Goal: Task Accomplishment & Management: Manage account settings

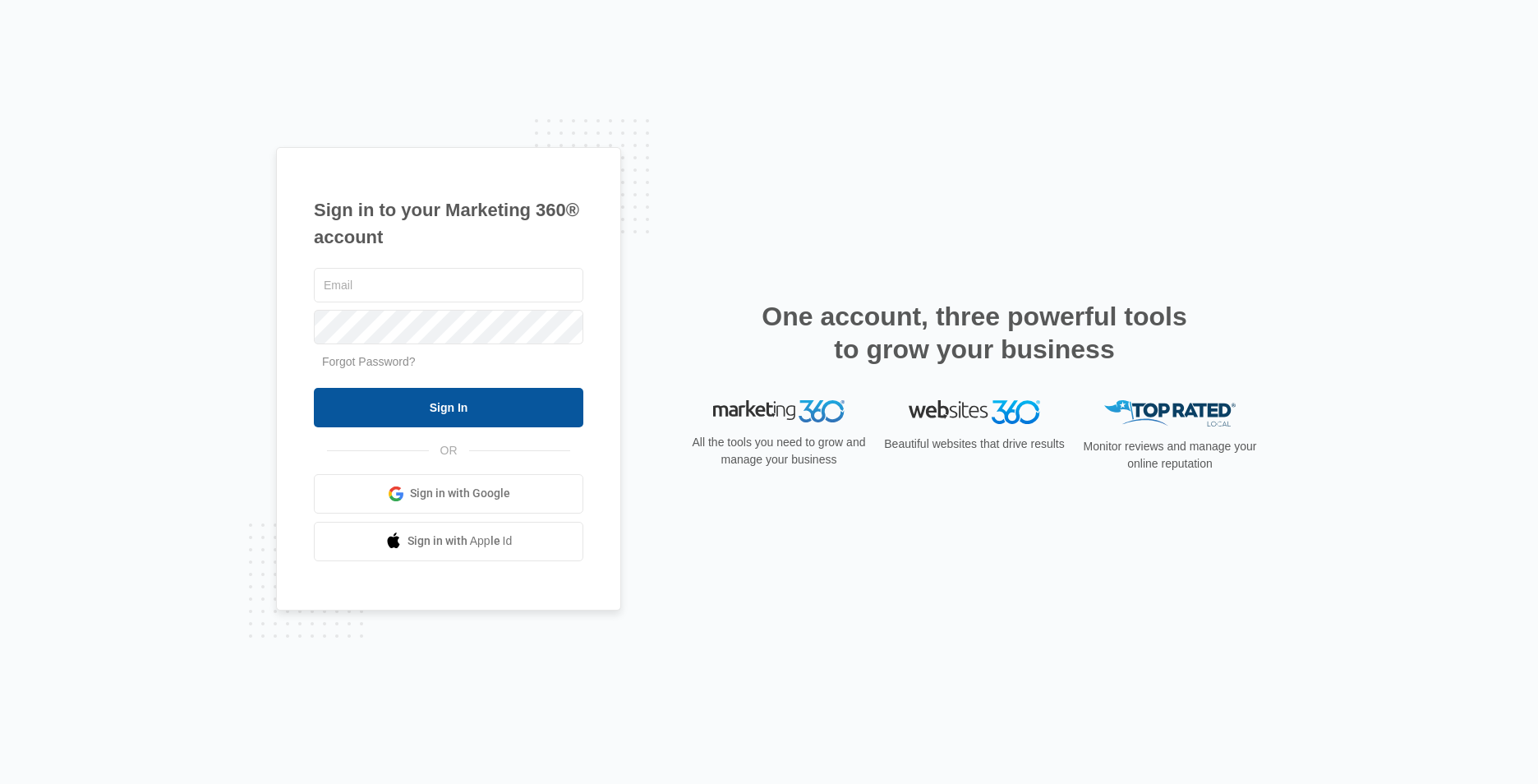
type input "[EMAIL_ADDRESS][DOMAIN_NAME]"
click at [476, 413] on input "Sign In" at bounding box center [448, 407] width 270 height 39
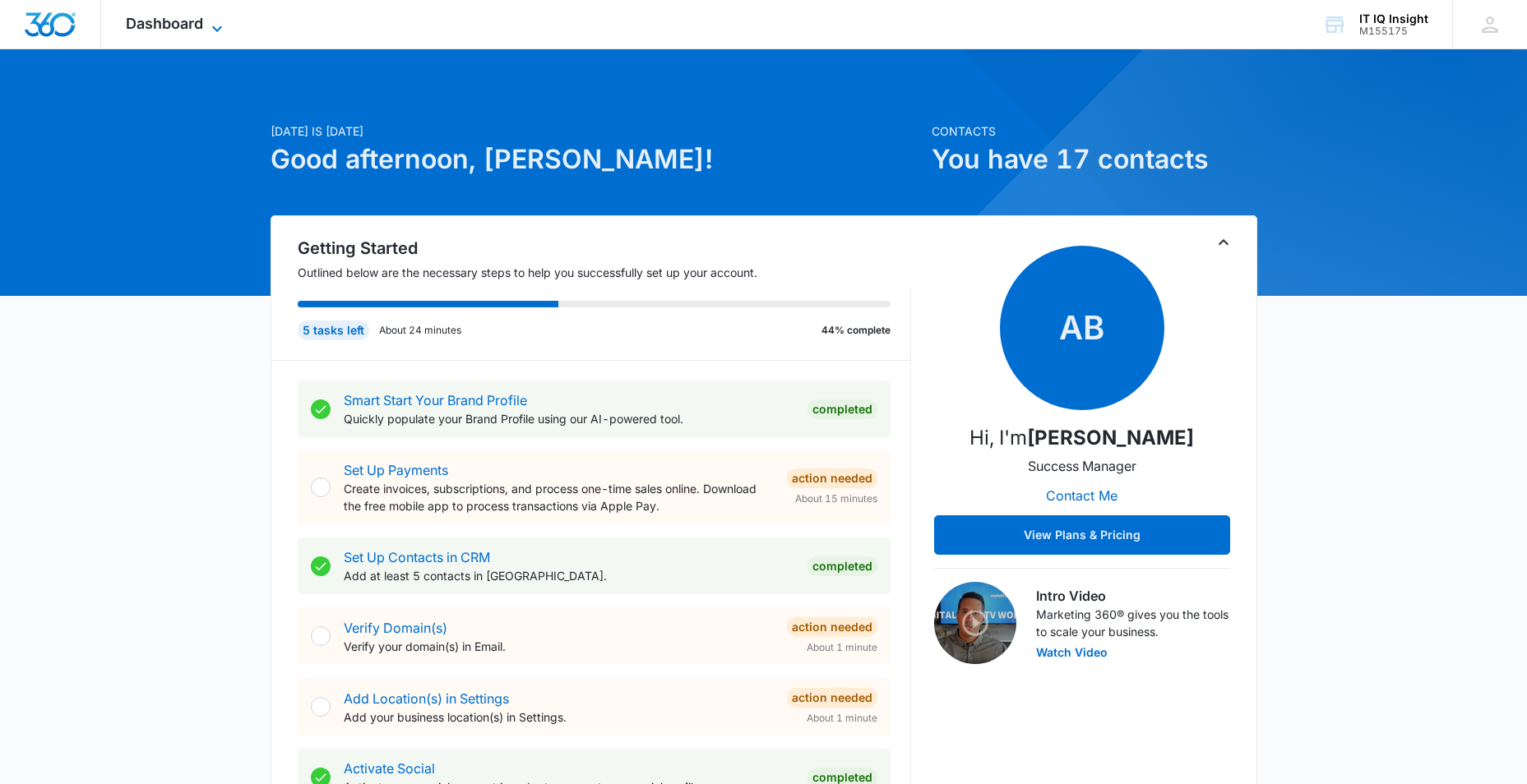
click at [214, 25] on icon at bounding box center [216, 29] width 20 height 20
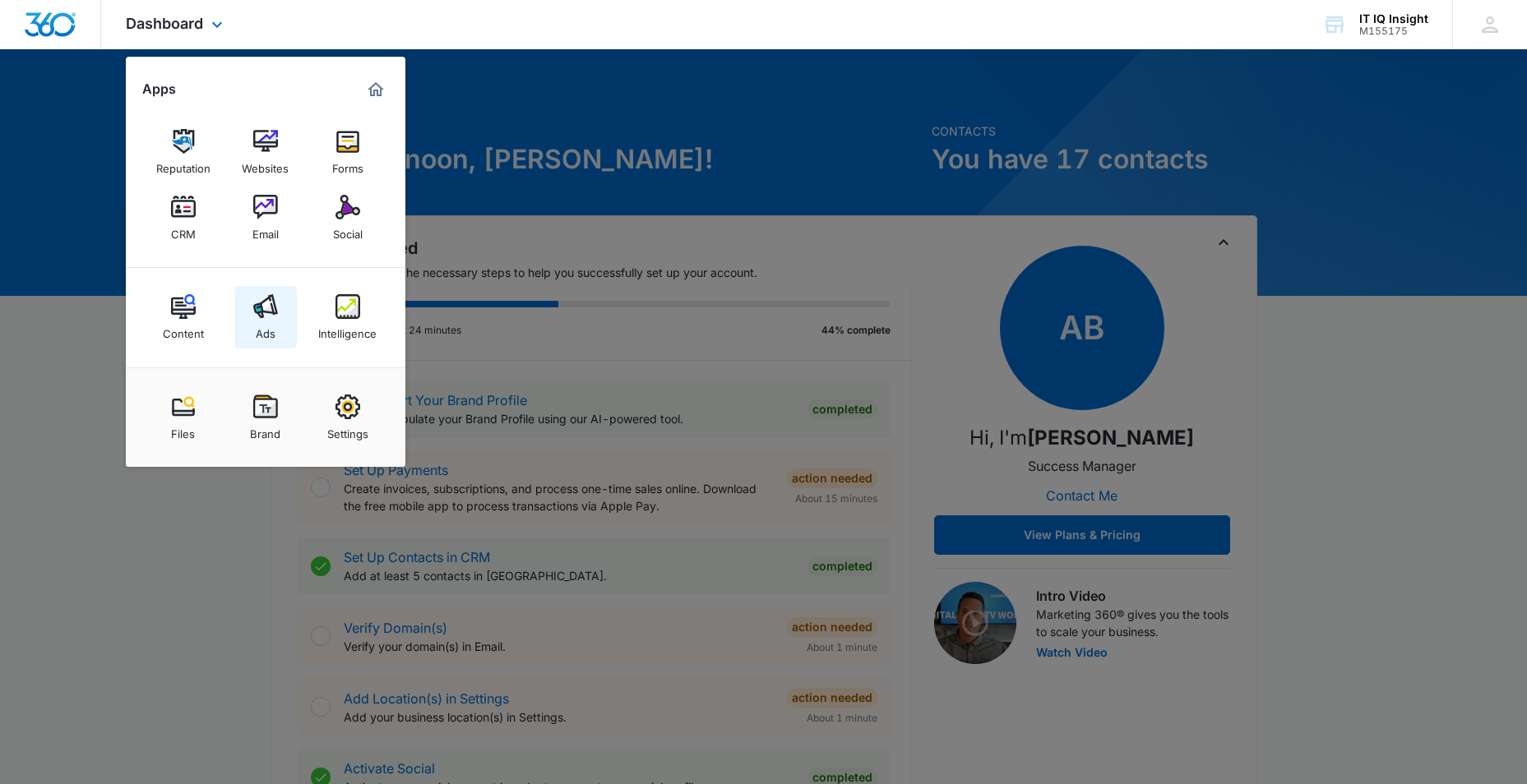
click at [268, 315] on img at bounding box center [266, 307] width 25 height 25
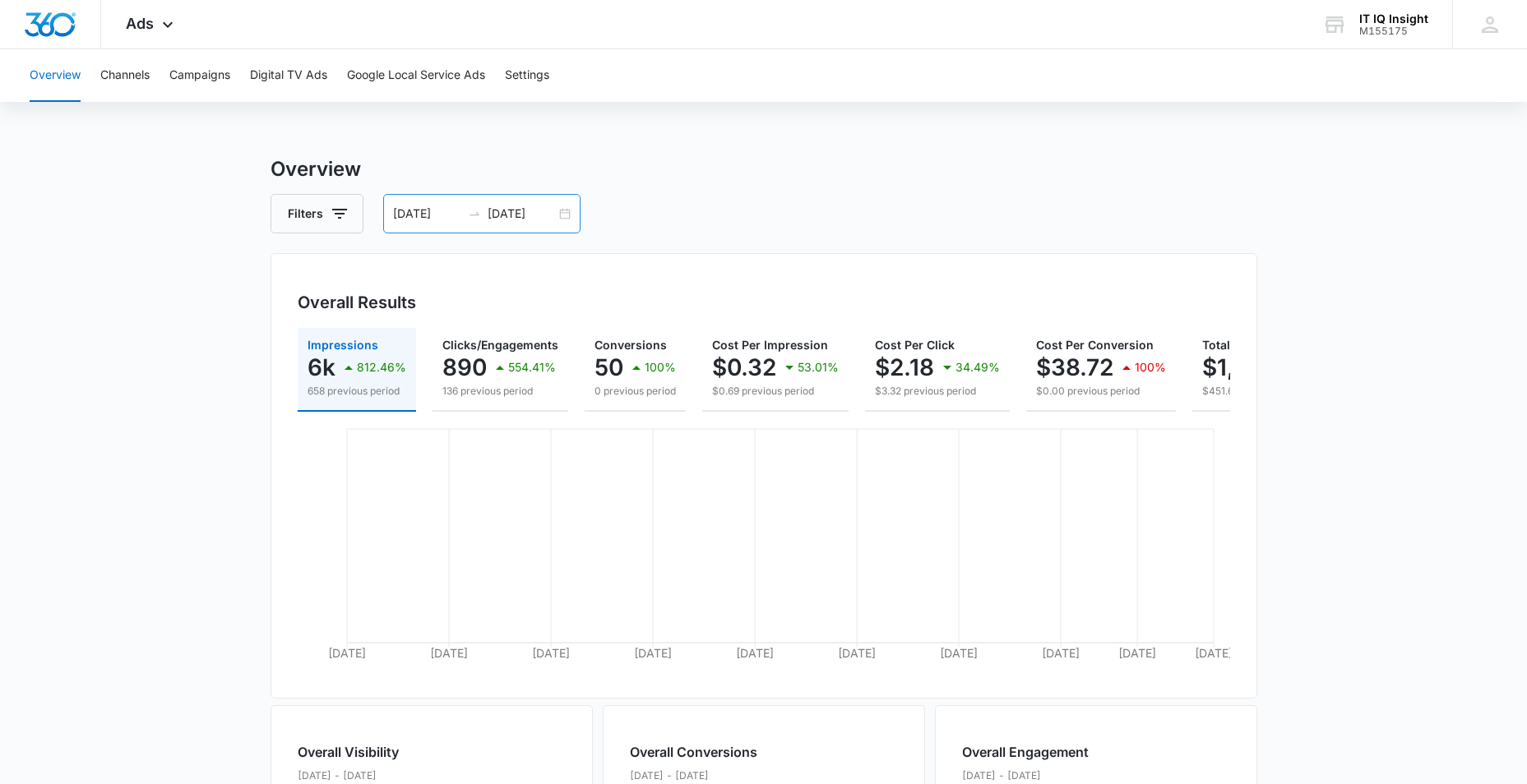
click at [511, 220] on input "09/09/2025" at bounding box center [521, 213] width 69 height 18
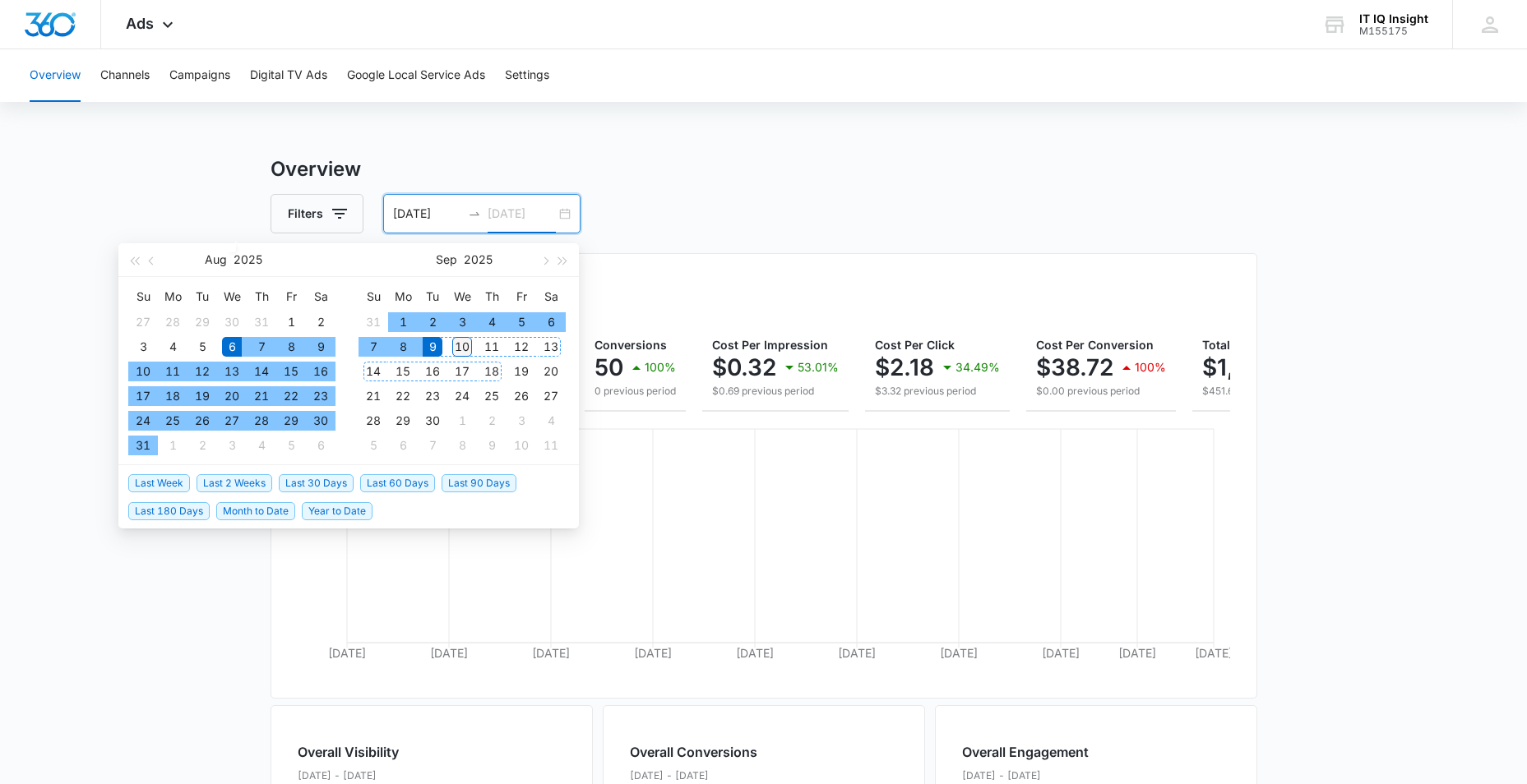
type input "09/10/2025"
click at [460, 354] on div "10" at bounding box center [461, 347] width 20 height 20
type input "08/10/2025"
click at [135, 367] on div "10" at bounding box center [143, 371] width 20 height 20
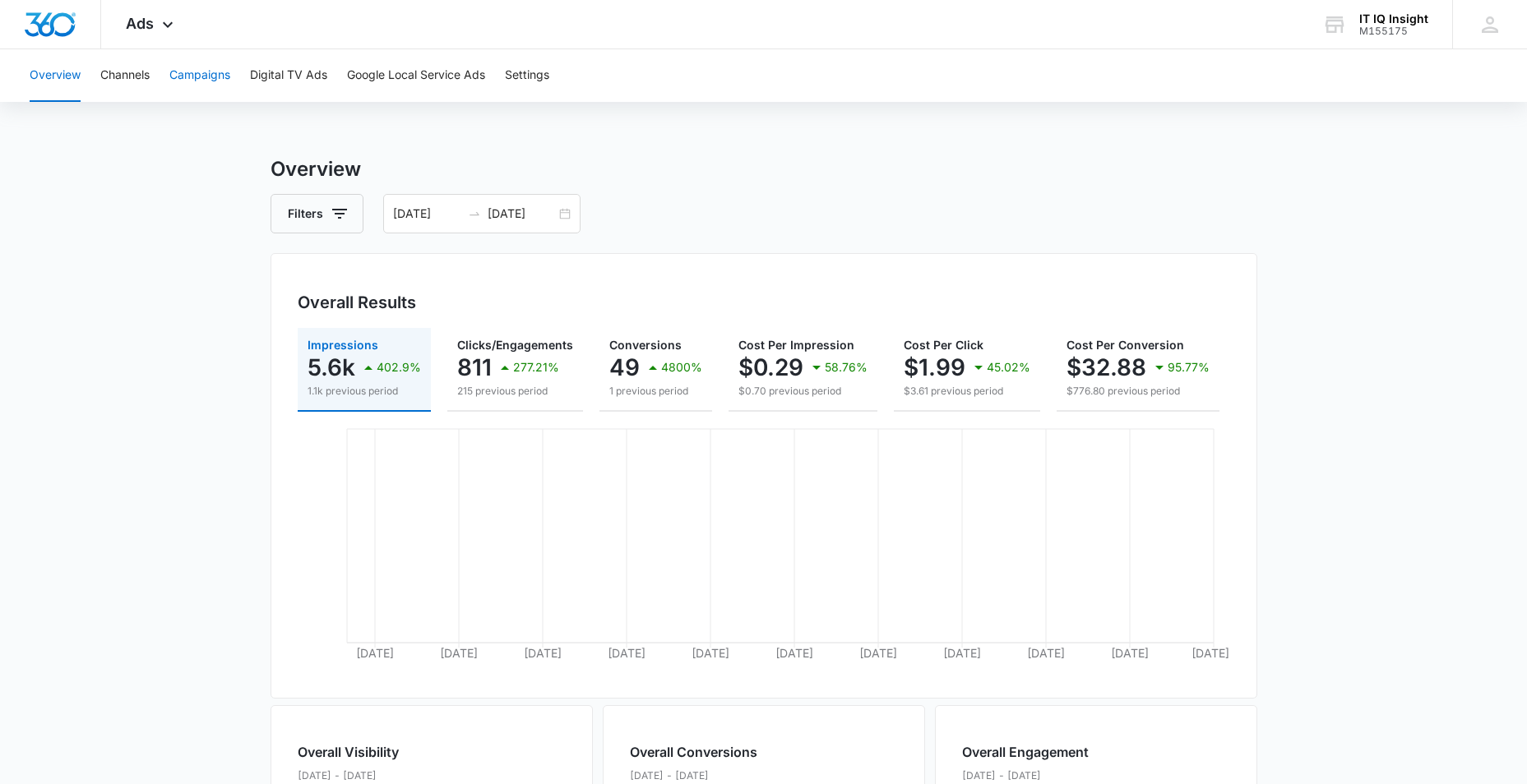
click at [206, 77] on button "Campaigns" at bounding box center [200, 75] width 61 height 52
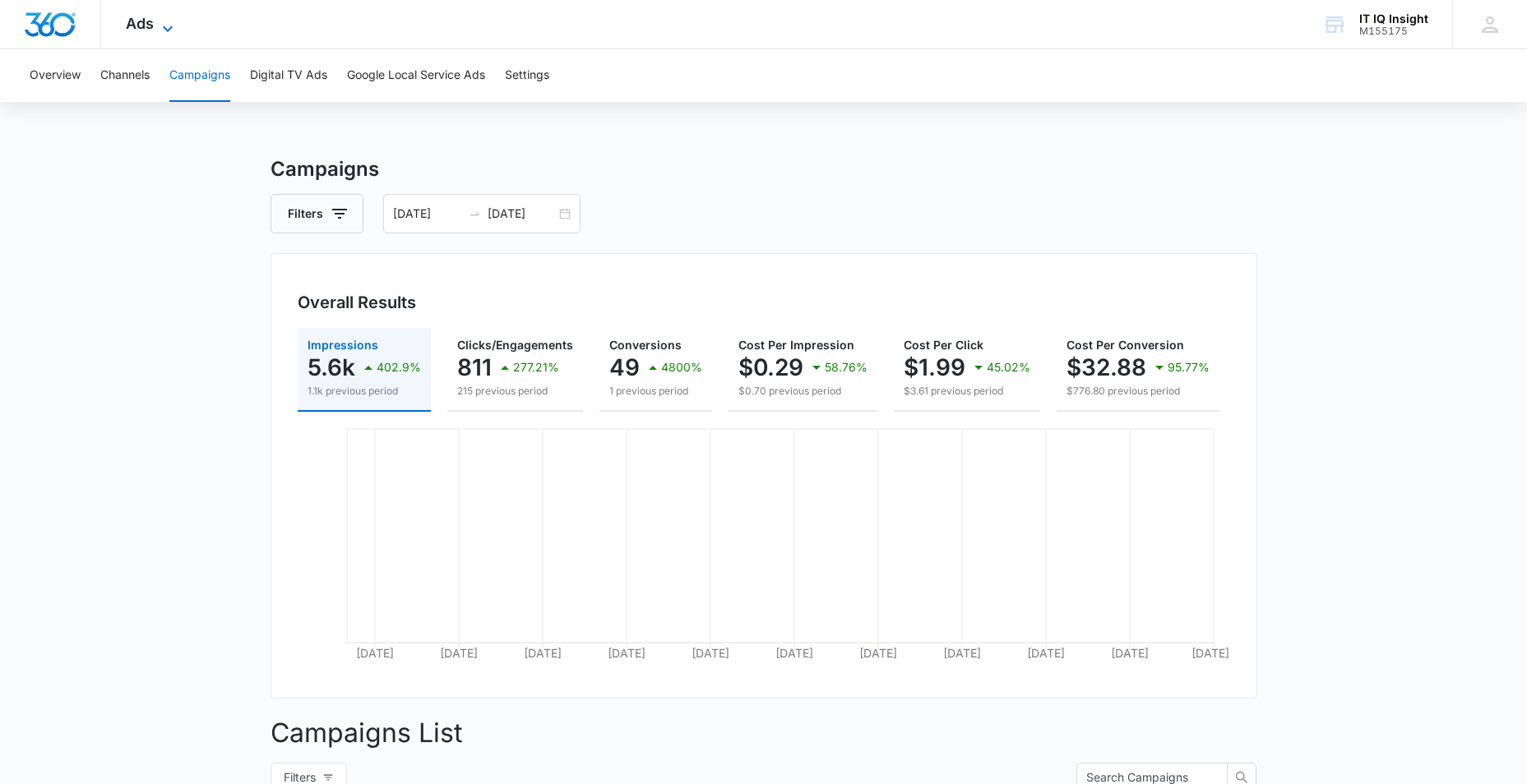
click at [166, 32] on icon at bounding box center [168, 29] width 20 height 20
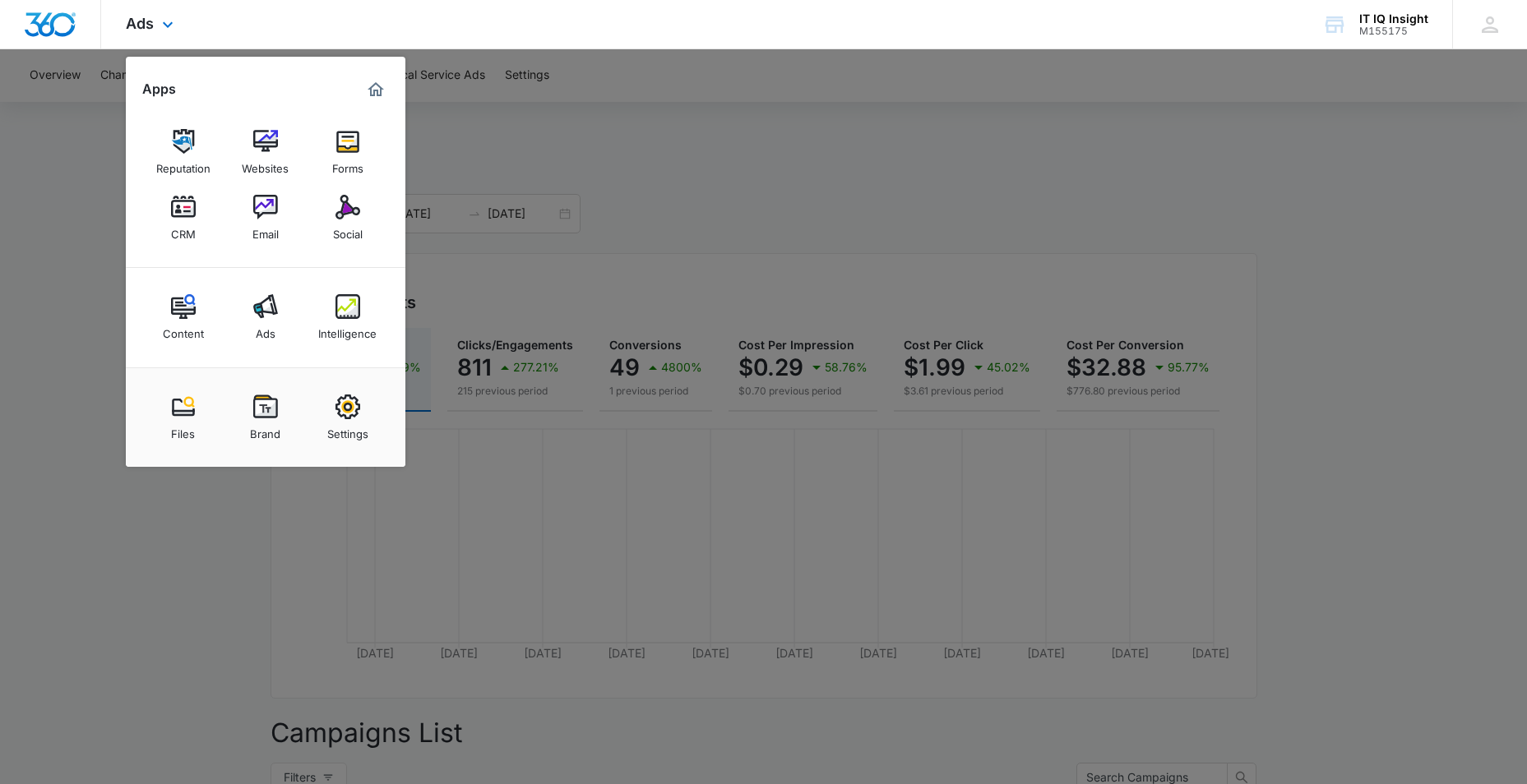
click at [355, 358] on div "Content Ads Intelligence" at bounding box center [265, 317] width 279 height 99
click at [353, 331] on div "Intelligence" at bounding box center [347, 330] width 58 height 21
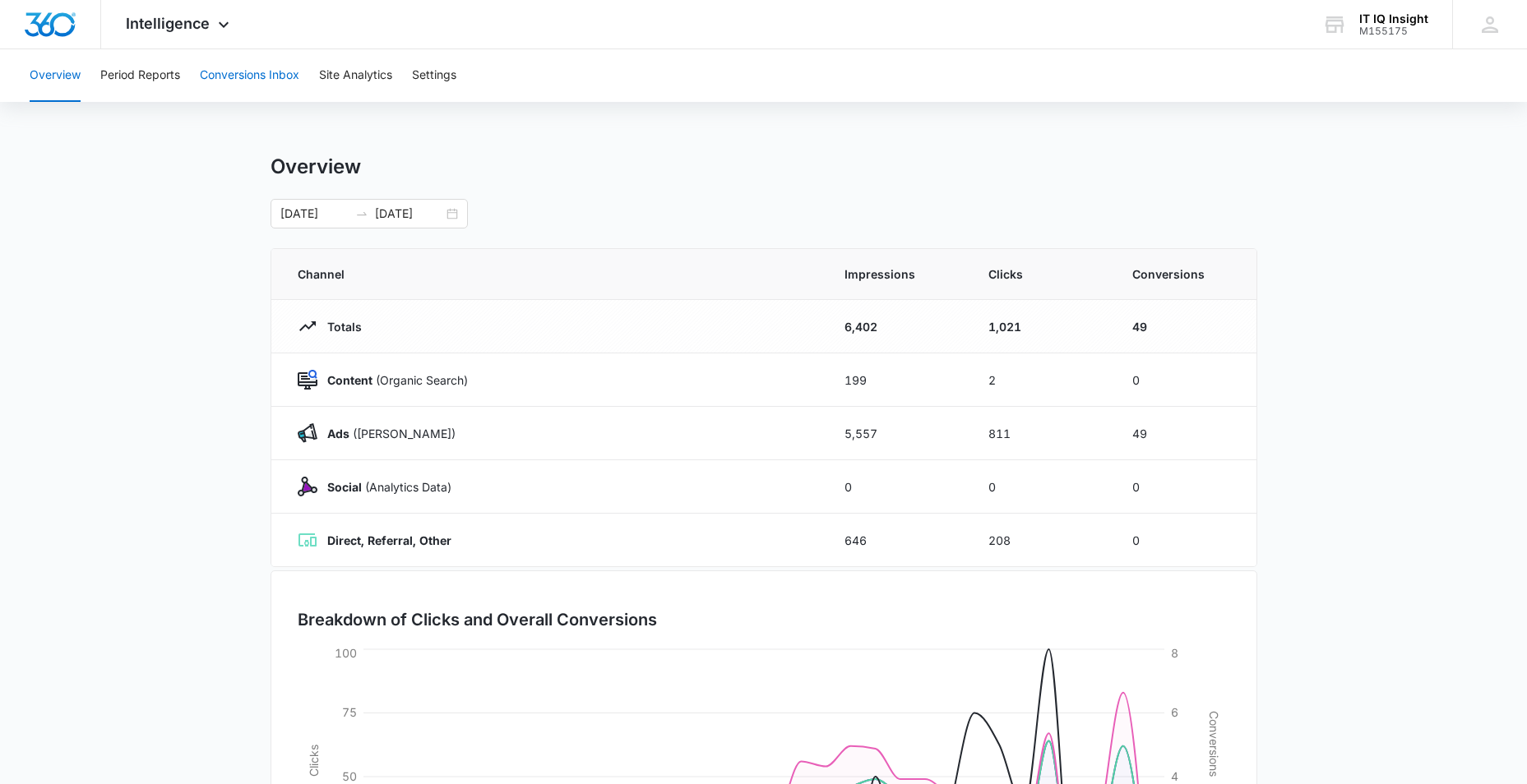
click at [236, 69] on button "Conversions Inbox" at bounding box center [250, 75] width 99 height 52
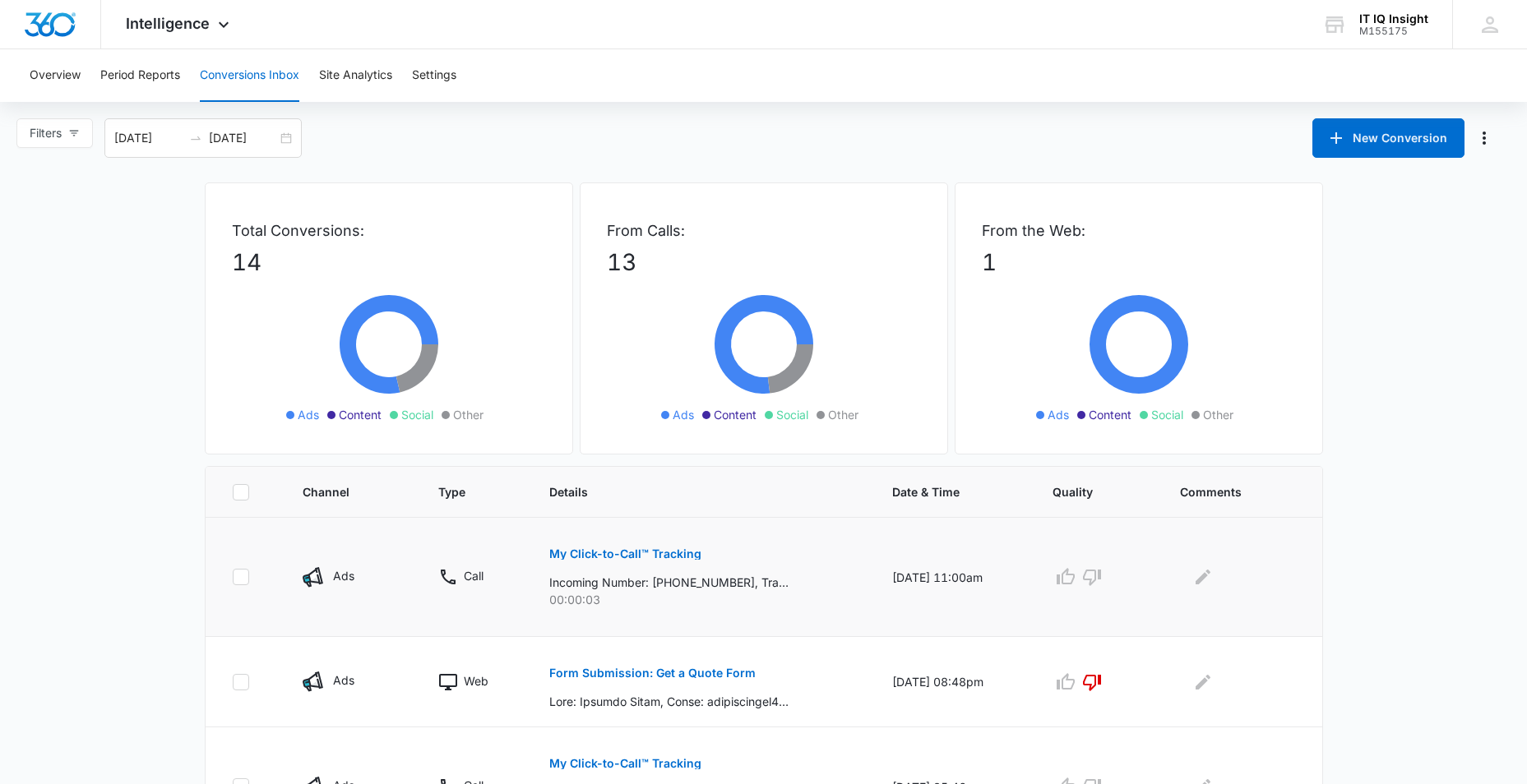
click at [574, 549] on p "My Click-to-Call™ Tracking" at bounding box center [625, 553] width 153 height 11
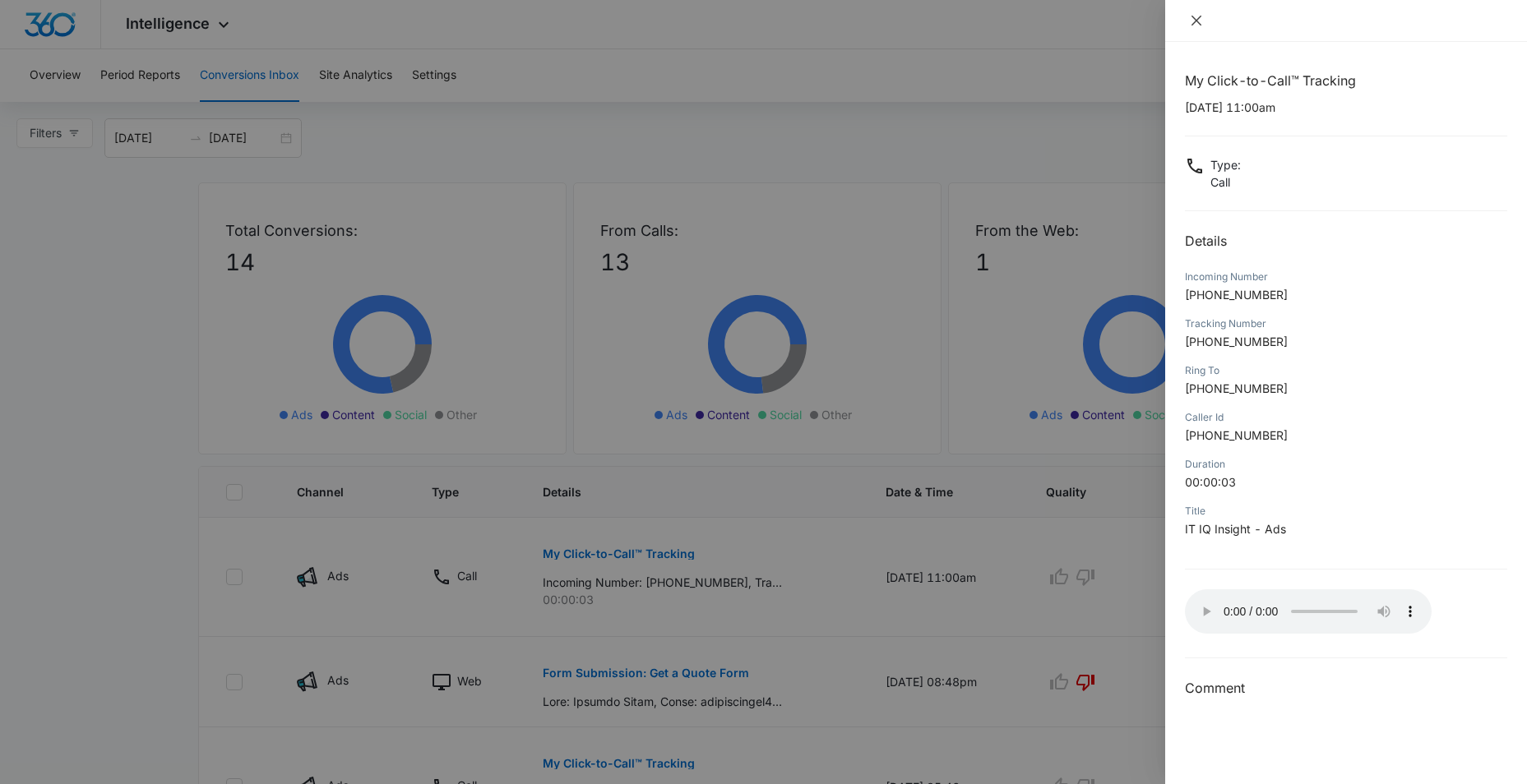
click at [1191, 15] on icon "close" at bounding box center [1196, 21] width 13 height 13
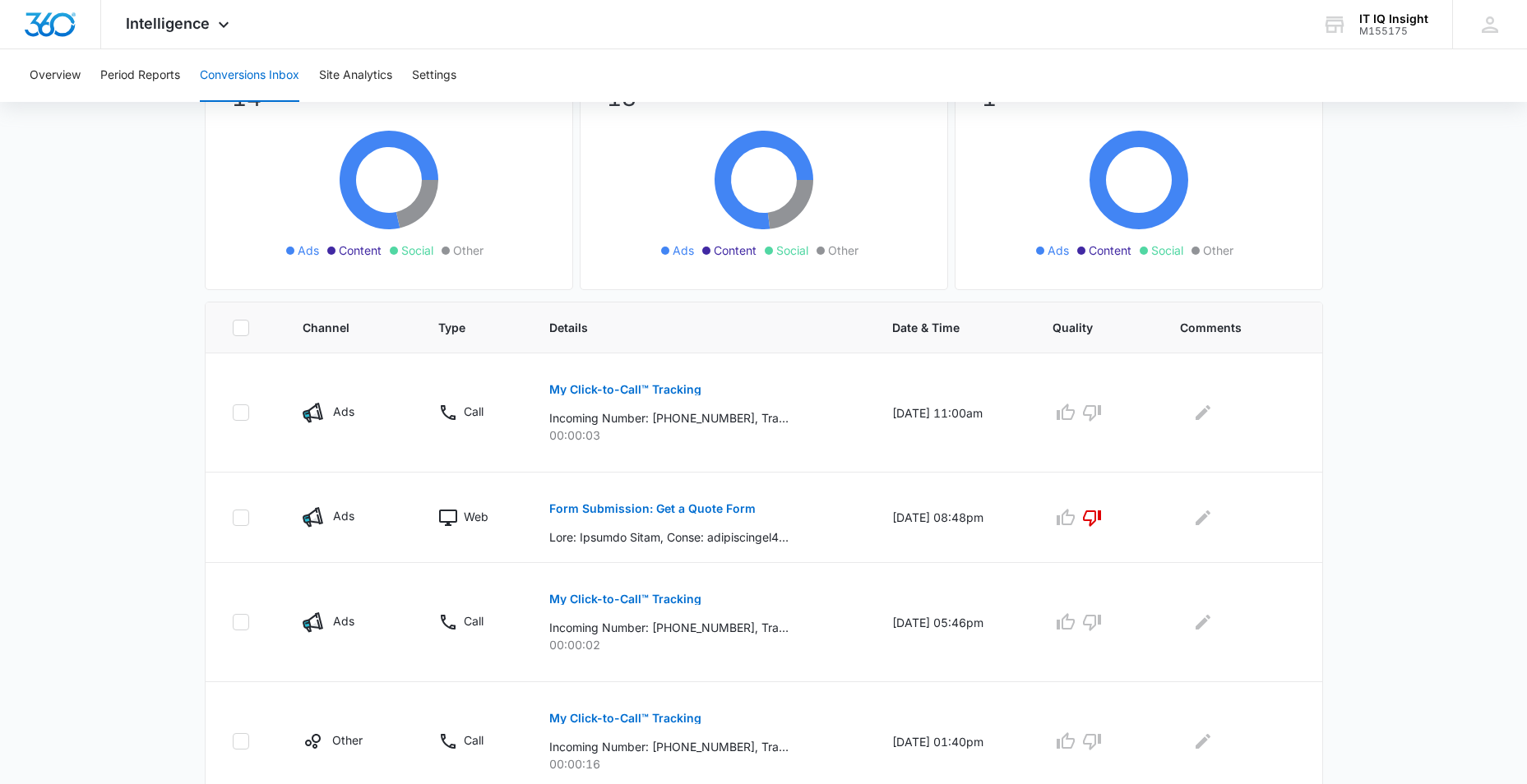
scroll to position [82, 0]
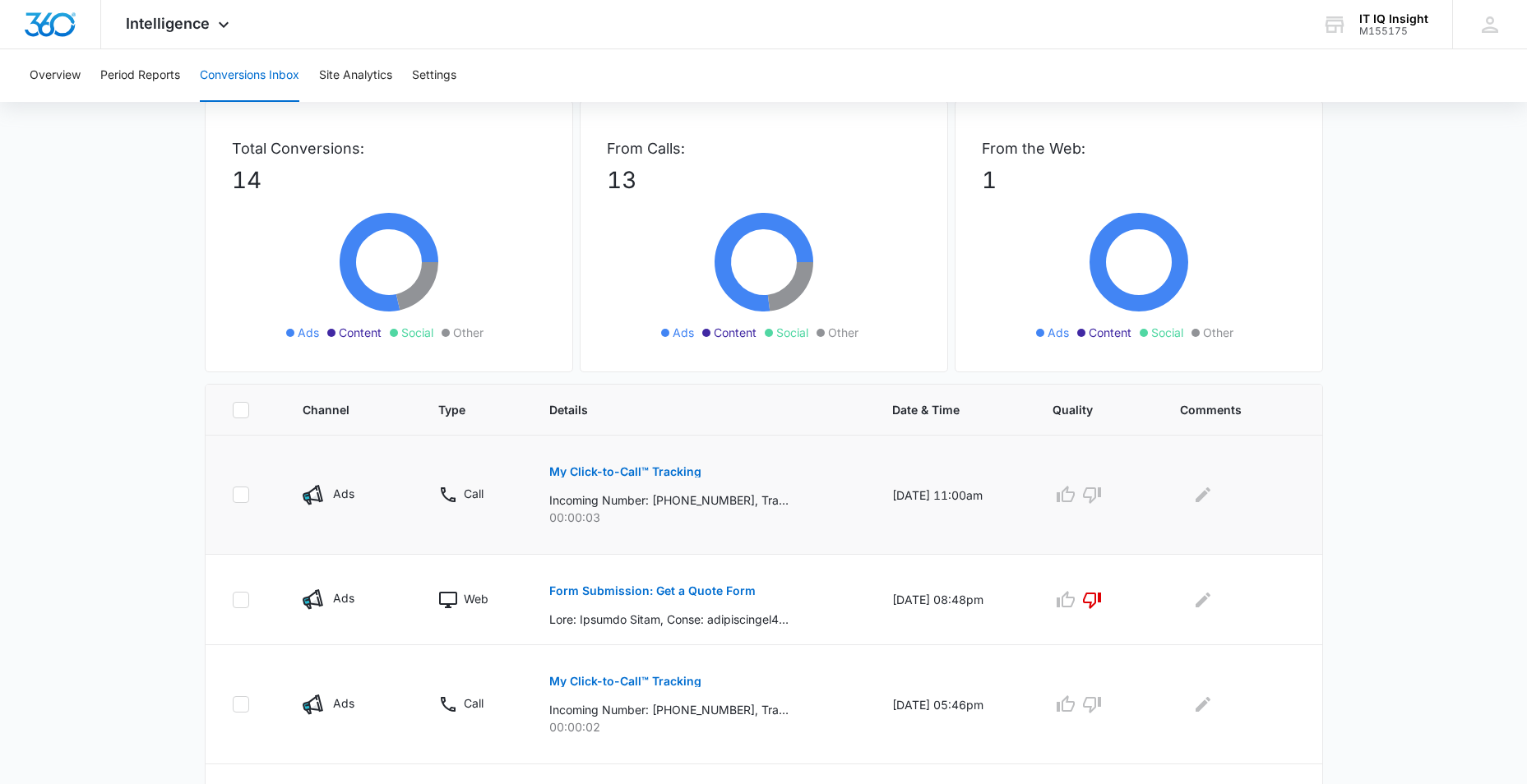
click at [591, 460] on button "My Click-to-Call™ Tracking" at bounding box center [625, 471] width 153 height 39
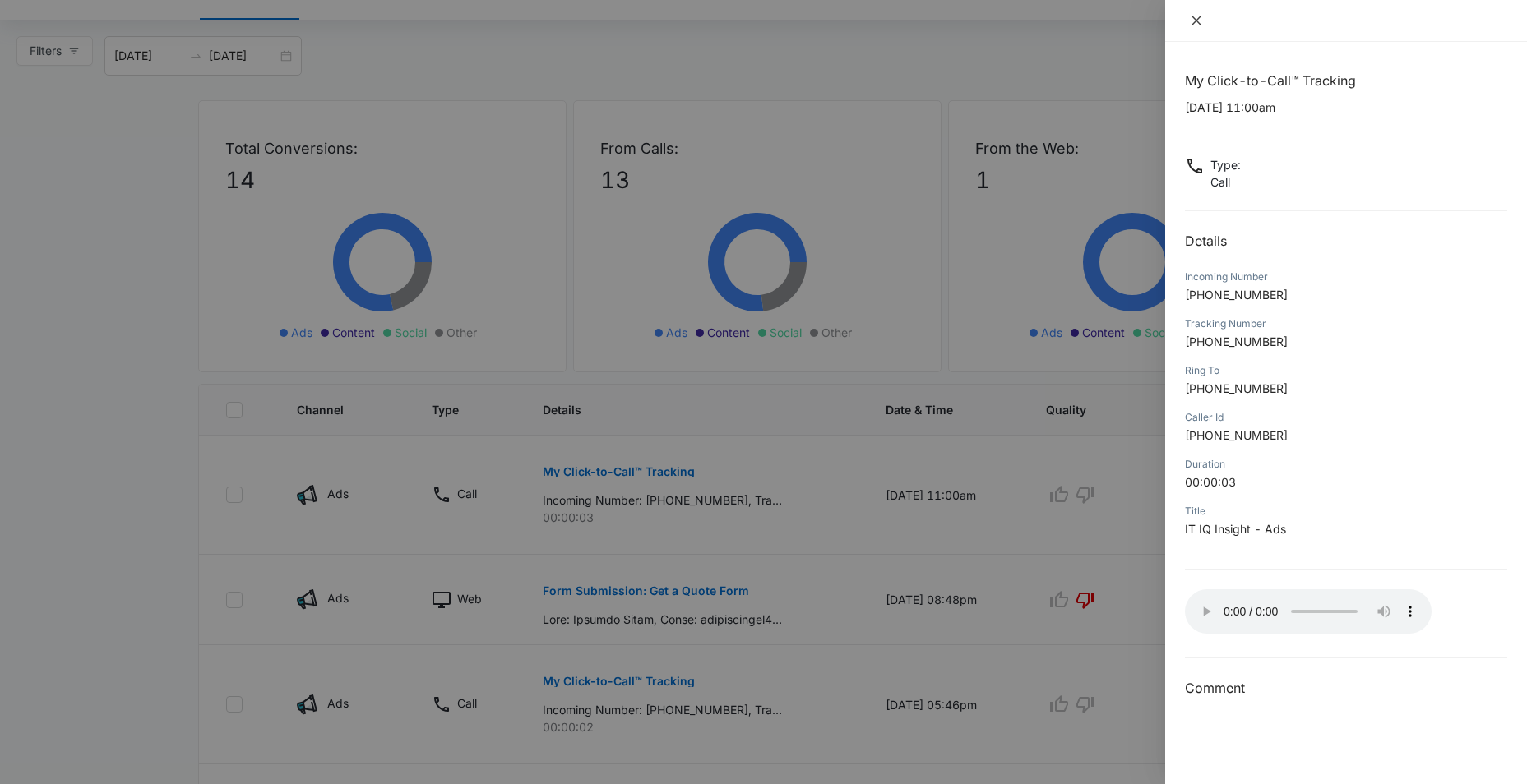
click at [1192, 17] on icon "close" at bounding box center [1196, 20] width 10 height 10
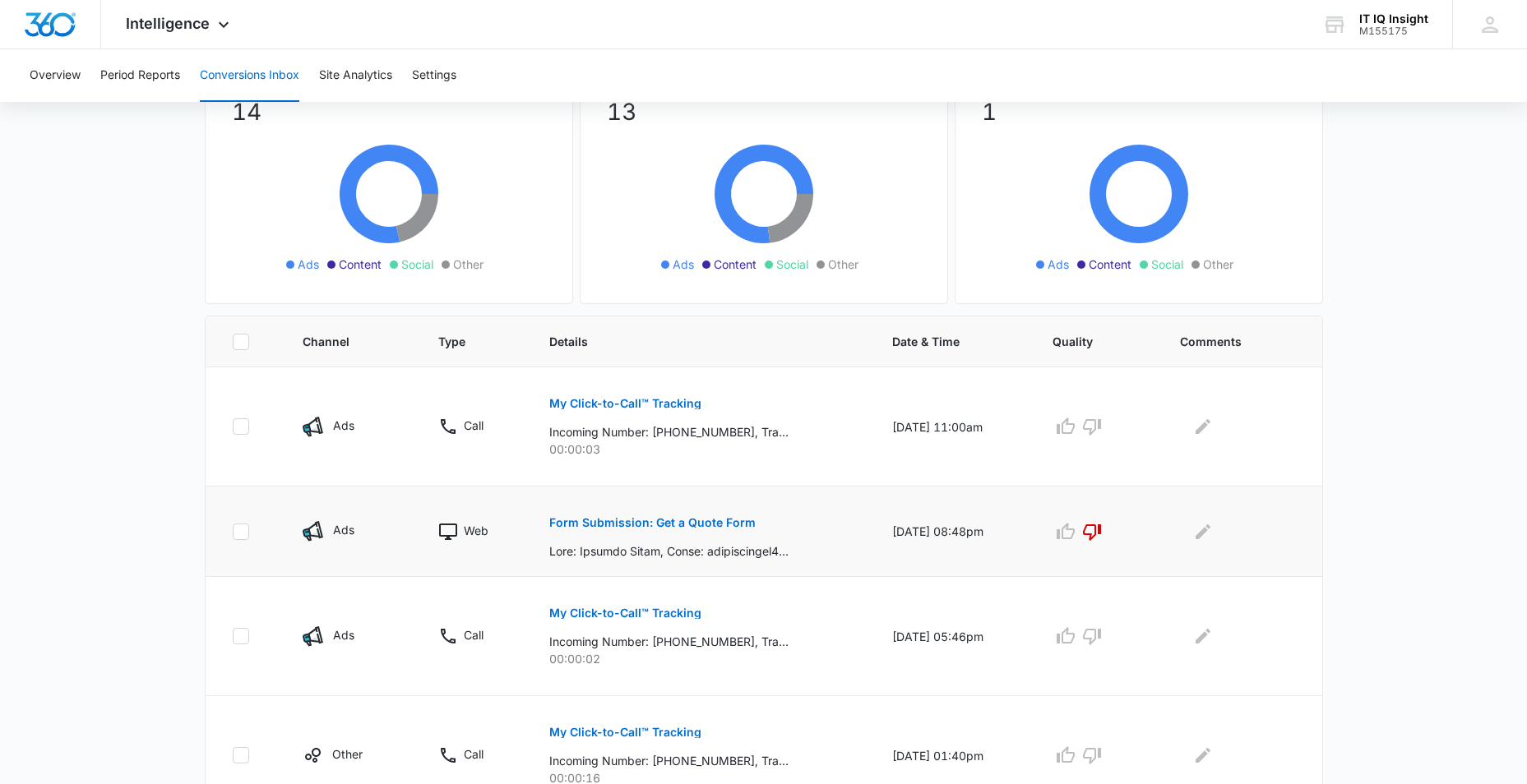
scroll to position [0, 0]
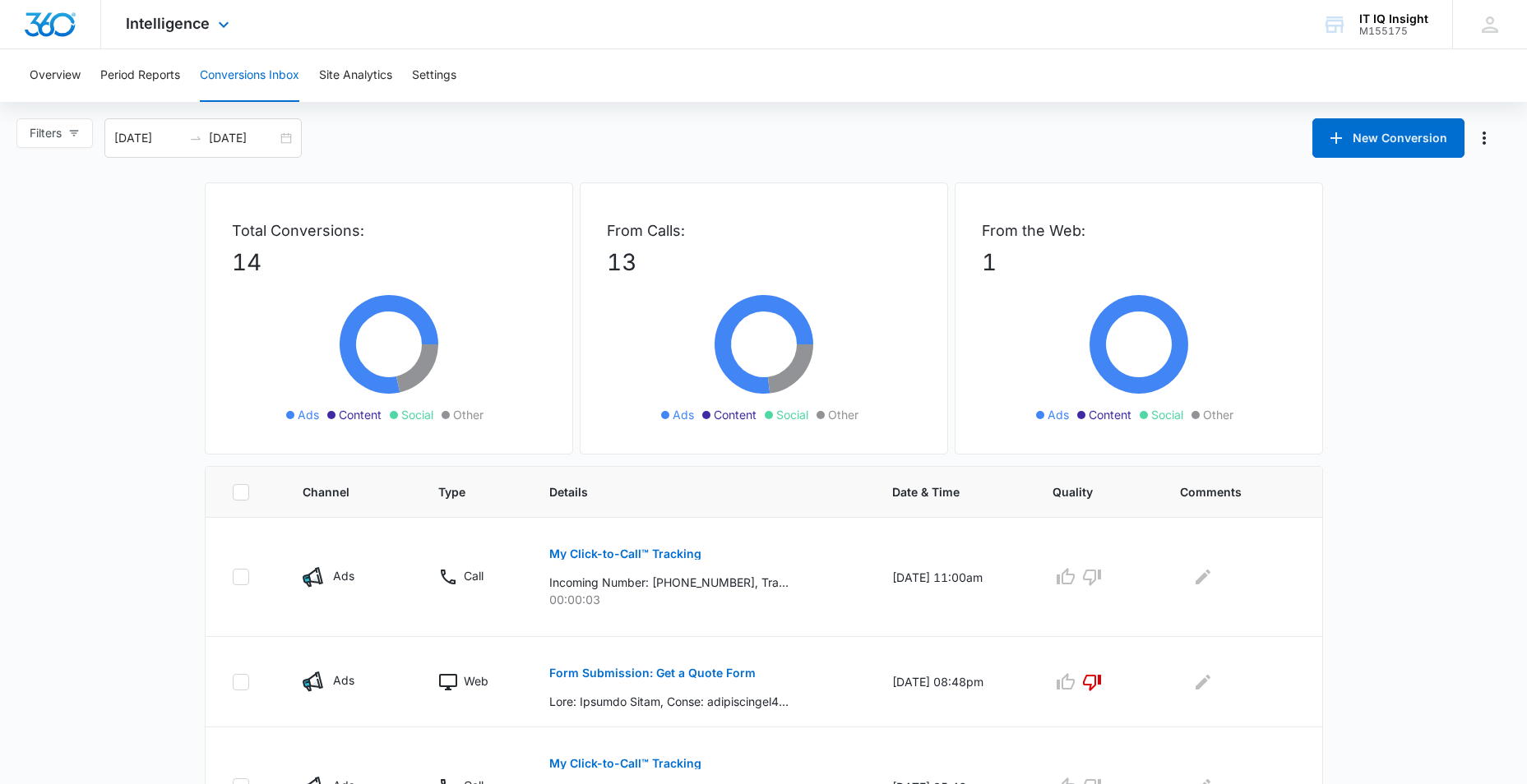
click at [211, 21] on div "Intelligence Apps Reputation Websites Forms CRM Email Social Content Ads Intell…" at bounding box center [179, 24] width 157 height 49
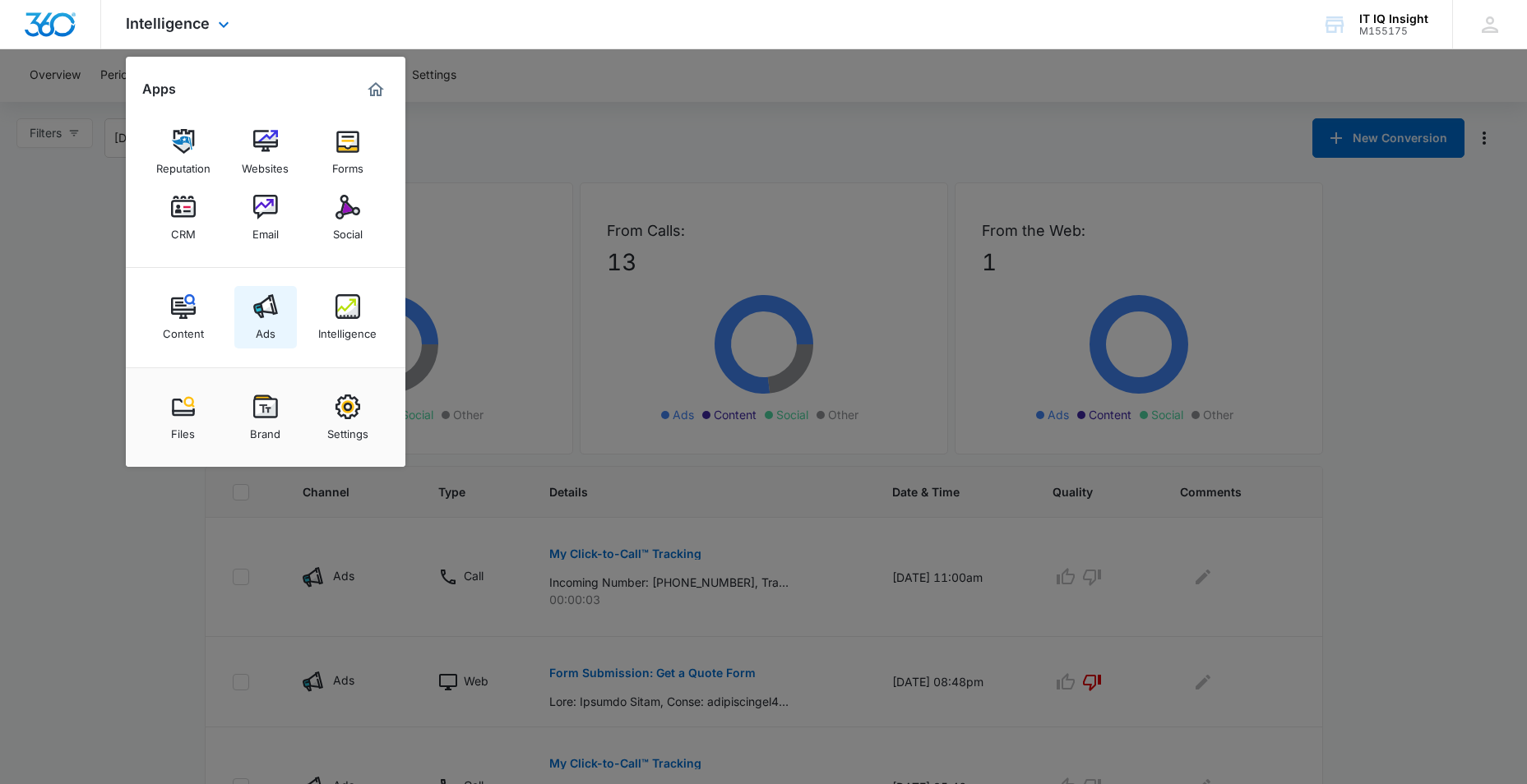
click at [264, 316] on img at bounding box center [266, 307] width 25 height 25
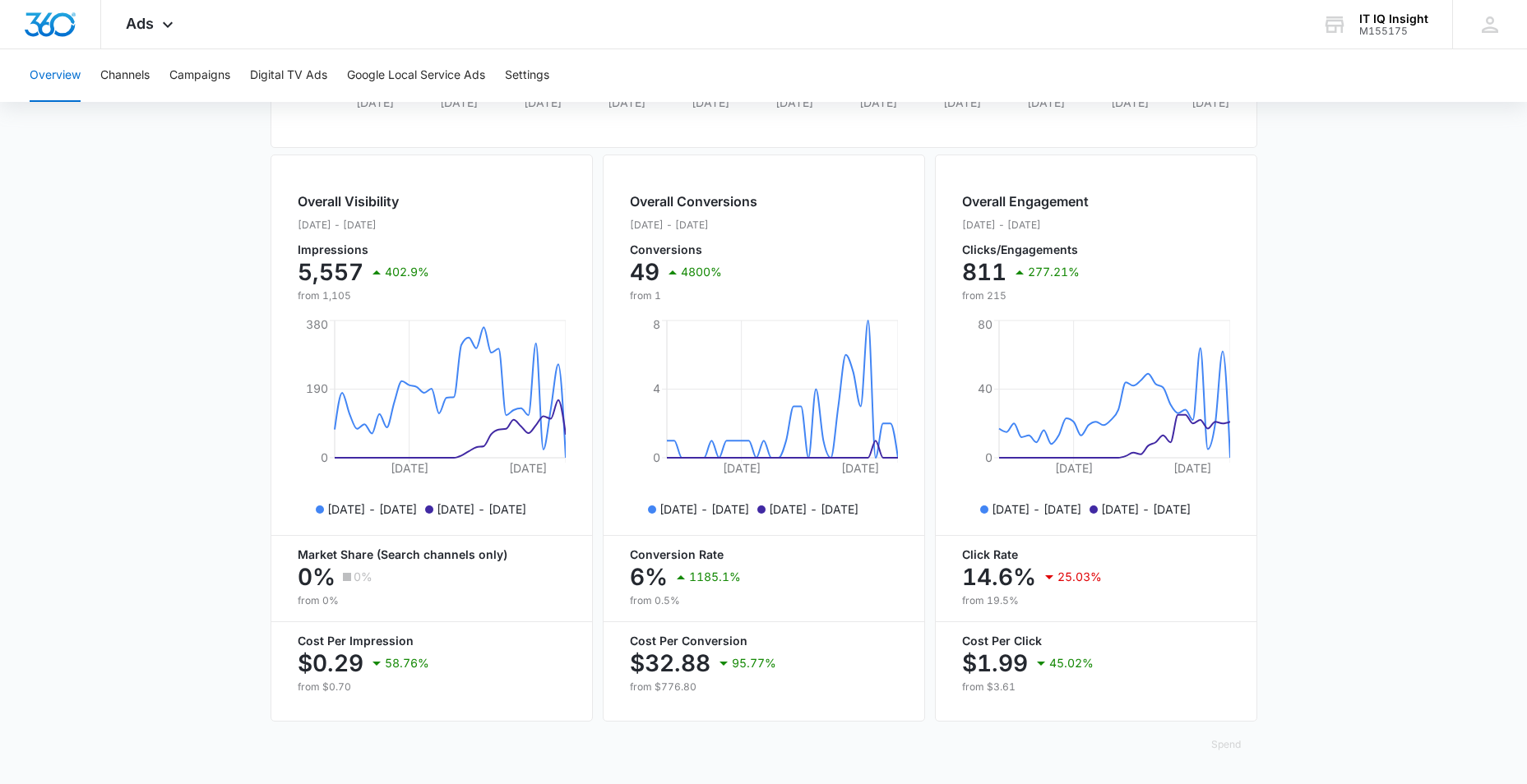
scroll to position [563, 0]
click at [209, 80] on button "Campaigns" at bounding box center [200, 75] width 61 height 52
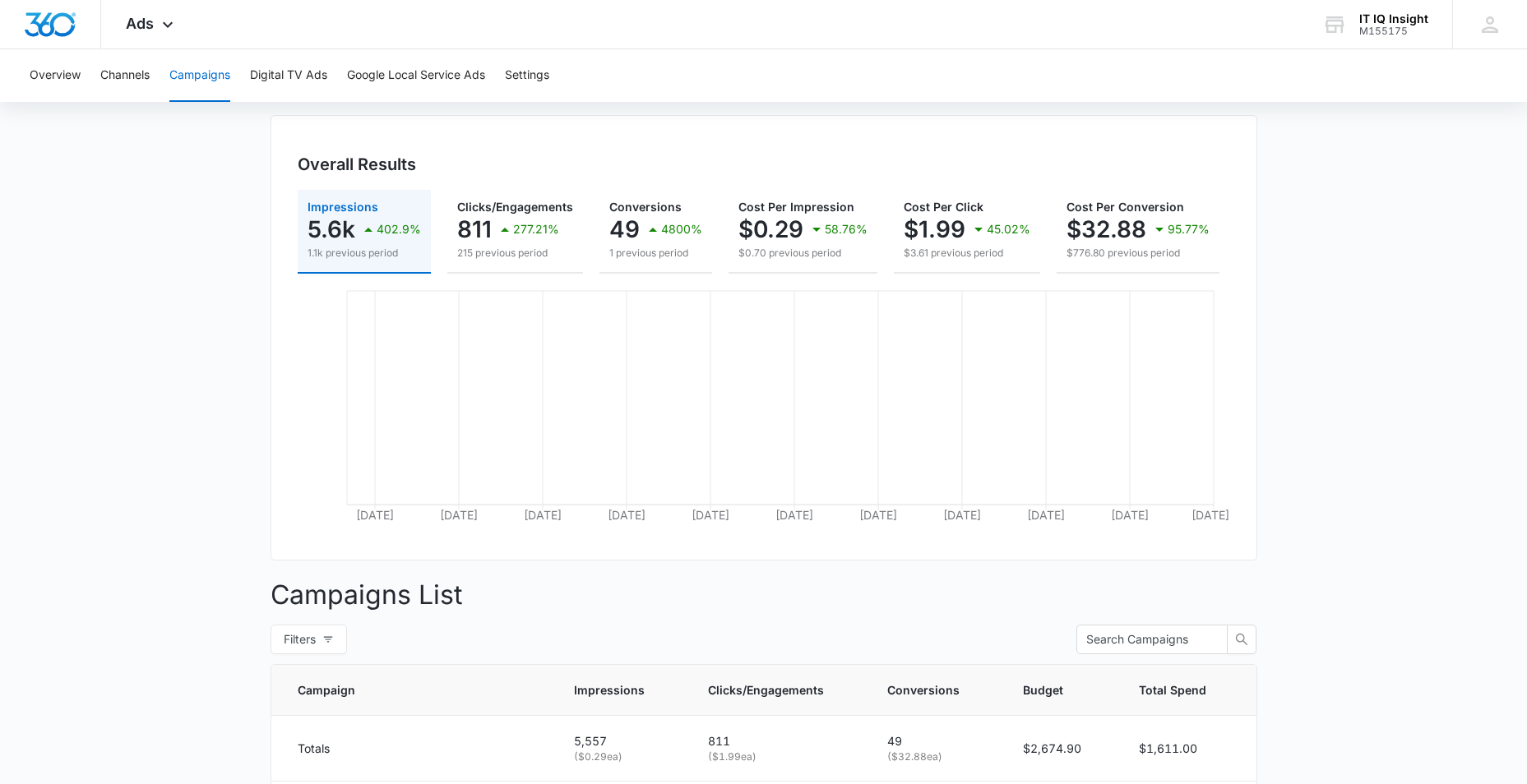
scroll to position [400, 0]
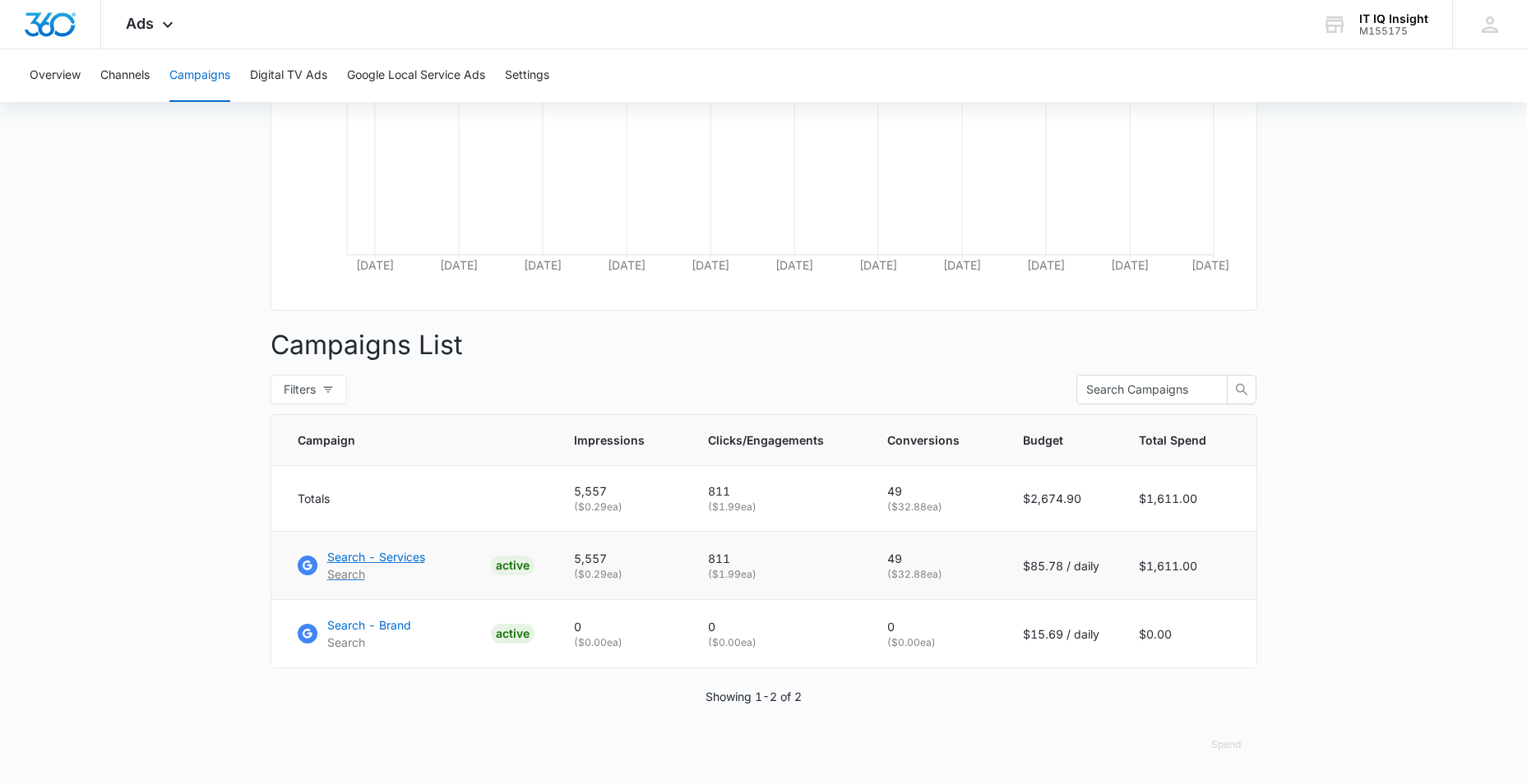
click at [397, 559] on p "Search - Services" at bounding box center [376, 556] width 98 height 17
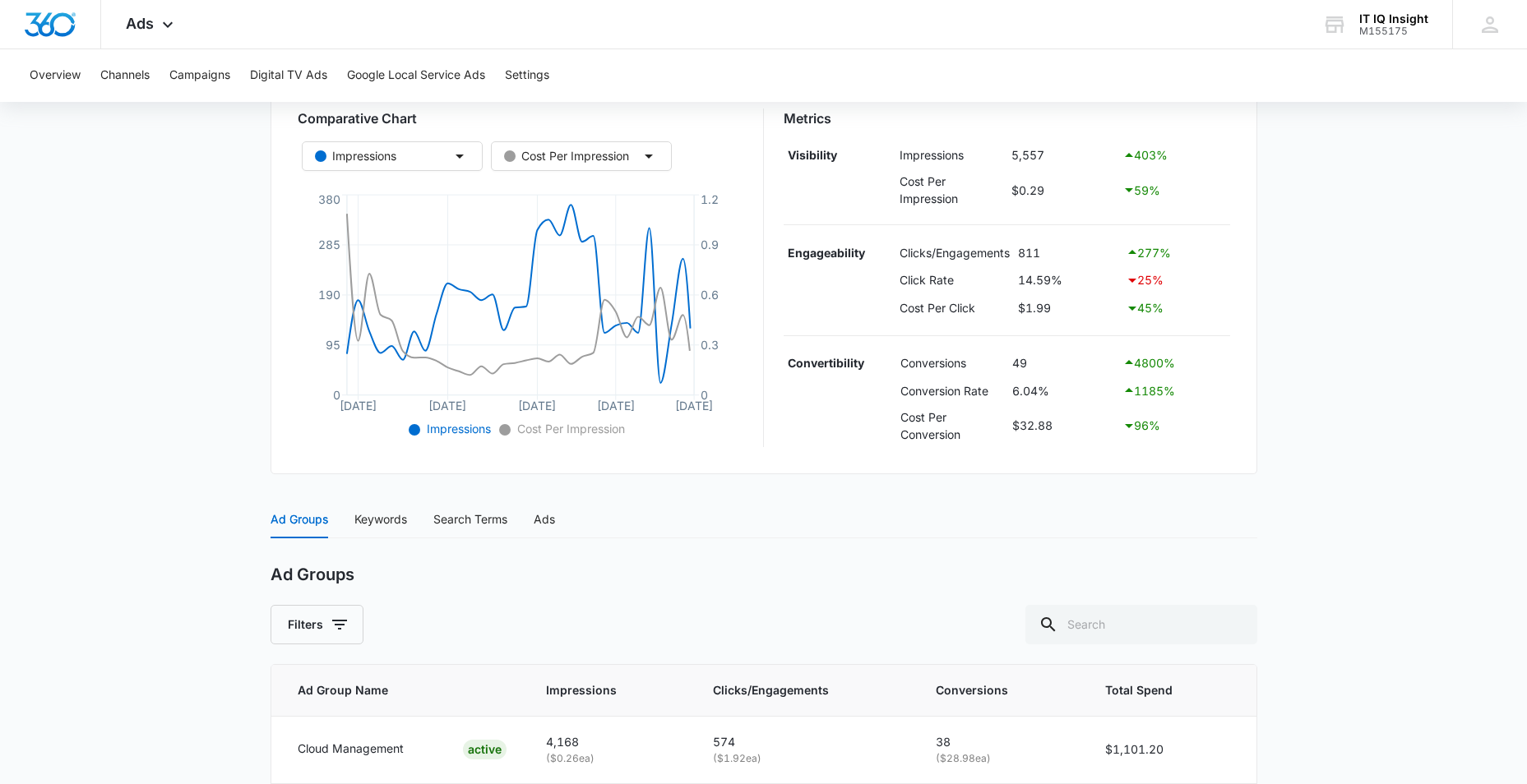
scroll to position [496, 0]
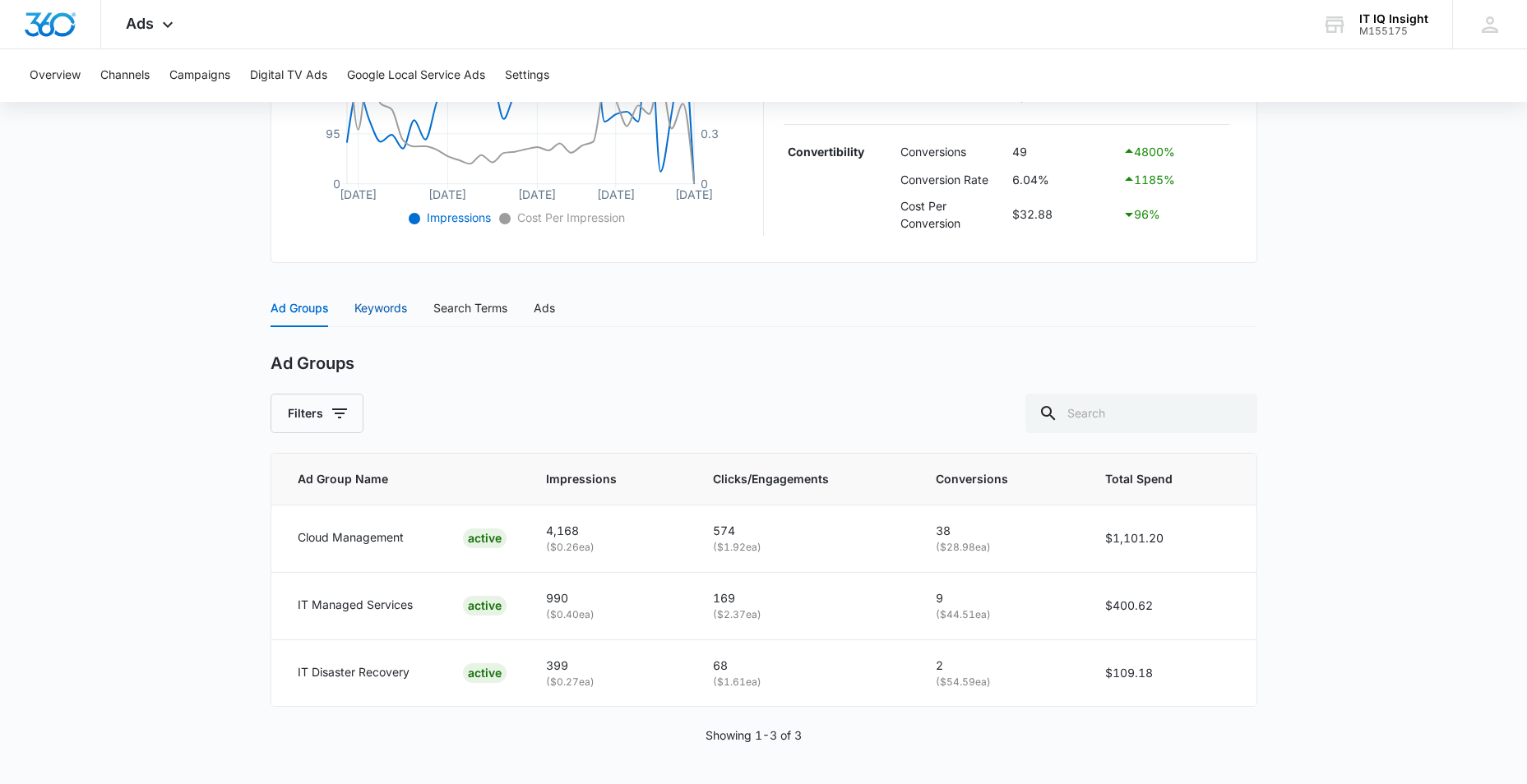
click at [386, 305] on div "Keywords" at bounding box center [380, 308] width 52 height 18
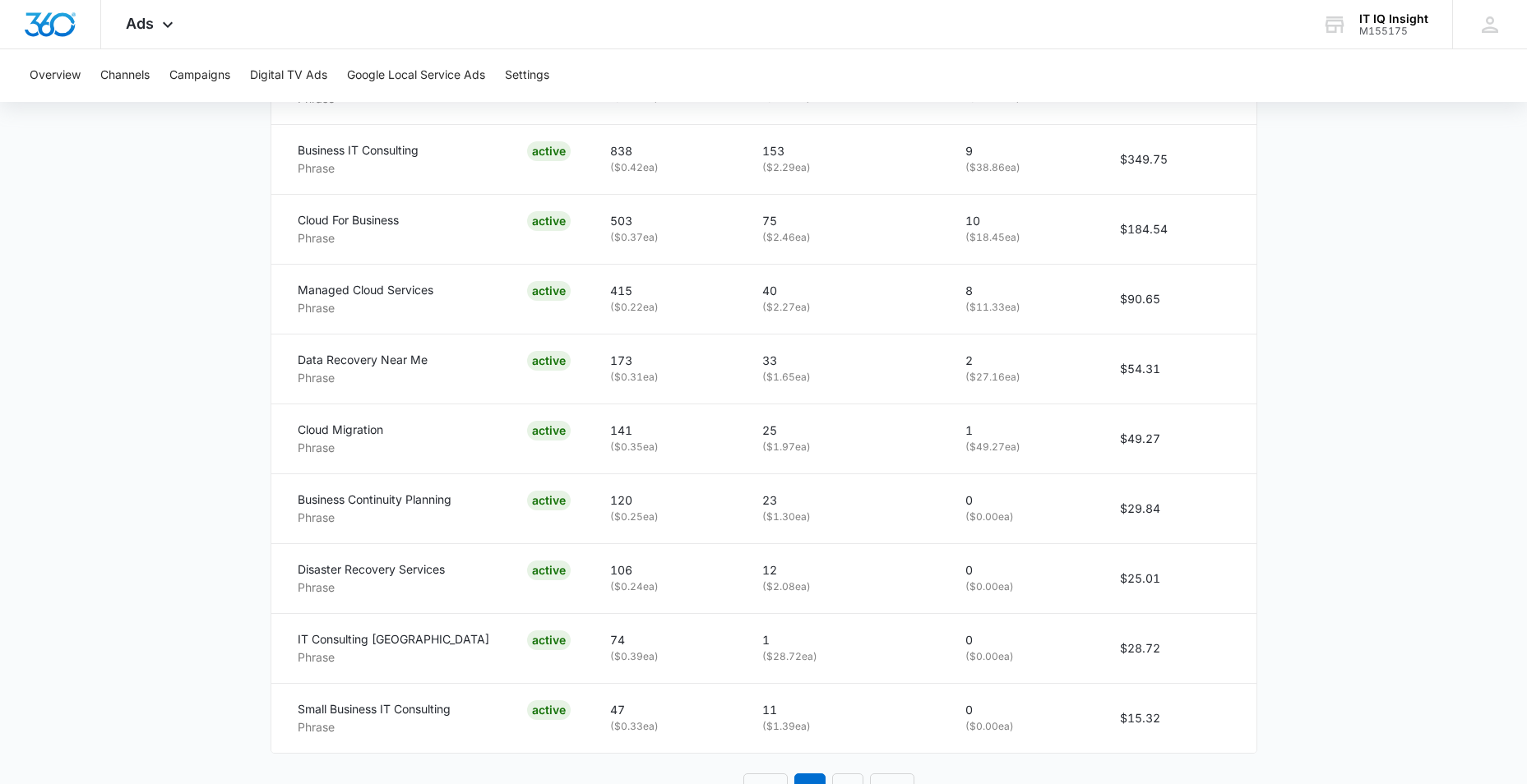
scroll to position [989, 0]
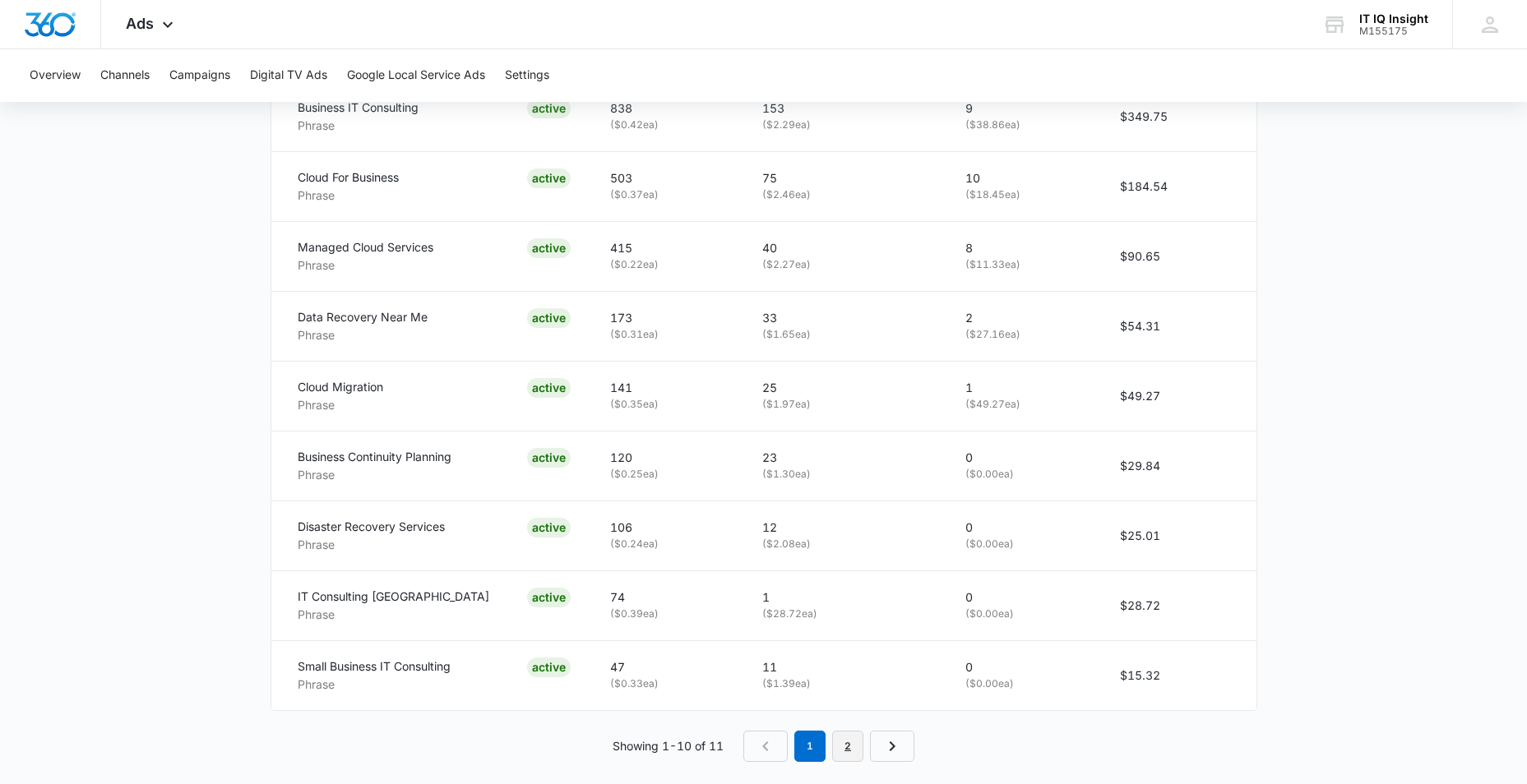
click at [861, 749] on link "2" at bounding box center [847, 746] width 31 height 31
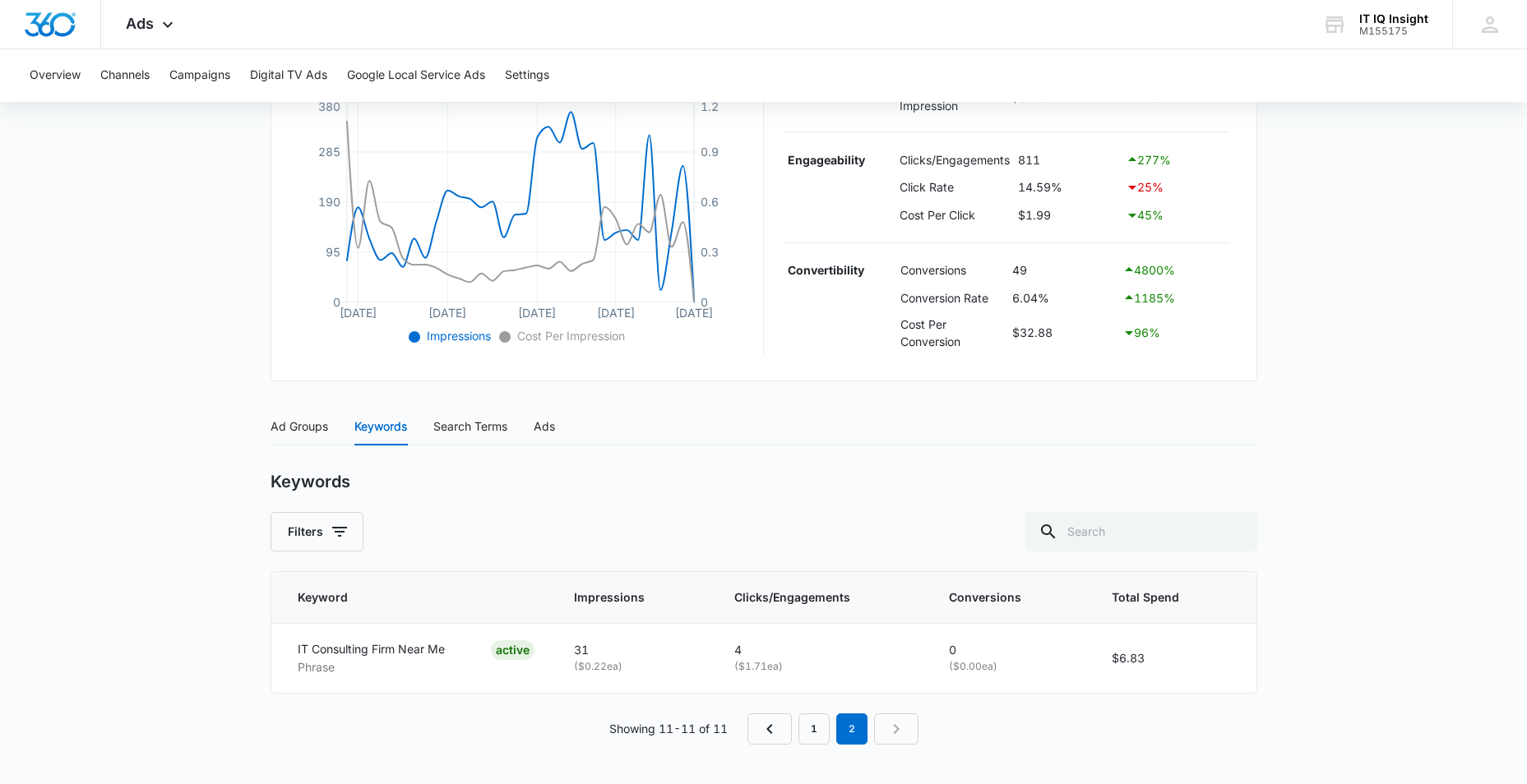
scroll to position [378, 0]
click at [819, 737] on link "1" at bounding box center [813, 729] width 31 height 31
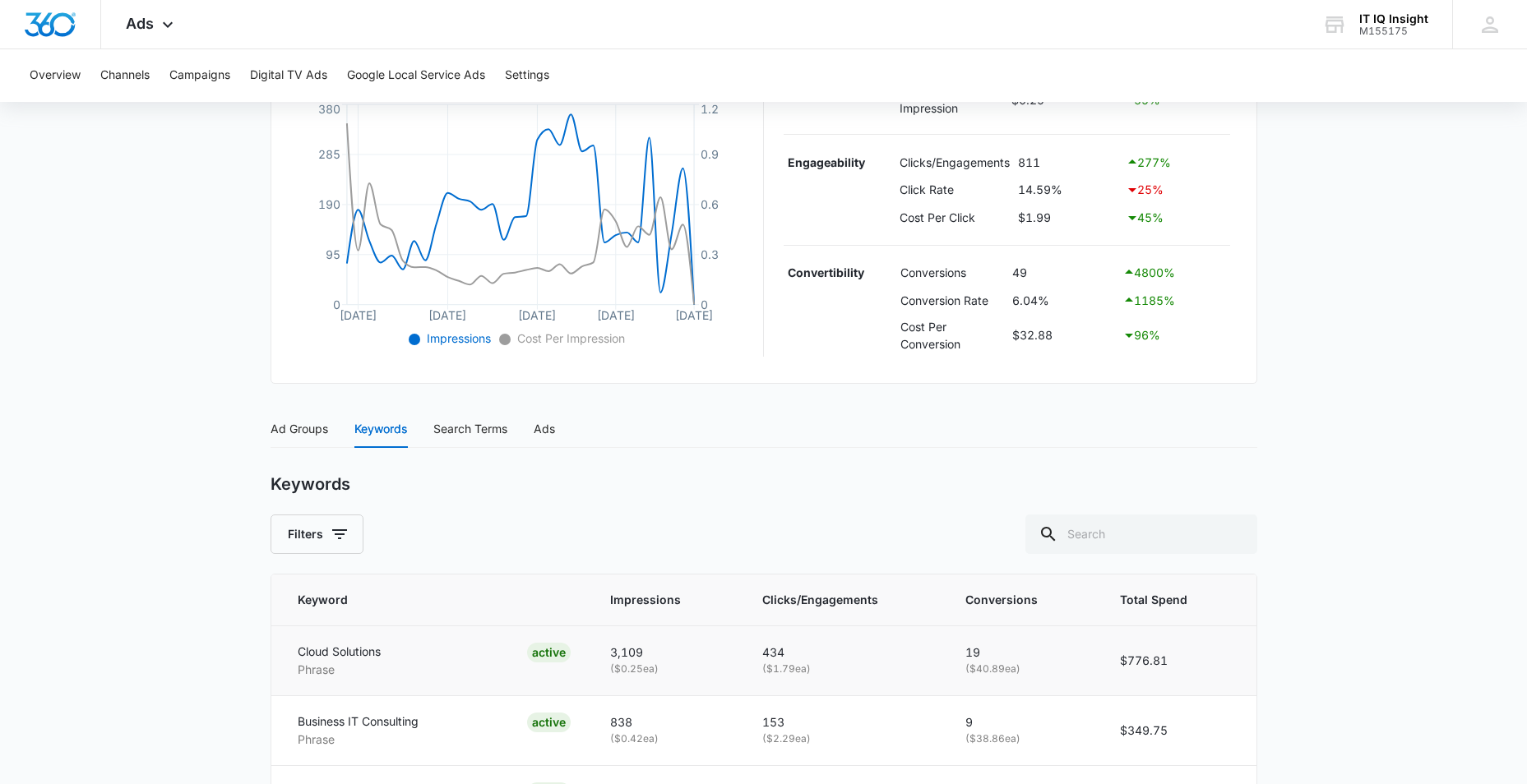
scroll to position [295, 0]
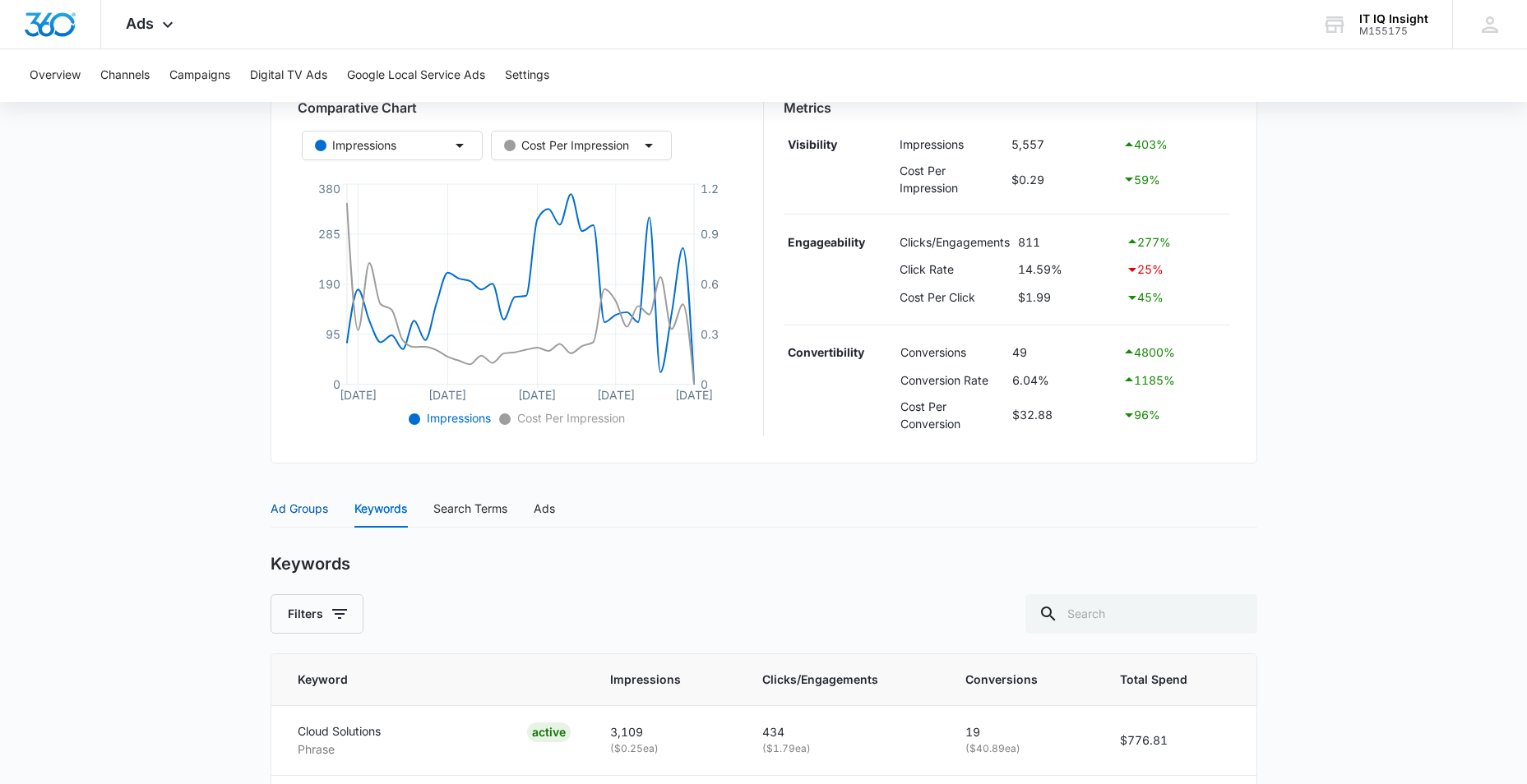
click at [305, 505] on div "Ad Groups" at bounding box center [299, 508] width 57 height 18
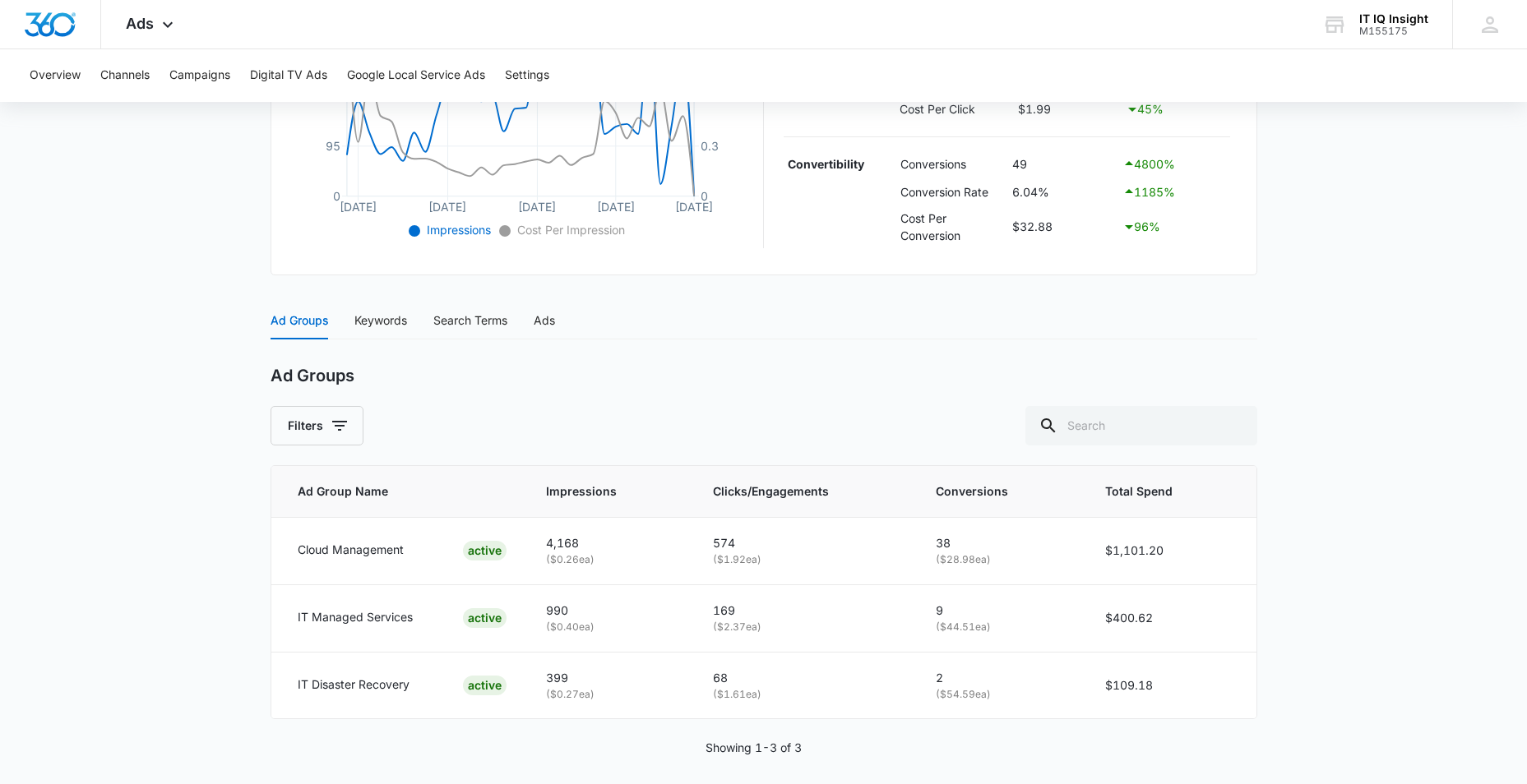
scroll to position [496, 0]
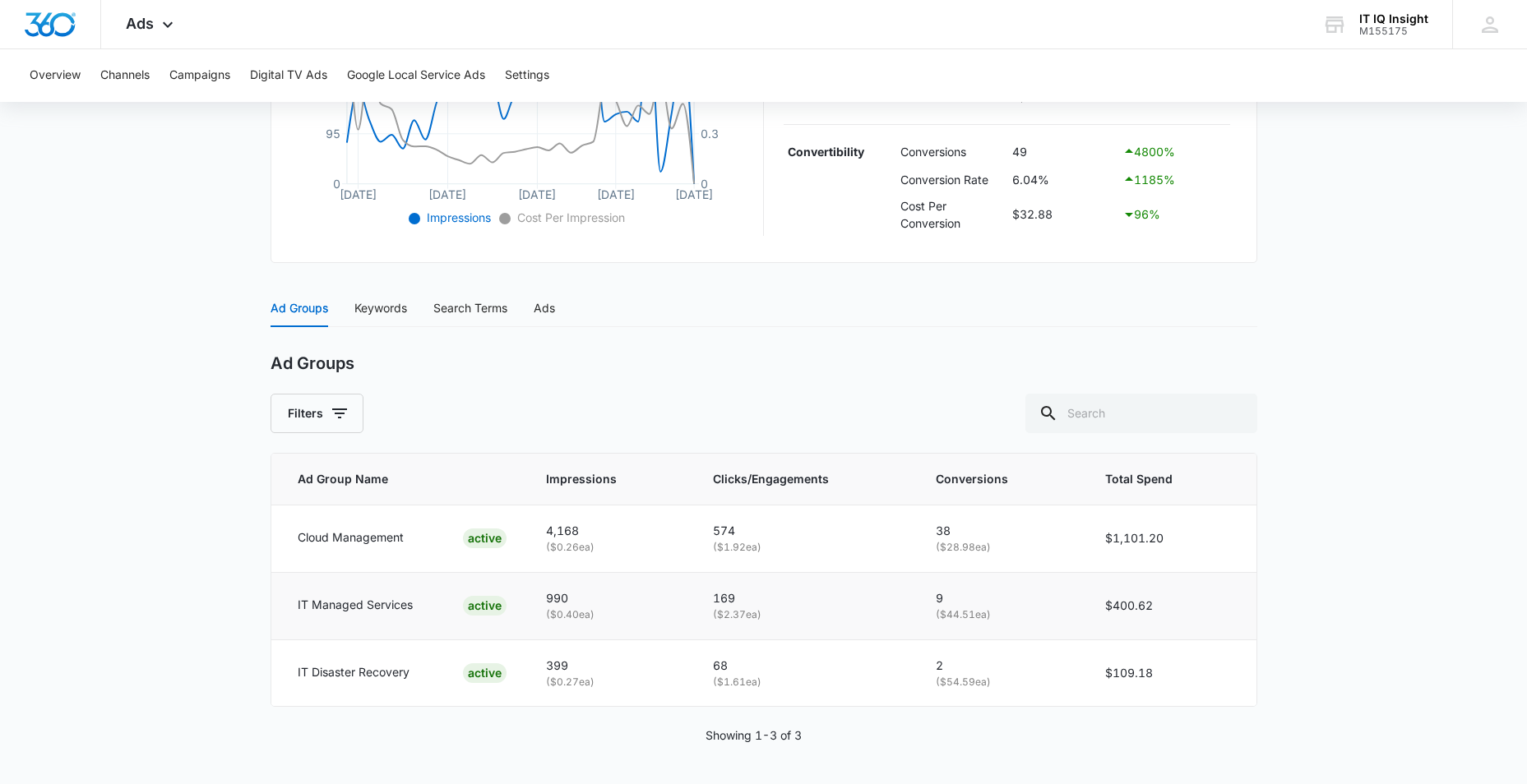
click at [329, 617] on td "IT Managed Services ACTIVE" at bounding box center [398, 605] width 254 height 68
click at [480, 602] on div "ACTIVE" at bounding box center [485, 605] width 44 height 20
drag, startPoint x: 480, startPoint y: 602, endPoint x: 382, endPoint y: 602, distance: 98.0
click at [382, 602] on p "IT Managed Services" at bounding box center [355, 604] width 115 height 18
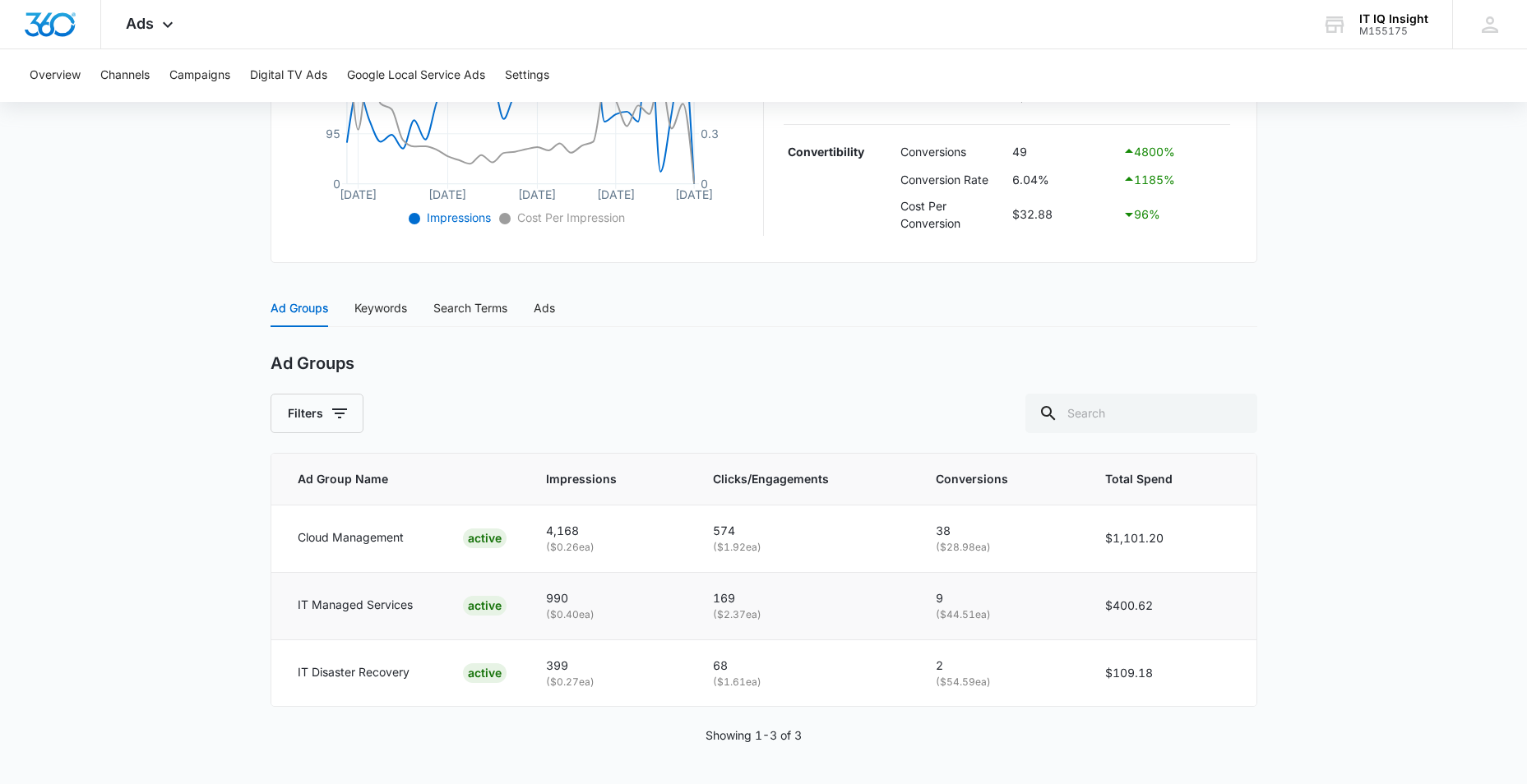
drag, startPoint x: 382, startPoint y: 602, endPoint x: 356, endPoint y: 582, distance: 32.8
click at [356, 582] on td "IT Managed Services ACTIVE" at bounding box center [398, 605] width 254 height 68
click at [457, 308] on div "Search Terms" at bounding box center [471, 308] width 74 height 18
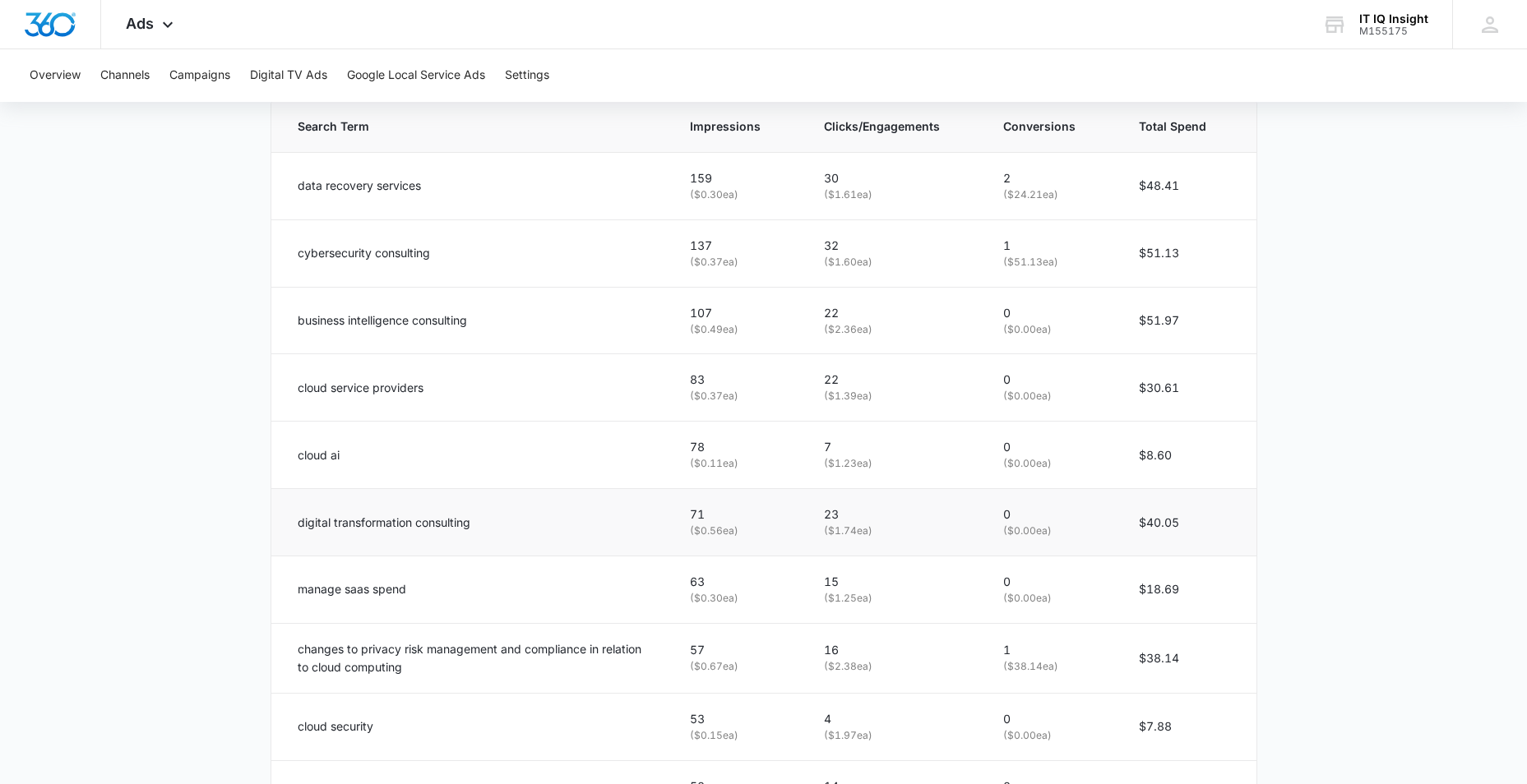
scroll to position [982, 0]
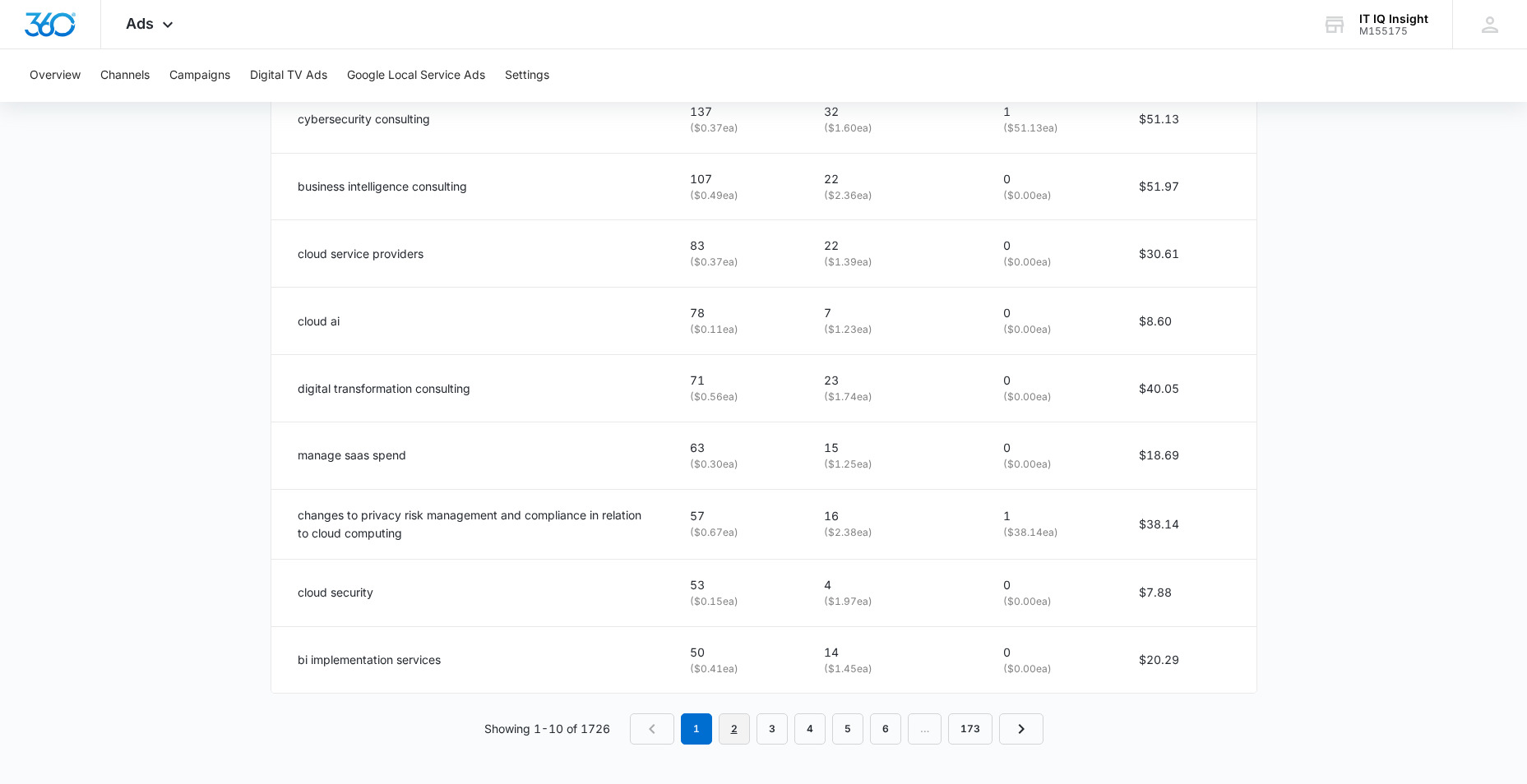
click at [738, 731] on link "2" at bounding box center [734, 729] width 31 height 31
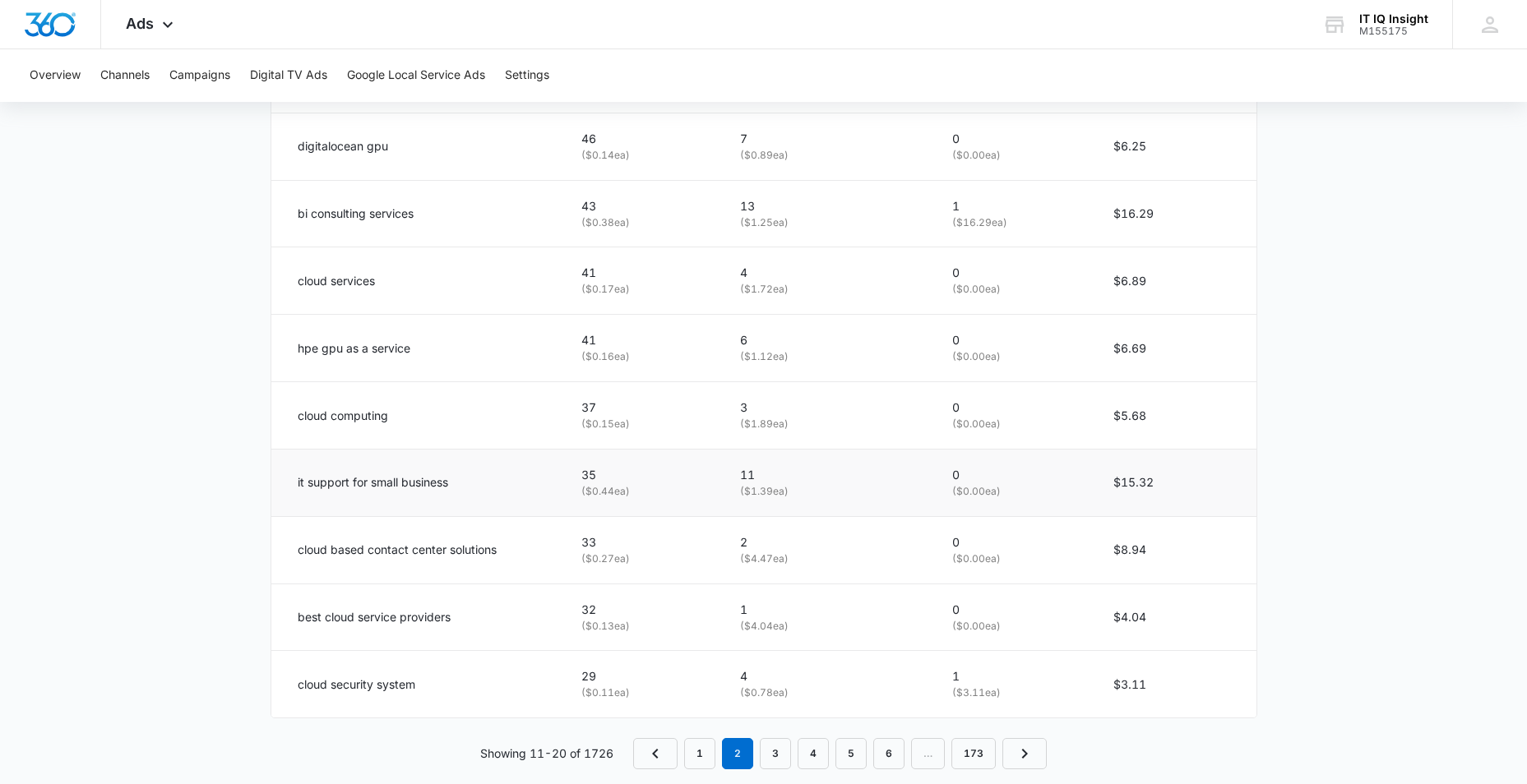
scroll to position [980, 0]
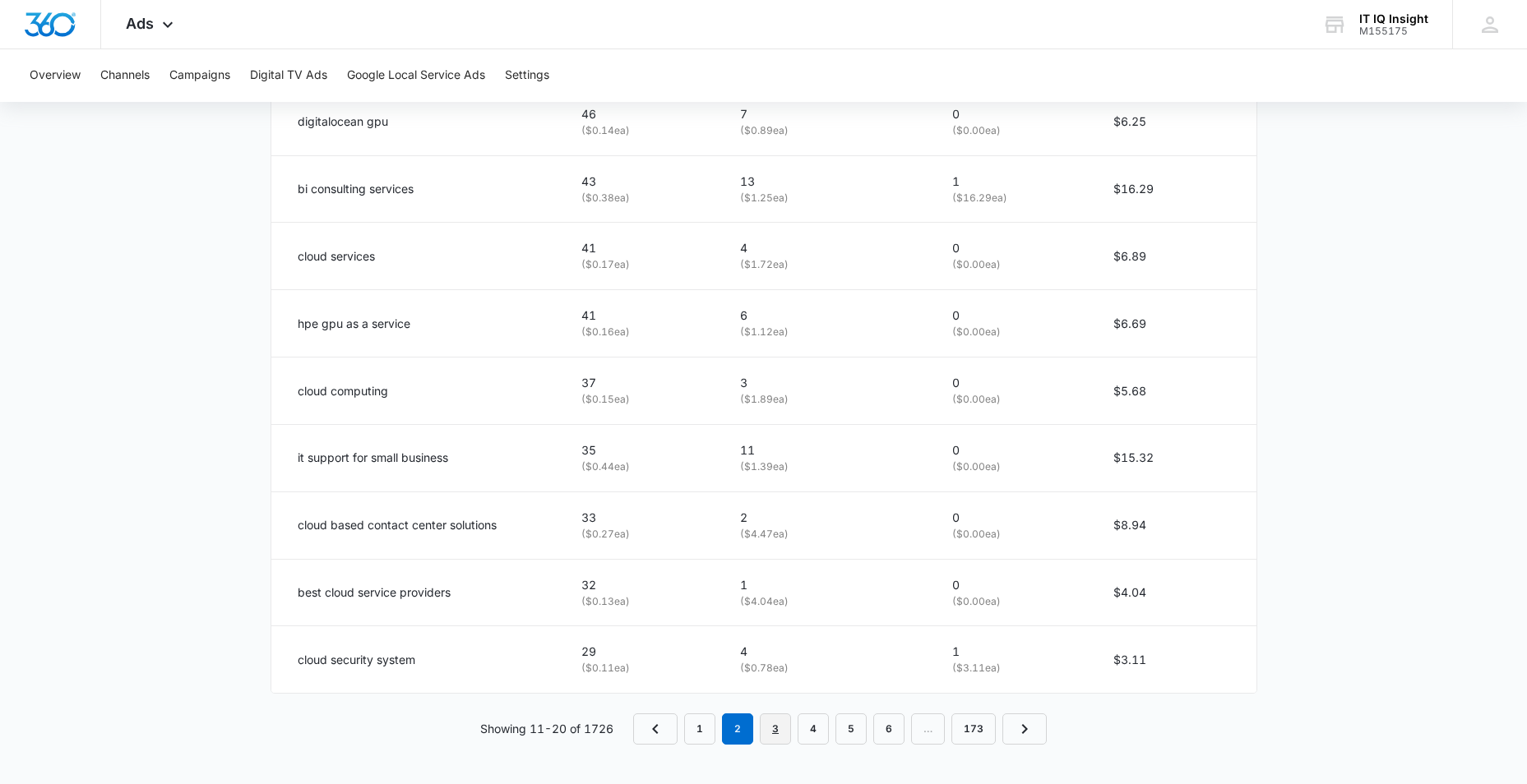
click at [779, 740] on link "3" at bounding box center [775, 729] width 31 height 31
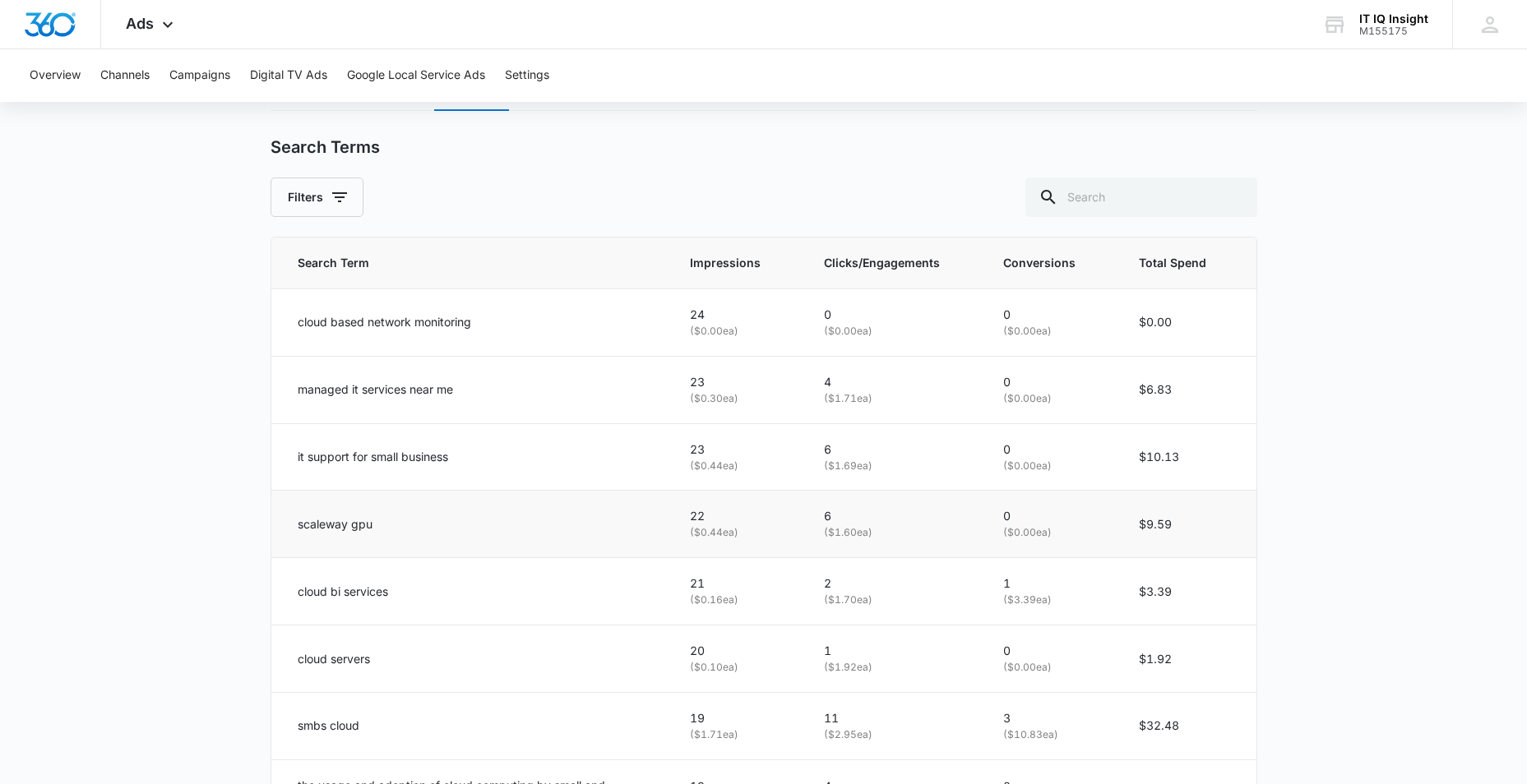
scroll to position [487, 0]
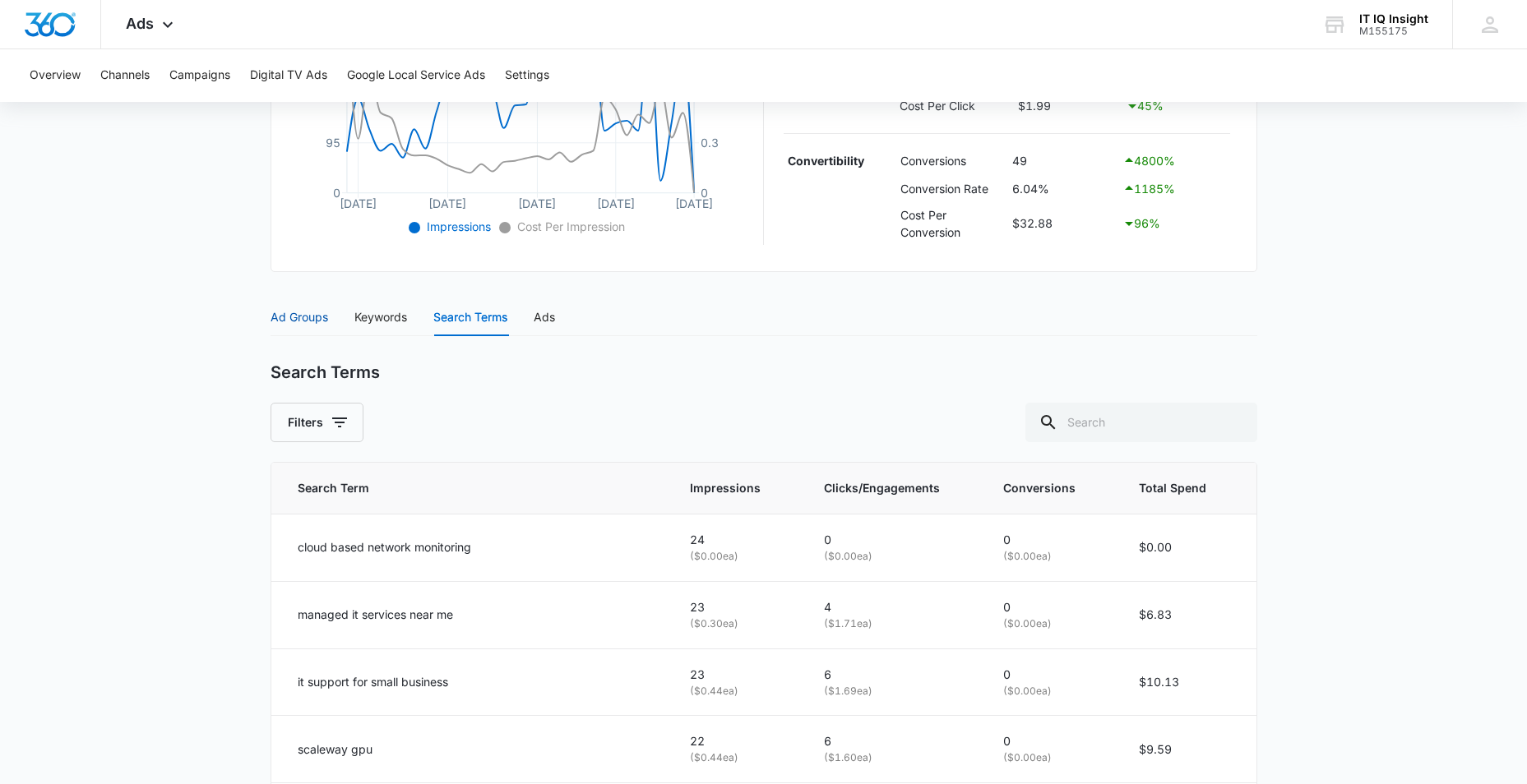
click at [311, 311] on div "Ad Groups" at bounding box center [299, 316] width 57 height 18
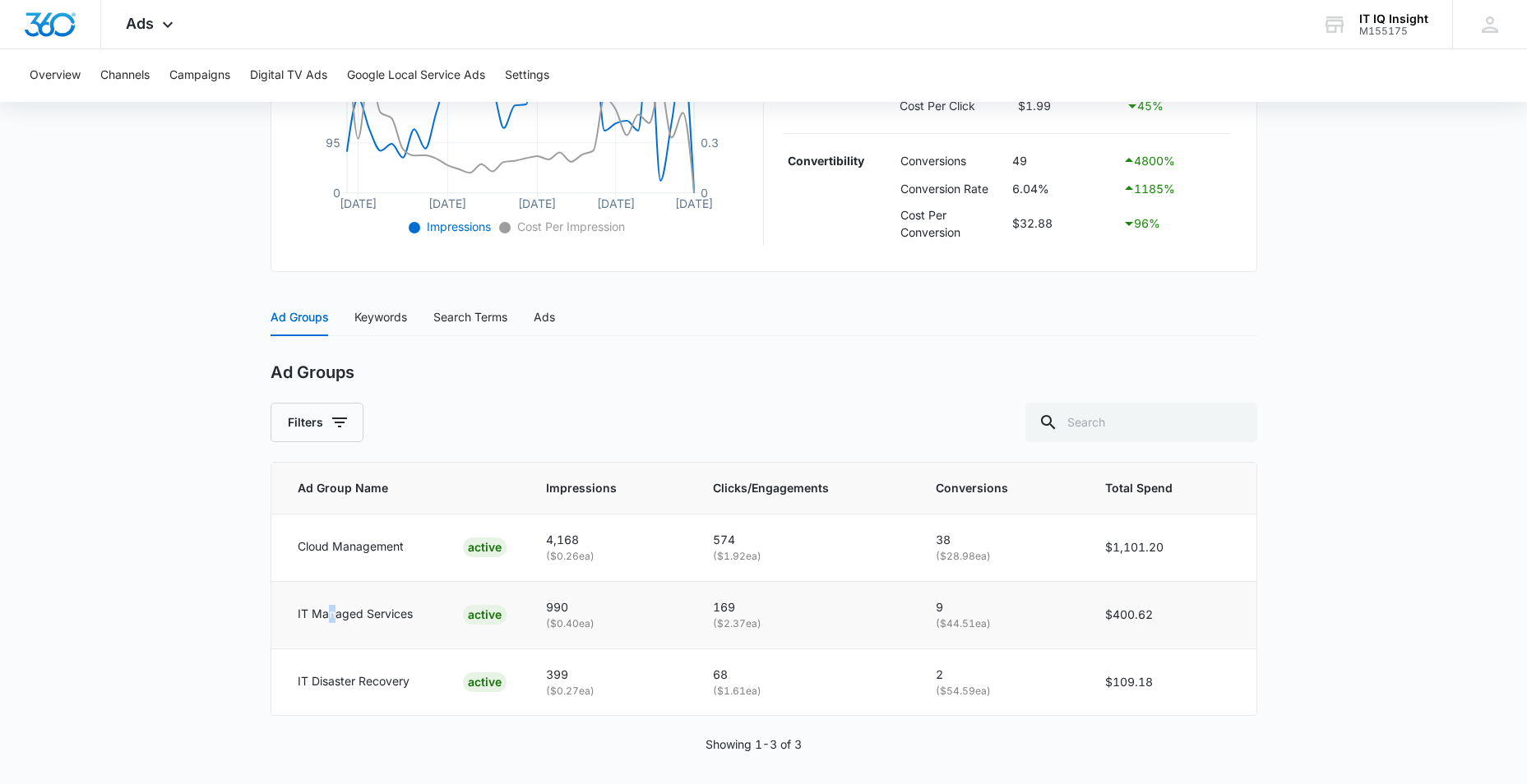
drag, startPoint x: 379, startPoint y: 625, endPoint x: 330, endPoint y: 618, distance: 49.5
click at [330, 618] on p "IT Managed Services" at bounding box center [355, 613] width 115 height 18
drag, startPoint x: 330, startPoint y: 618, endPoint x: 442, endPoint y: 652, distance: 117.0
click at [442, 652] on td "IT Disaster Recovery ACTIVE" at bounding box center [398, 681] width 254 height 67
click at [494, 622] on div "ACTIVE" at bounding box center [485, 614] width 44 height 20
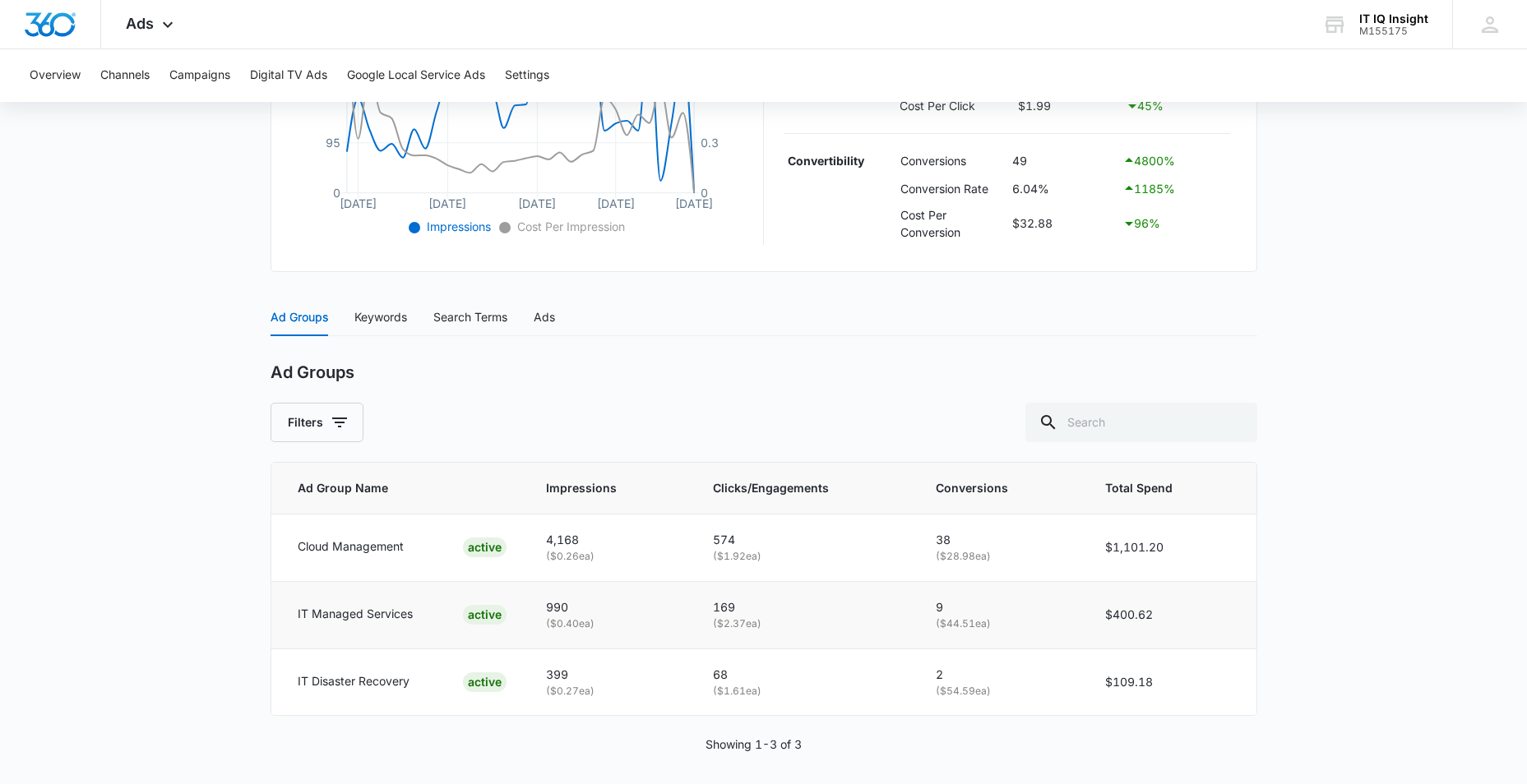
click at [570, 614] on p "990" at bounding box center [610, 607] width 128 height 18
click at [800, 606] on p "169" at bounding box center [804, 607] width 183 height 18
click at [377, 594] on td "IT Managed Services ACTIVE" at bounding box center [398, 614] width 254 height 68
click at [351, 328] on div "Ad Groups Keywords Search Terms Ads" at bounding box center [413, 317] width 284 height 38
click at [388, 313] on div "Keywords" at bounding box center [380, 316] width 52 height 18
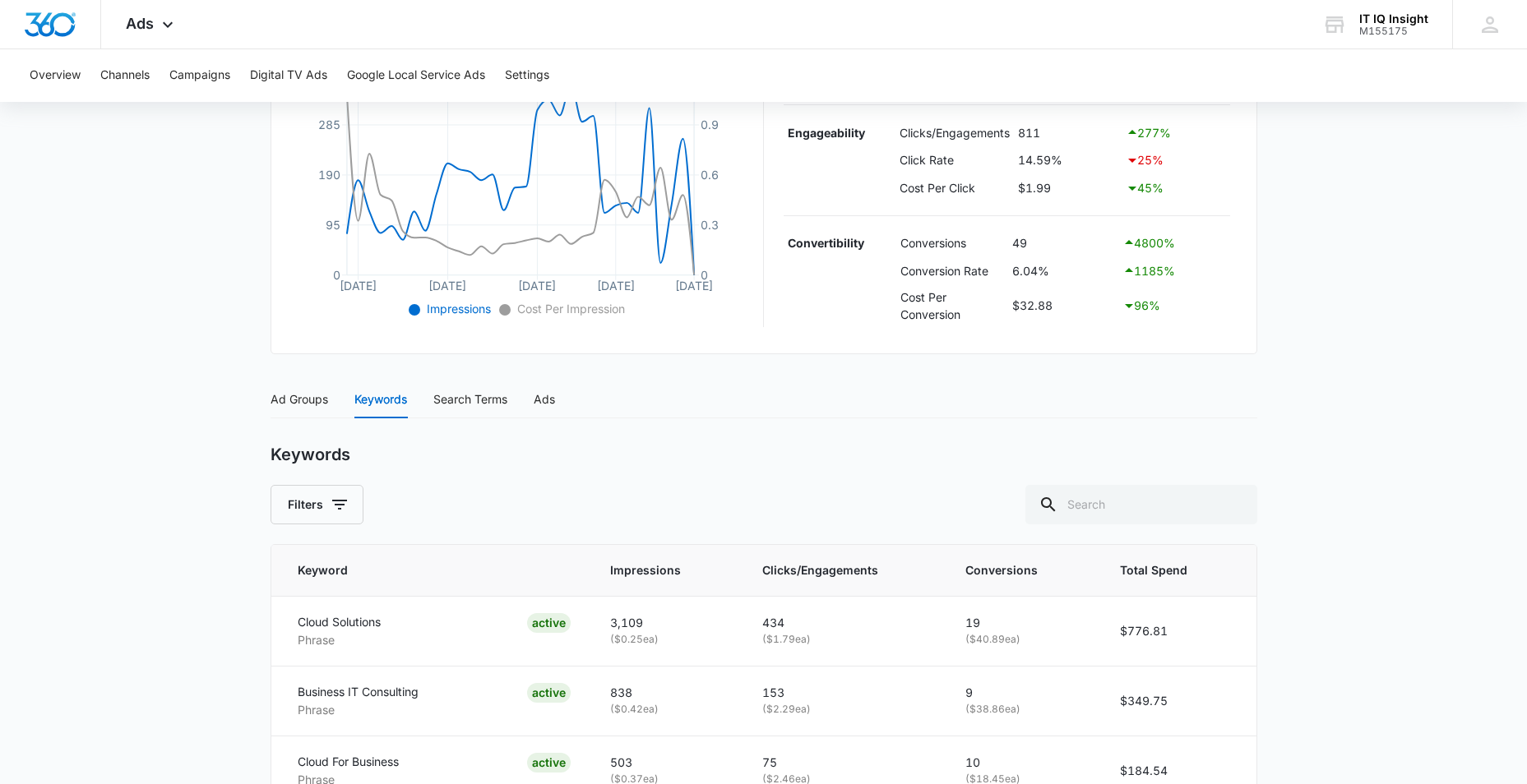
scroll to position [0, 0]
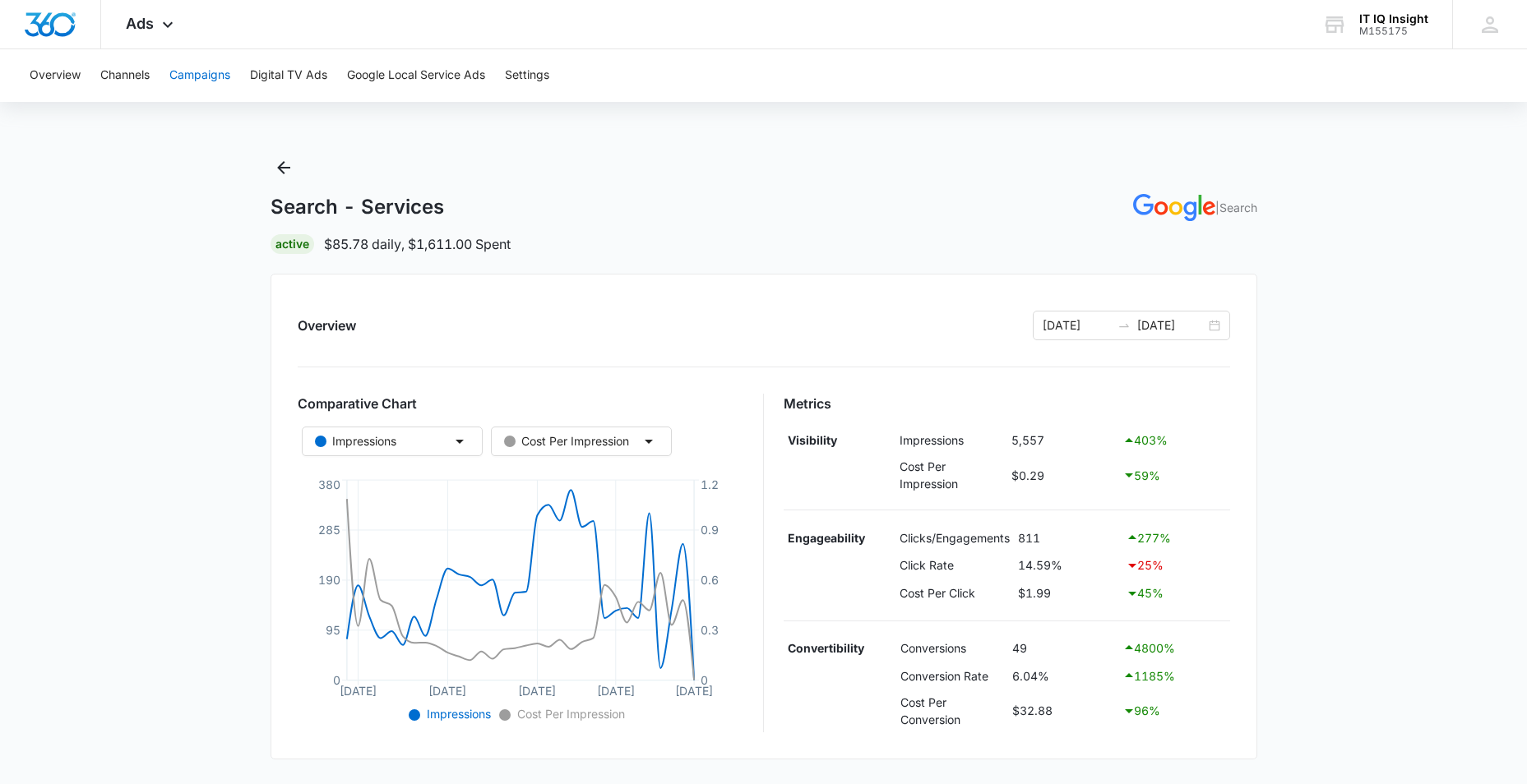
click at [193, 83] on button "Campaigns" at bounding box center [200, 75] width 61 height 52
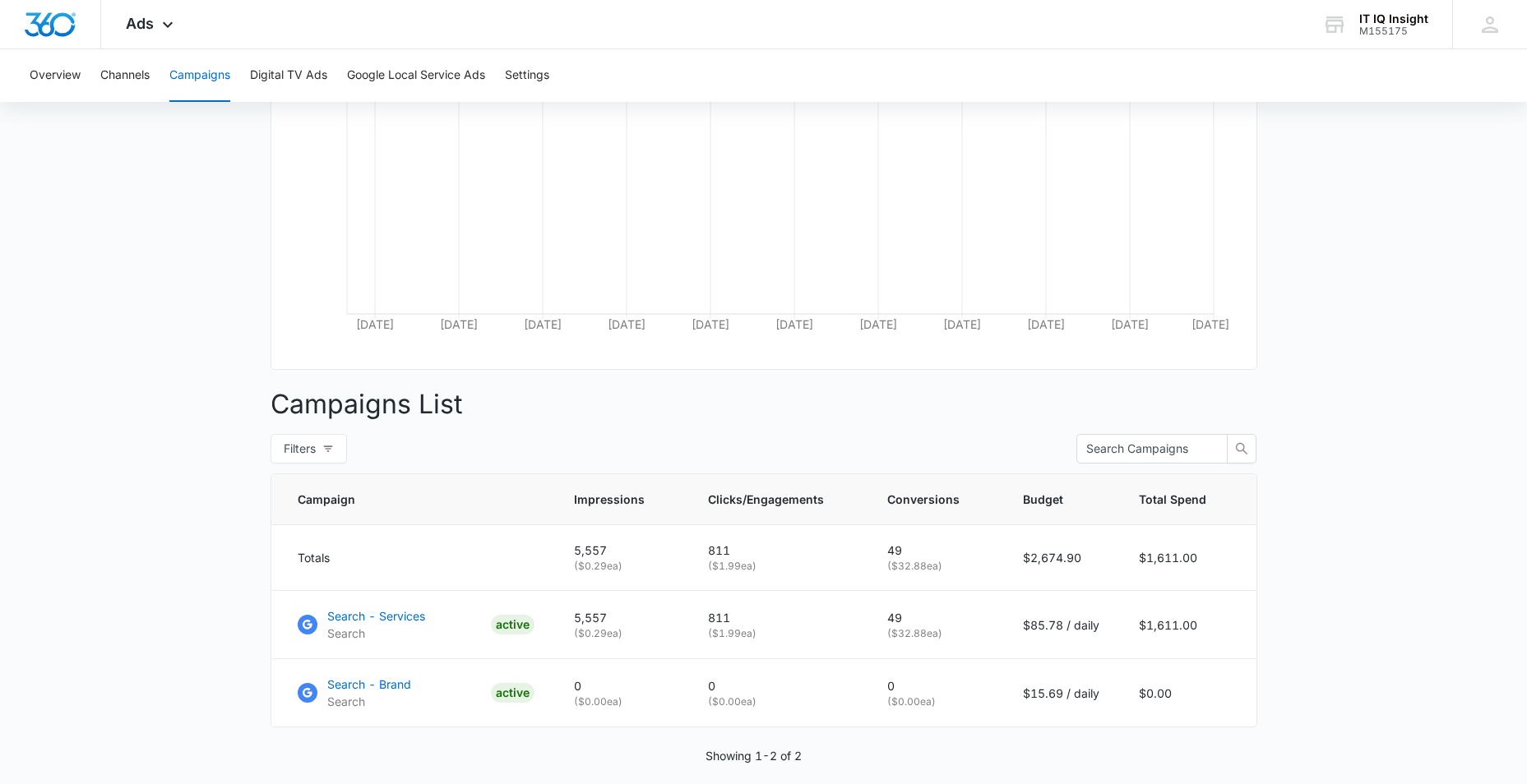
scroll to position [400, 0]
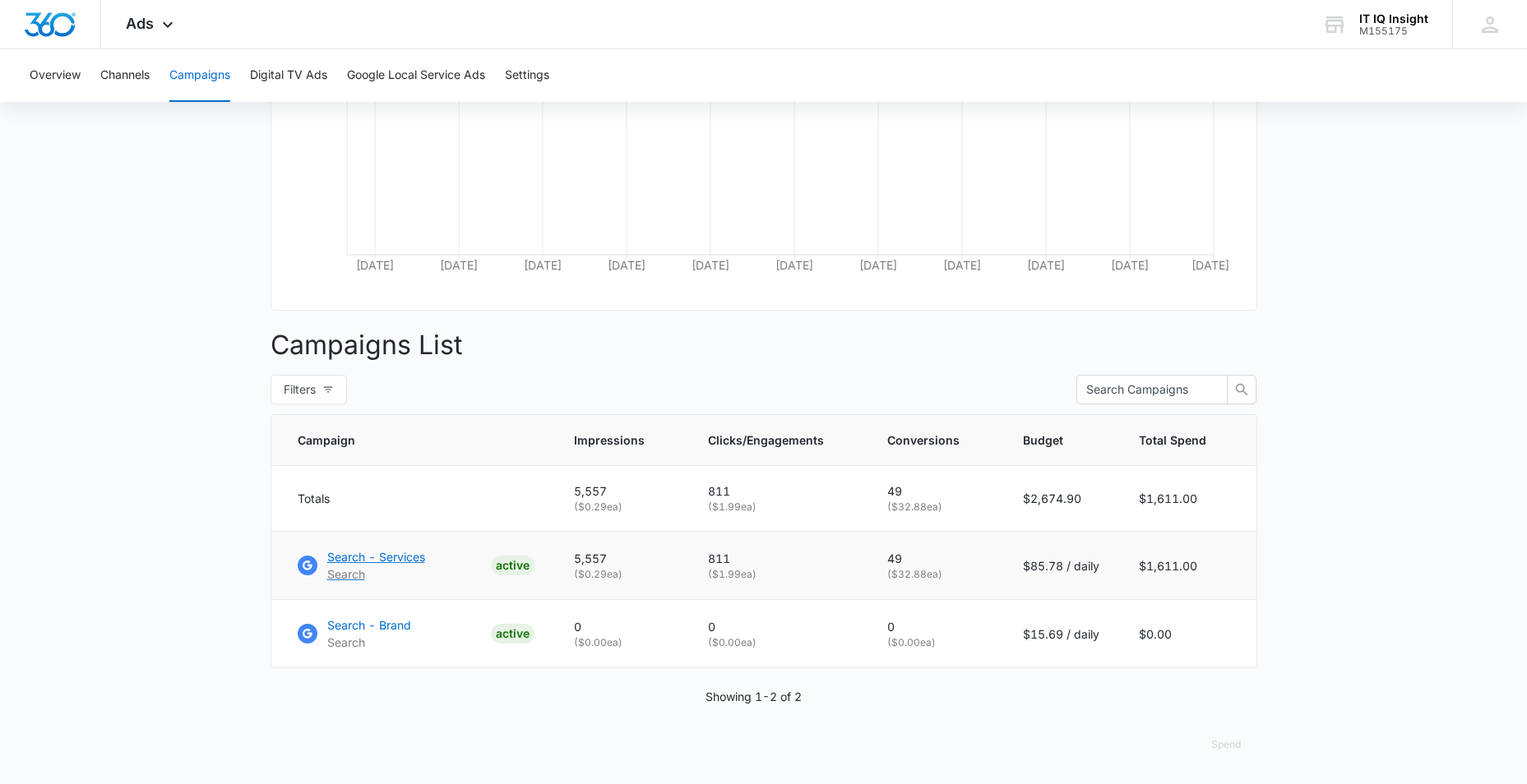
click at [440, 563] on link "Search - Services Search ACTIVE" at bounding box center [416, 565] width 236 height 34
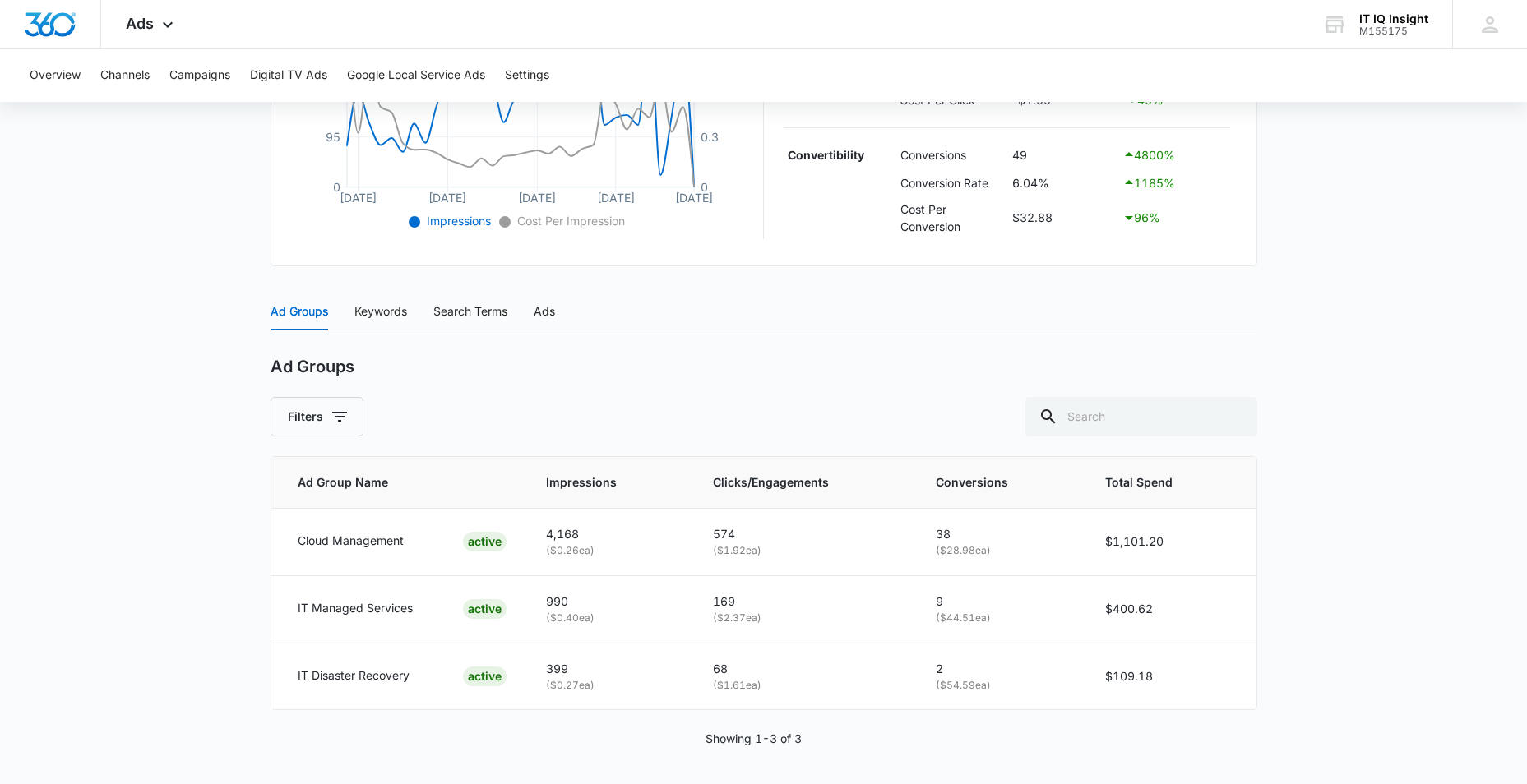
scroll to position [496, 0]
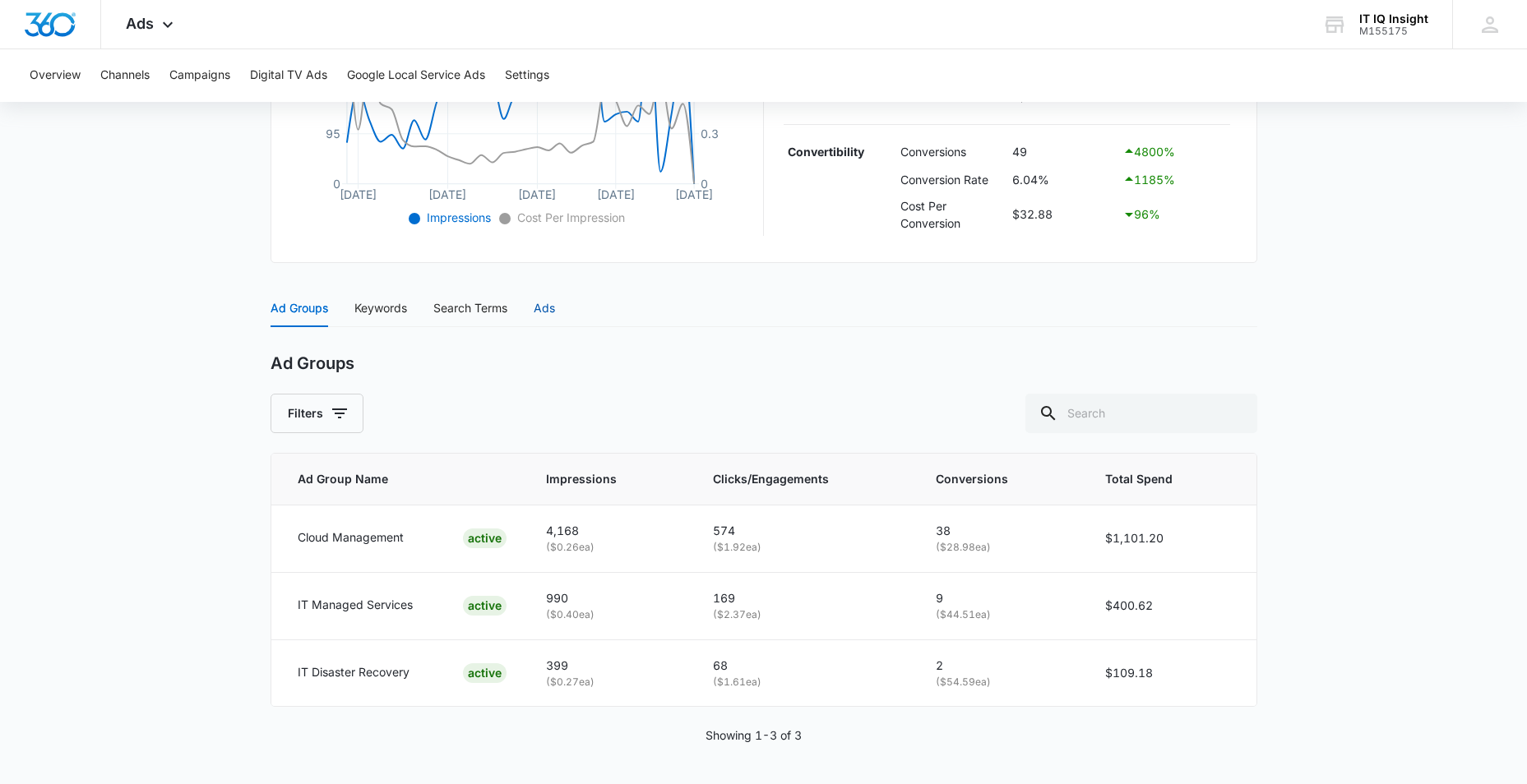
click at [554, 304] on div "Ads" at bounding box center [544, 308] width 21 height 18
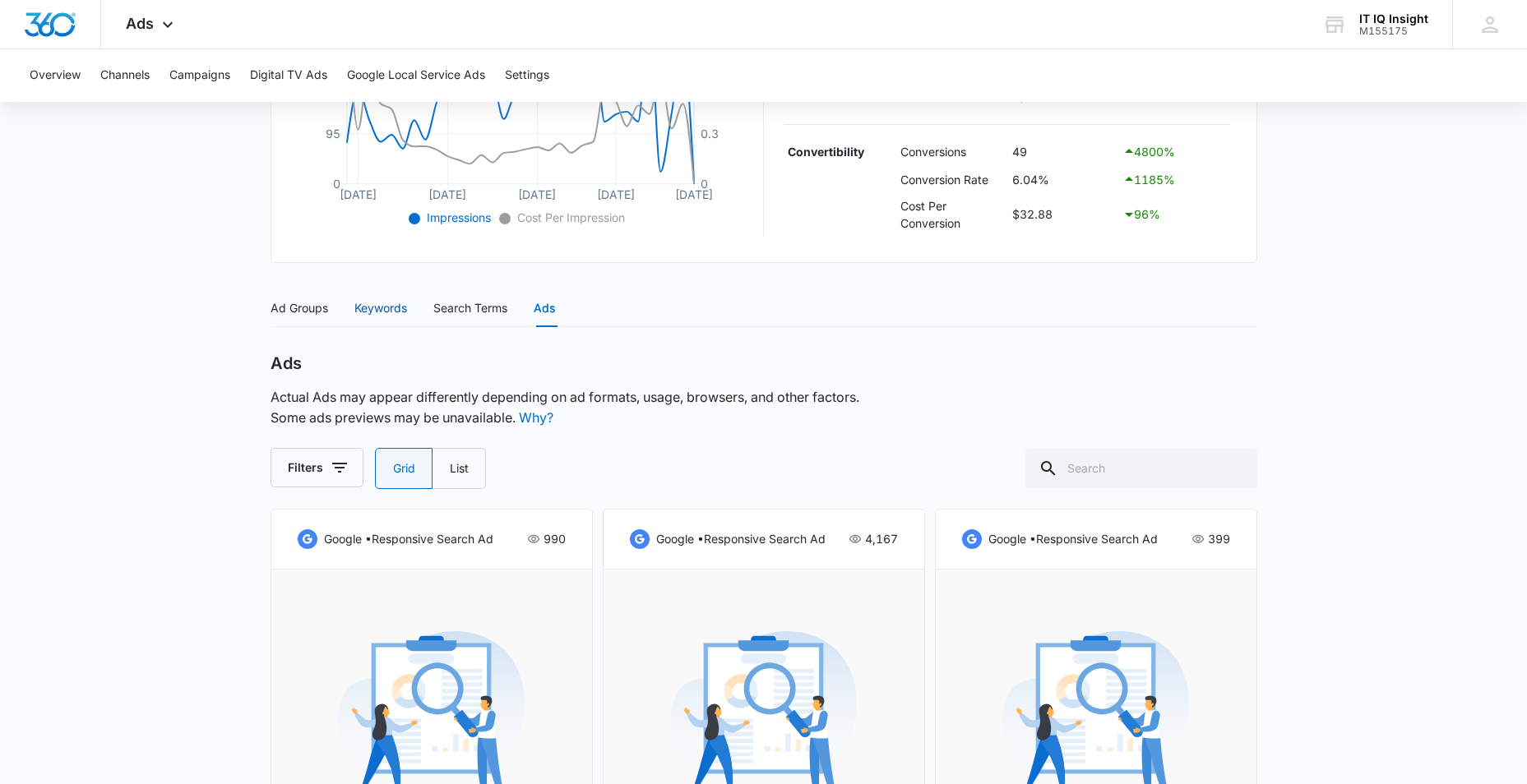
click at [390, 316] on div "Keywords" at bounding box center [380, 308] width 52 height 18
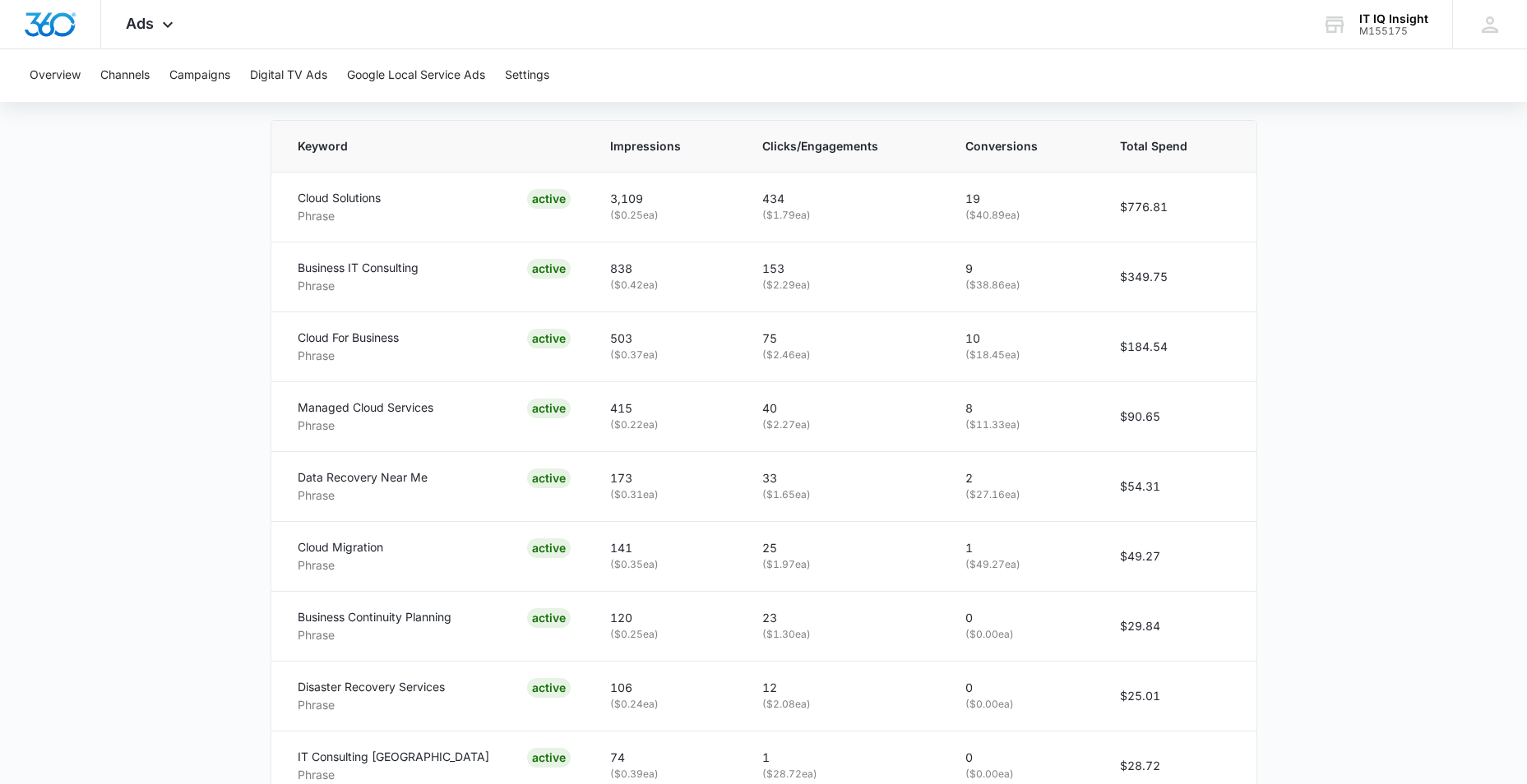
scroll to position [1006, 0]
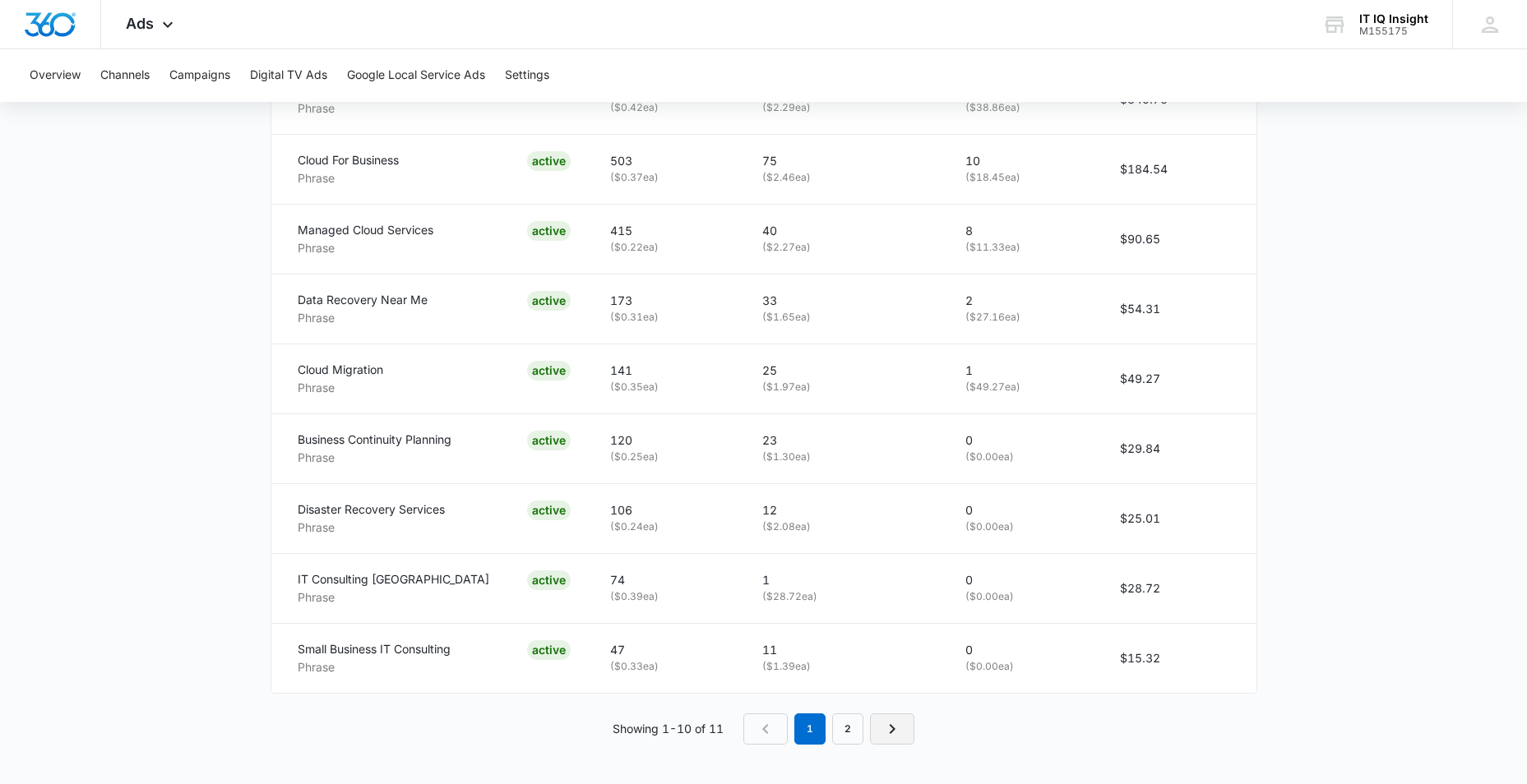
click at [894, 734] on icon "Next Page" at bounding box center [891, 729] width 20 height 20
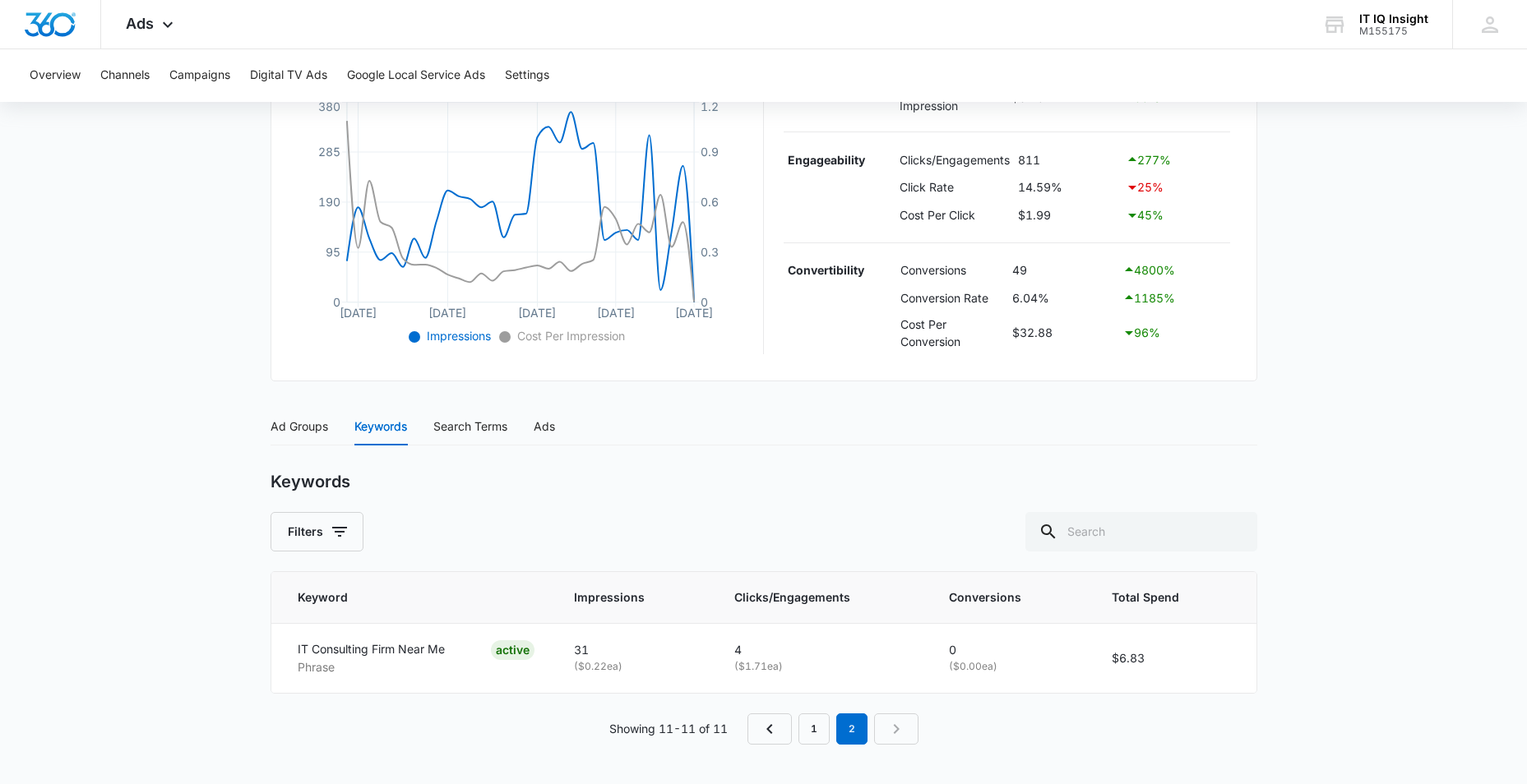
scroll to position [378, 0]
click at [778, 732] on icon "Previous Page" at bounding box center [769, 729] width 20 height 20
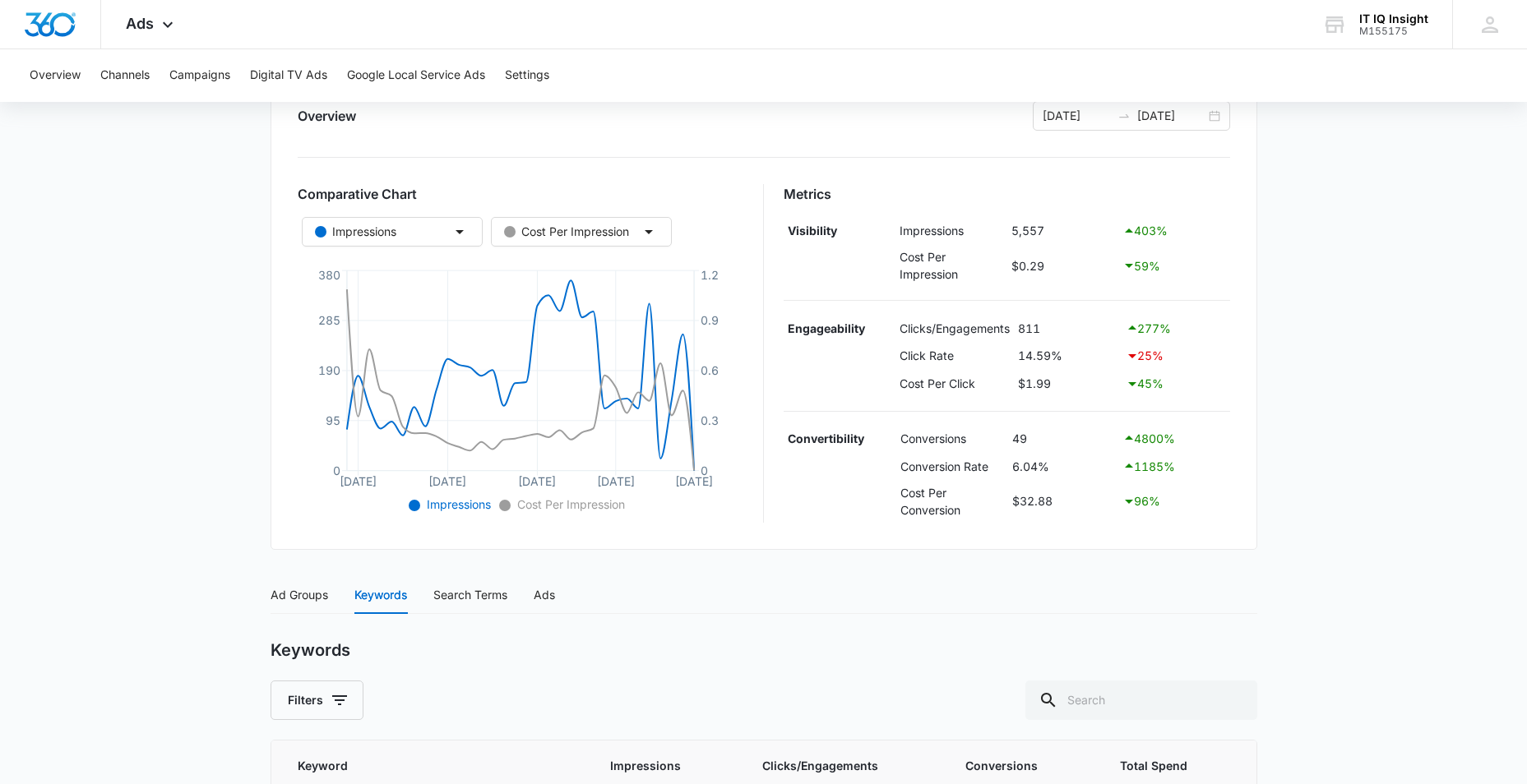
scroll to position [0, 0]
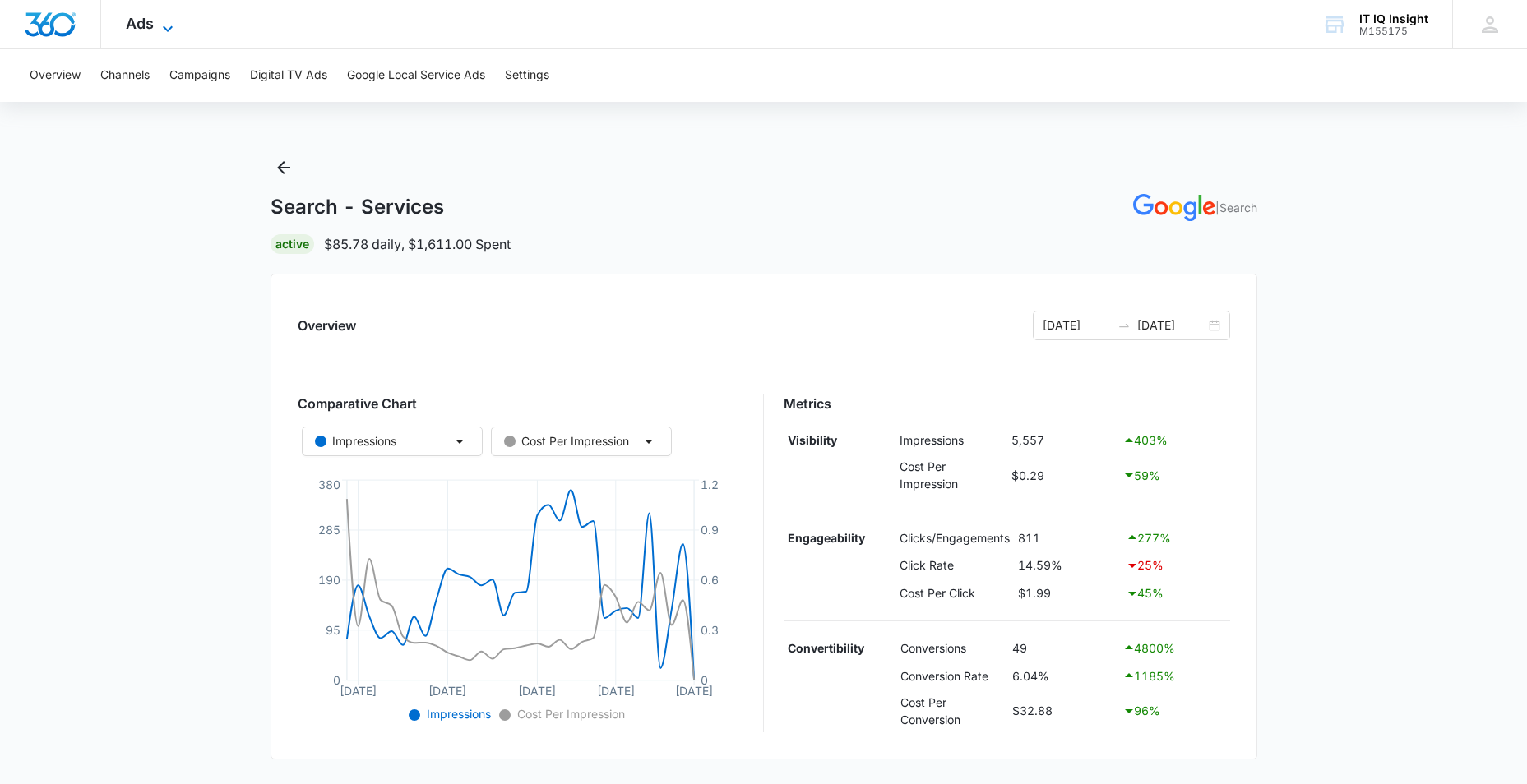
click at [170, 19] on icon at bounding box center [168, 29] width 20 height 20
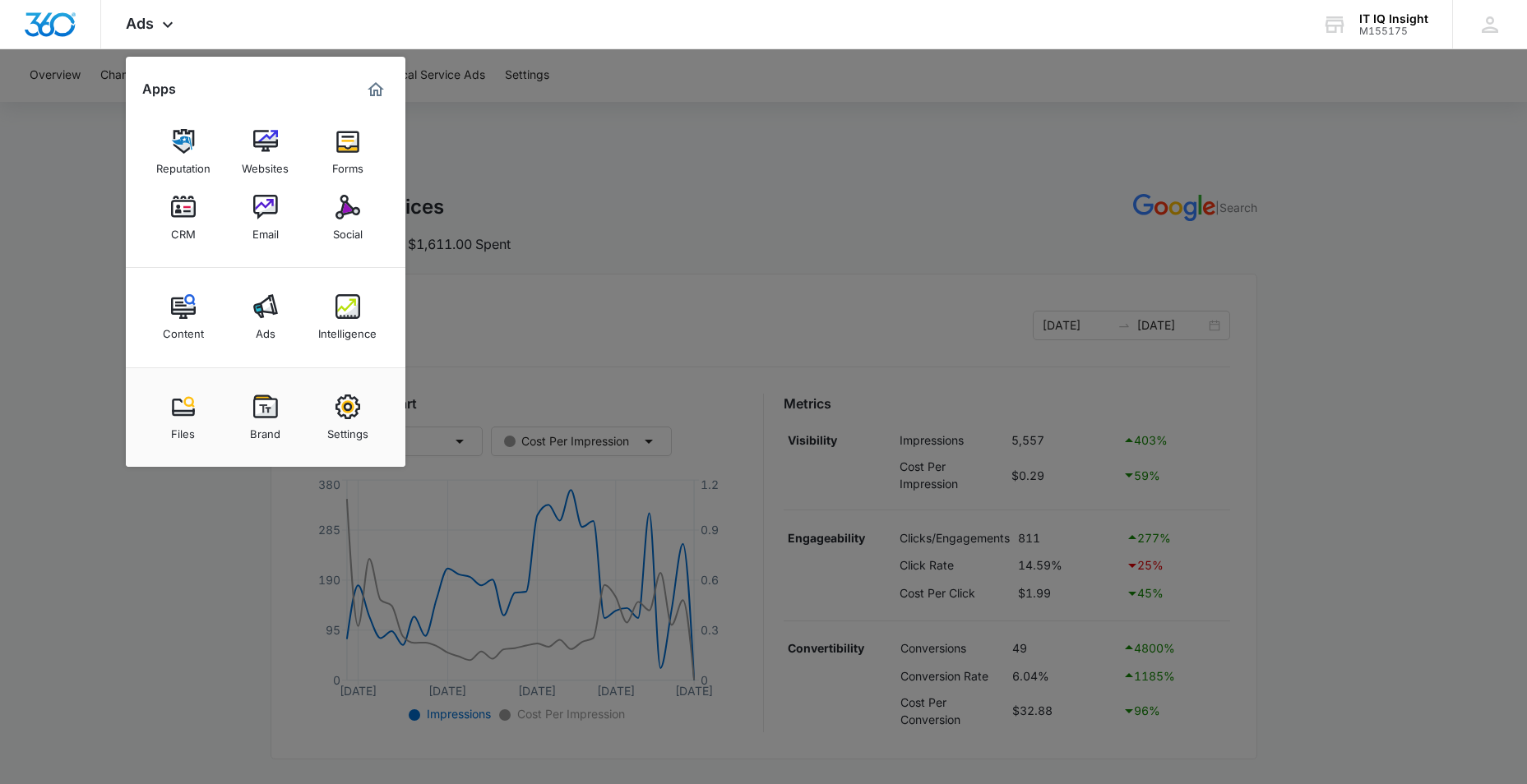
click at [348, 312] on img at bounding box center [348, 307] width 25 height 25
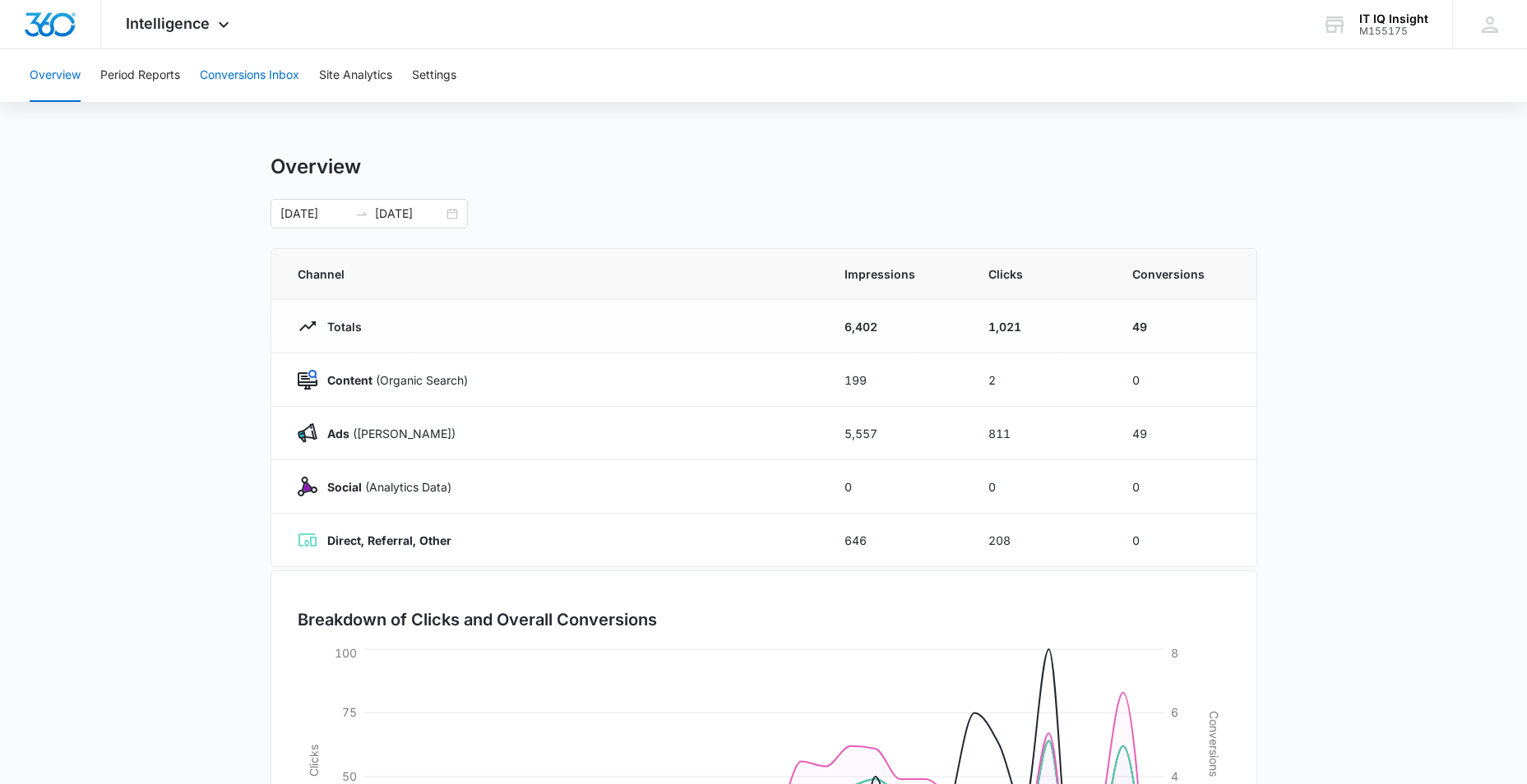
click at [257, 60] on button "Conversions Inbox" at bounding box center [250, 75] width 99 height 52
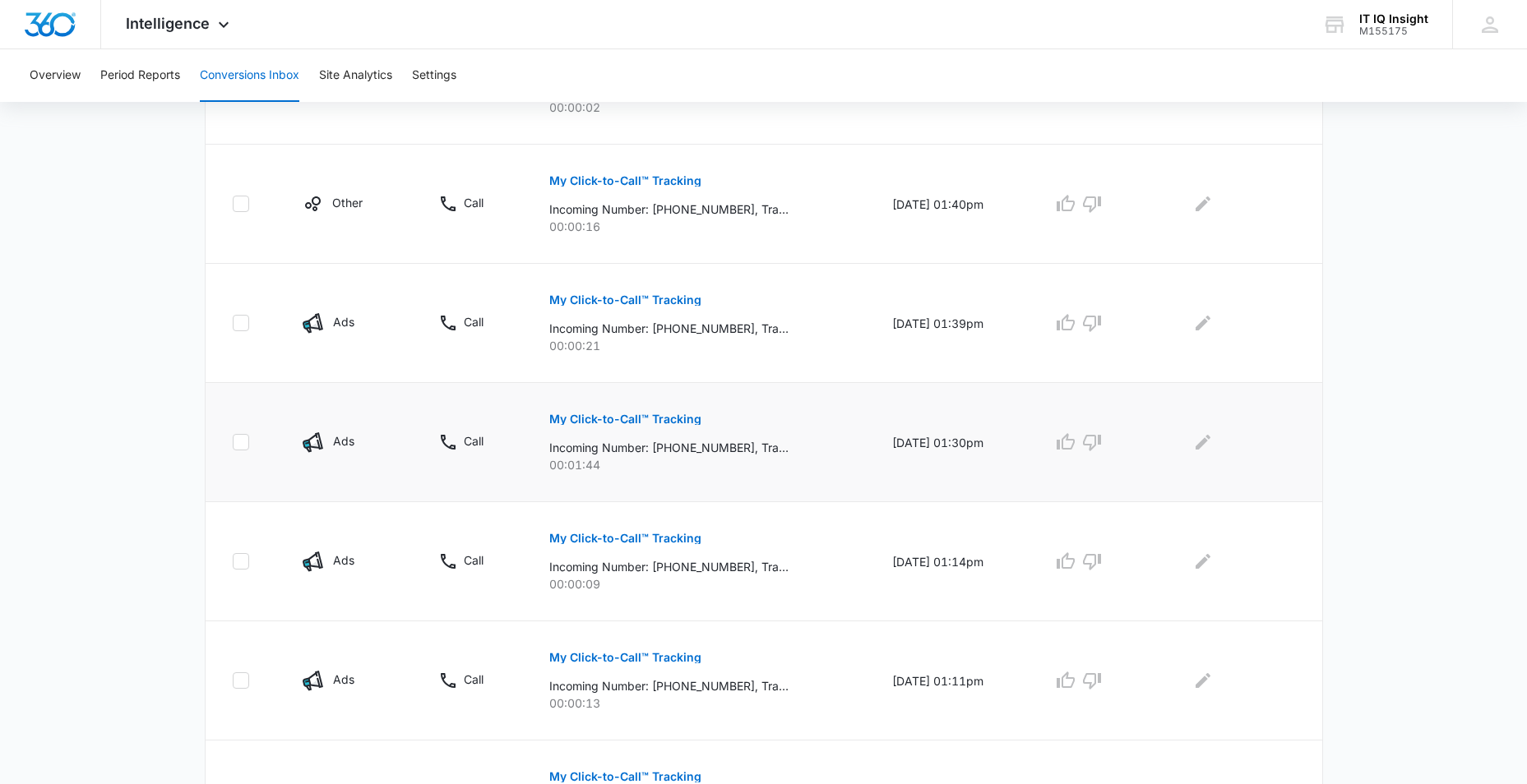
scroll to position [739, 0]
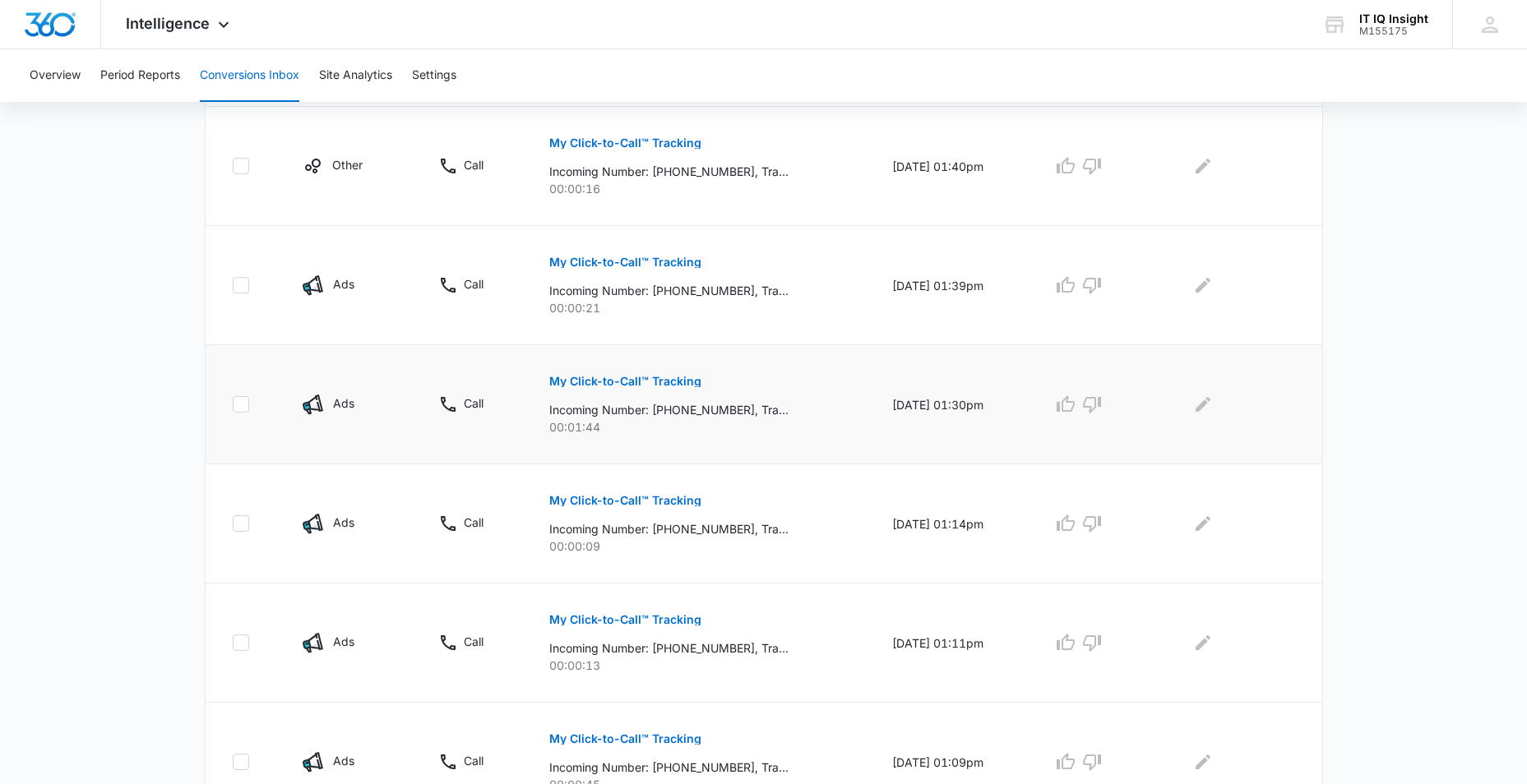
click at [242, 409] on icon at bounding box center [241, 405] width 15 height 15
click at [233, 405] on input "checkbox" at bounding box center [232, 404] width 1 height 1
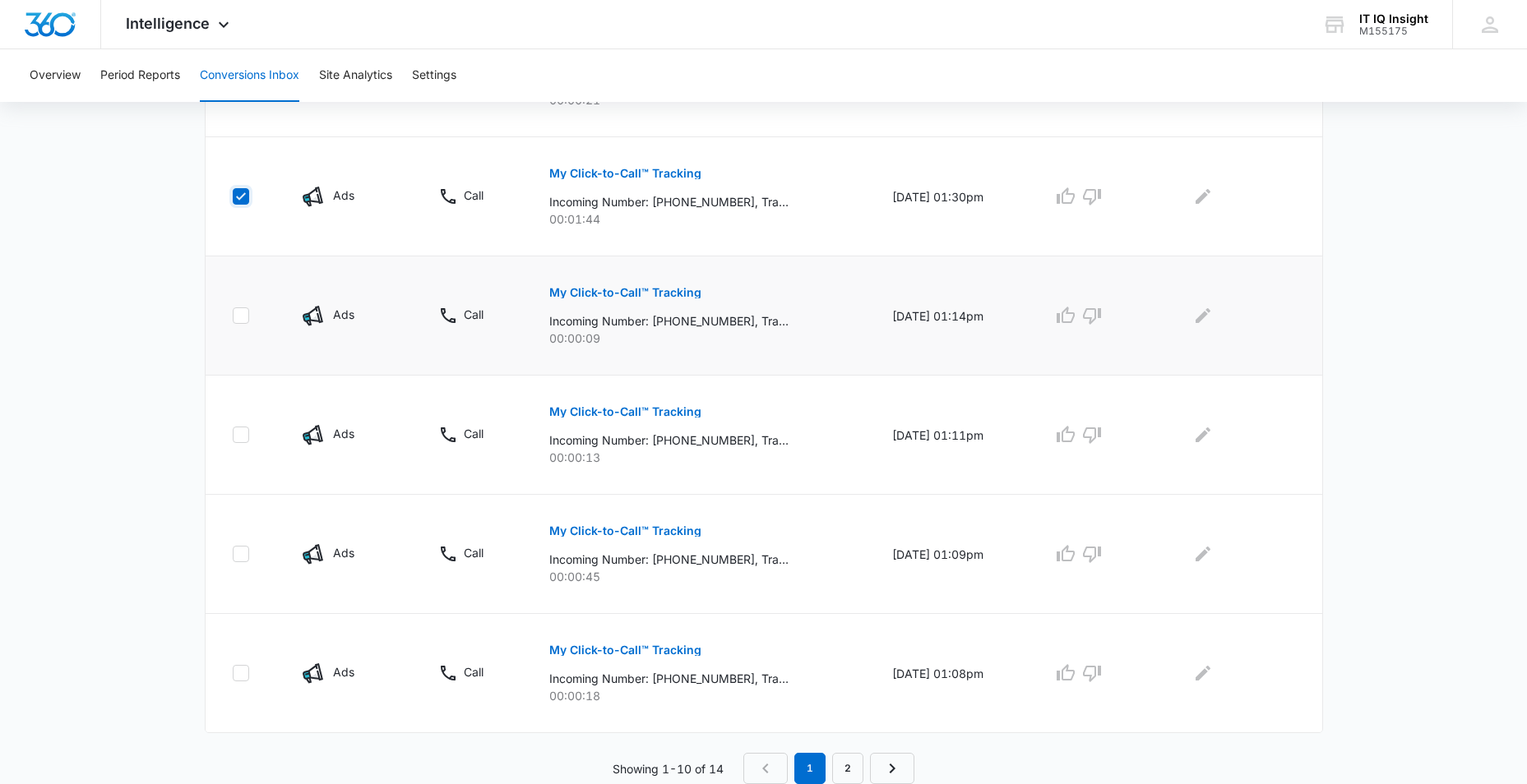
scroll to position [618, 0]
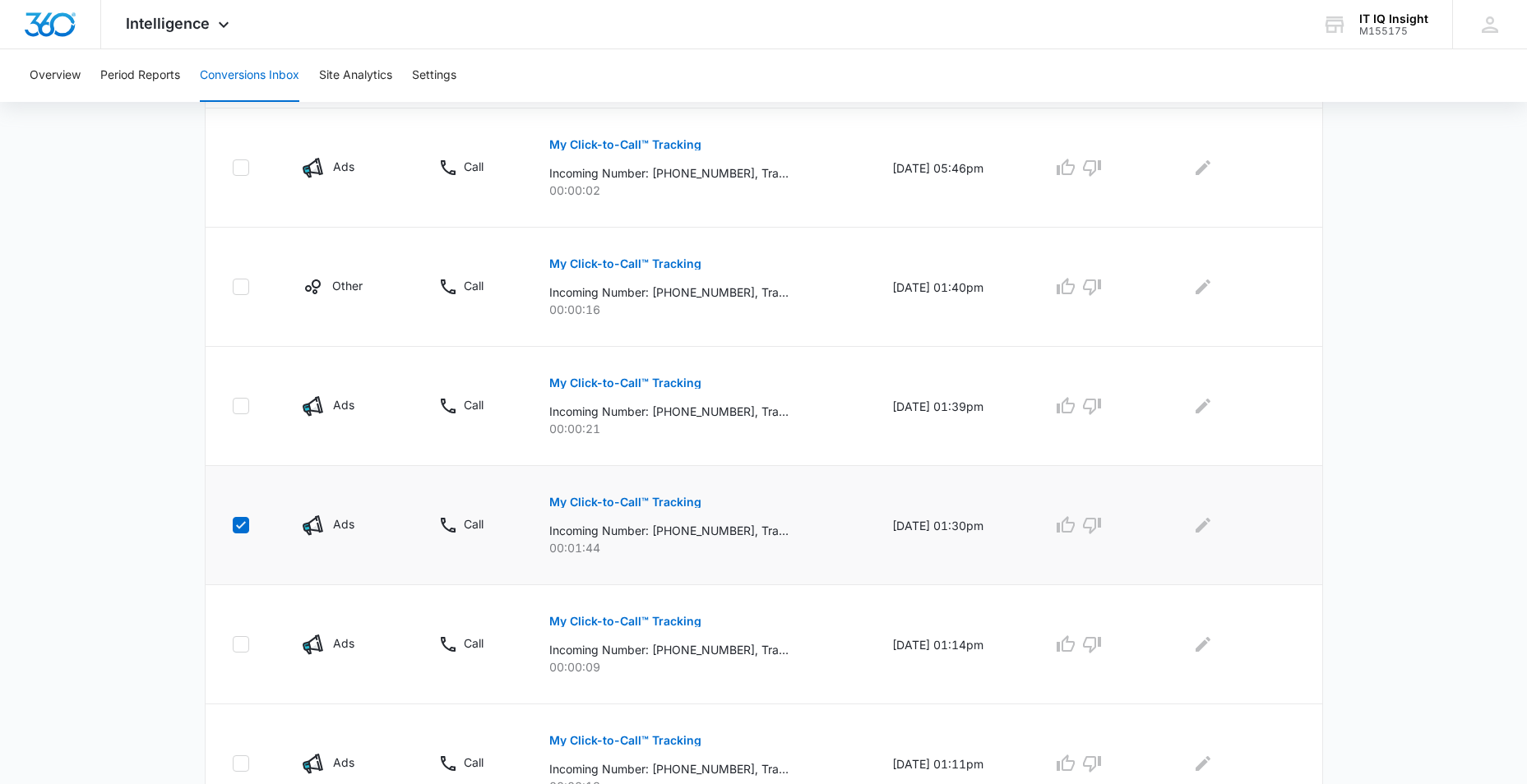
drag, startPoint x: 374, startPoint y: 545, endPoint x: 239, endPoint y: 523, distance: 136.8
click at [239, 523] on icon at bounding box center [241, 525] width 15 height 15
click at [233, 525] on input "checkbox" at bounding box center [232, 525] width 1 height 1
click at [239, 523] on icon at bounding box center [241, 525] width 15 height 15
click at [233, 525] on input "checkbox" at bounding box center [232, 525] width 1 height 1
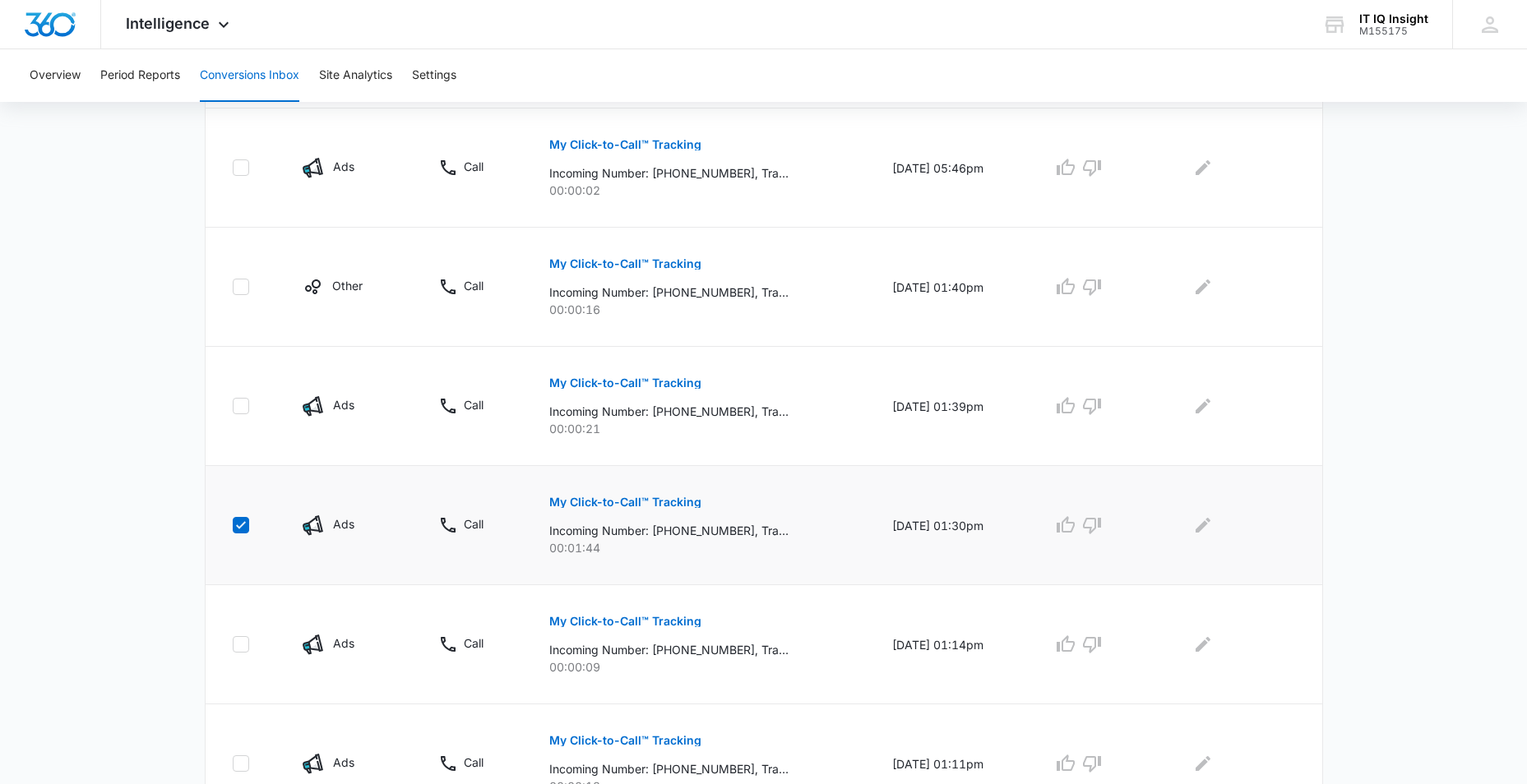
click at [239, 523] on icon at bounding box center [241, 525] width 15 height 15
click at [233, 525] on input "checkbox" at bounding box center [232, 525] width 1 height 1
checkbox input "false"
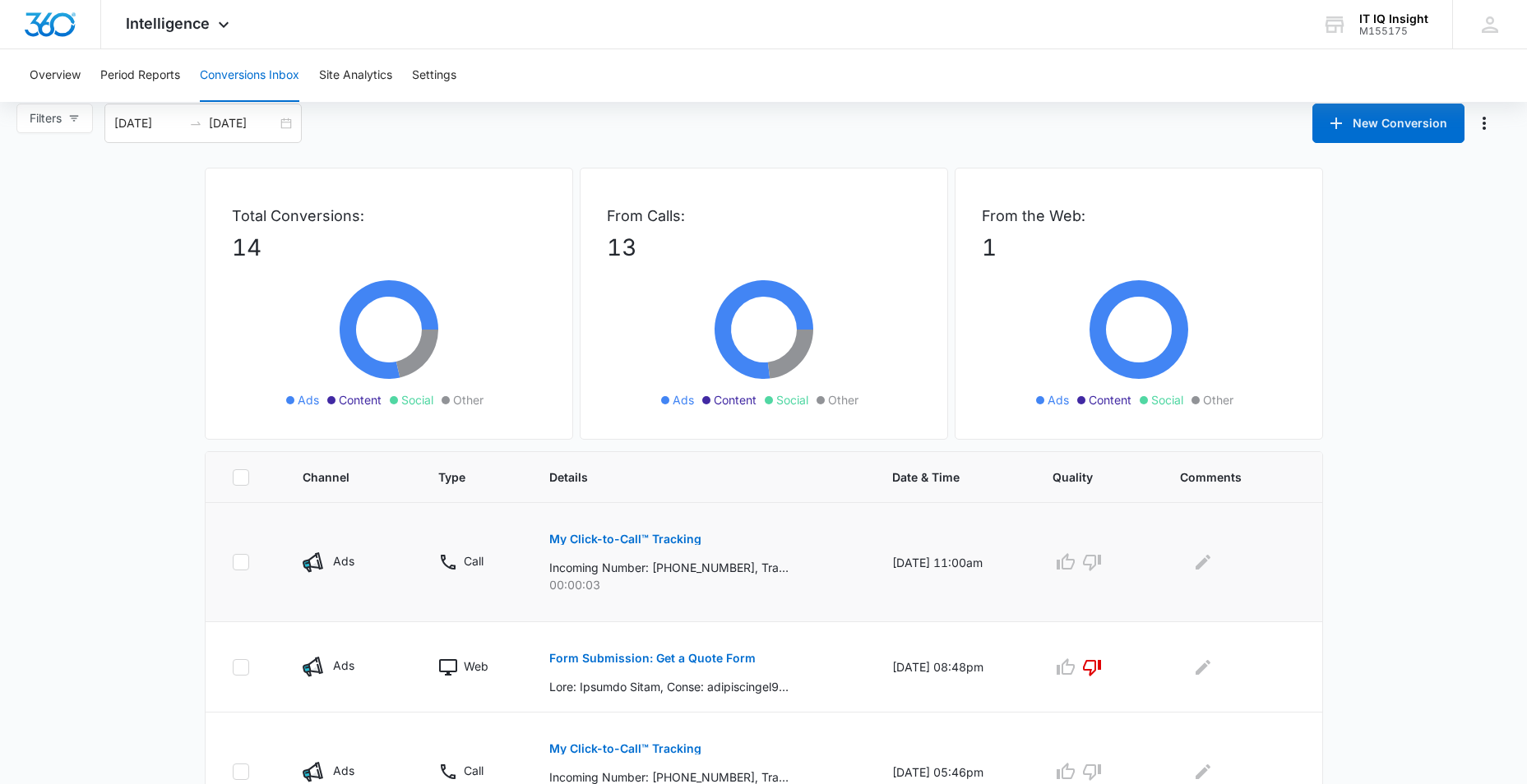
scroll to position [0, 0]
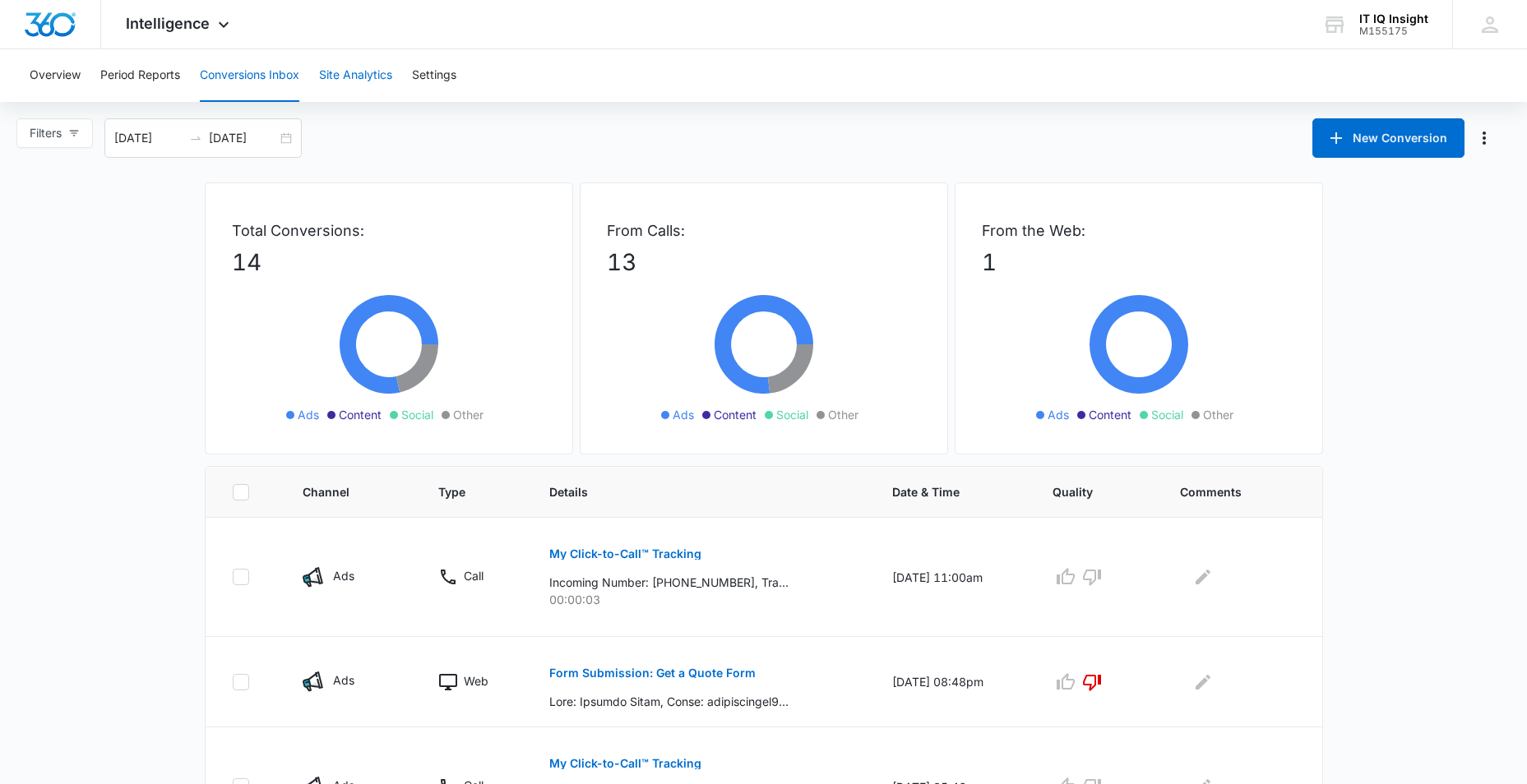
click at [375, 81] on button "Site Analytics" at bounding box center [356, 75] width 73 height 52
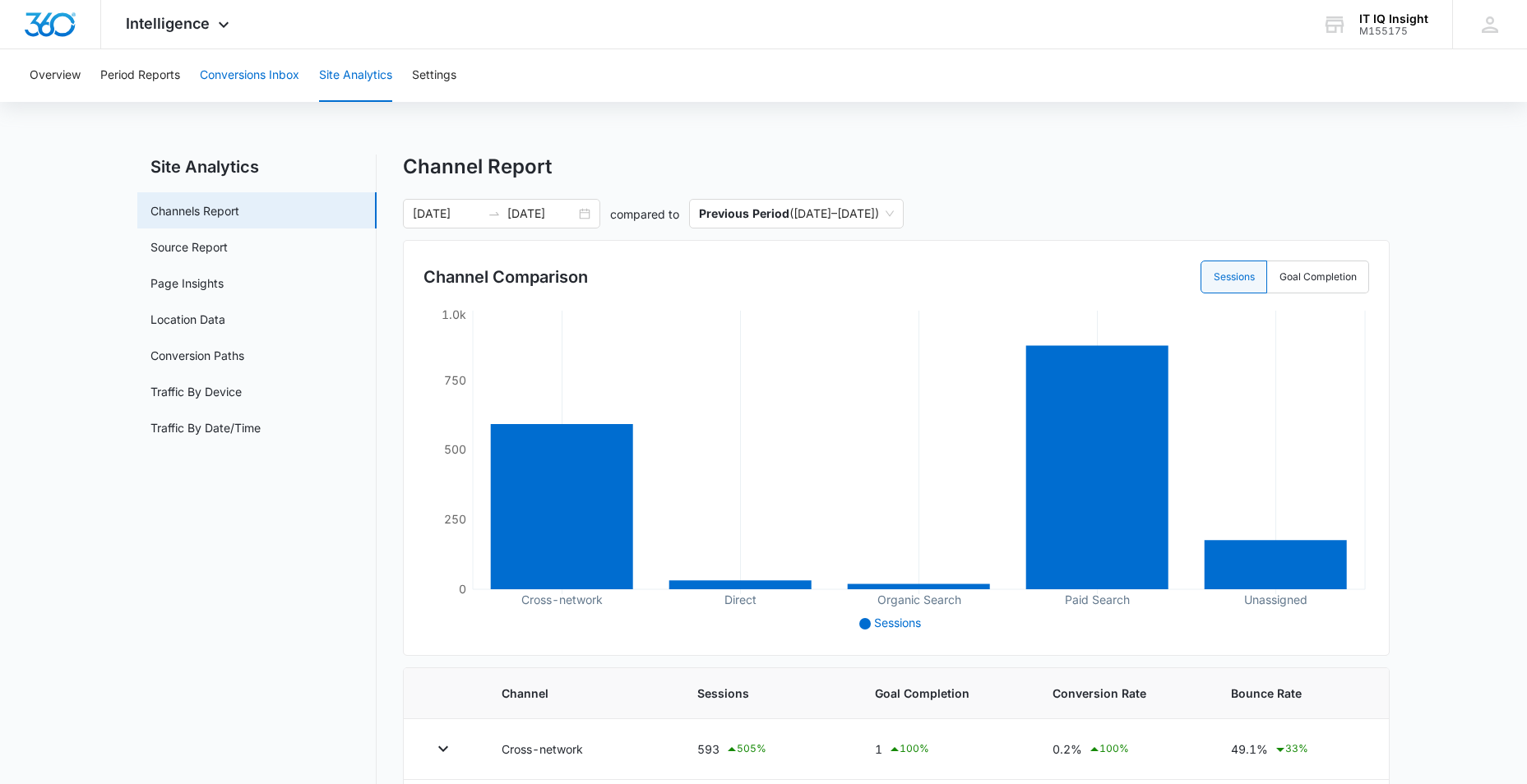
click at [223, 79] on button "Conversions Inbox" at bounding box center [250, 75] width 99 height 52
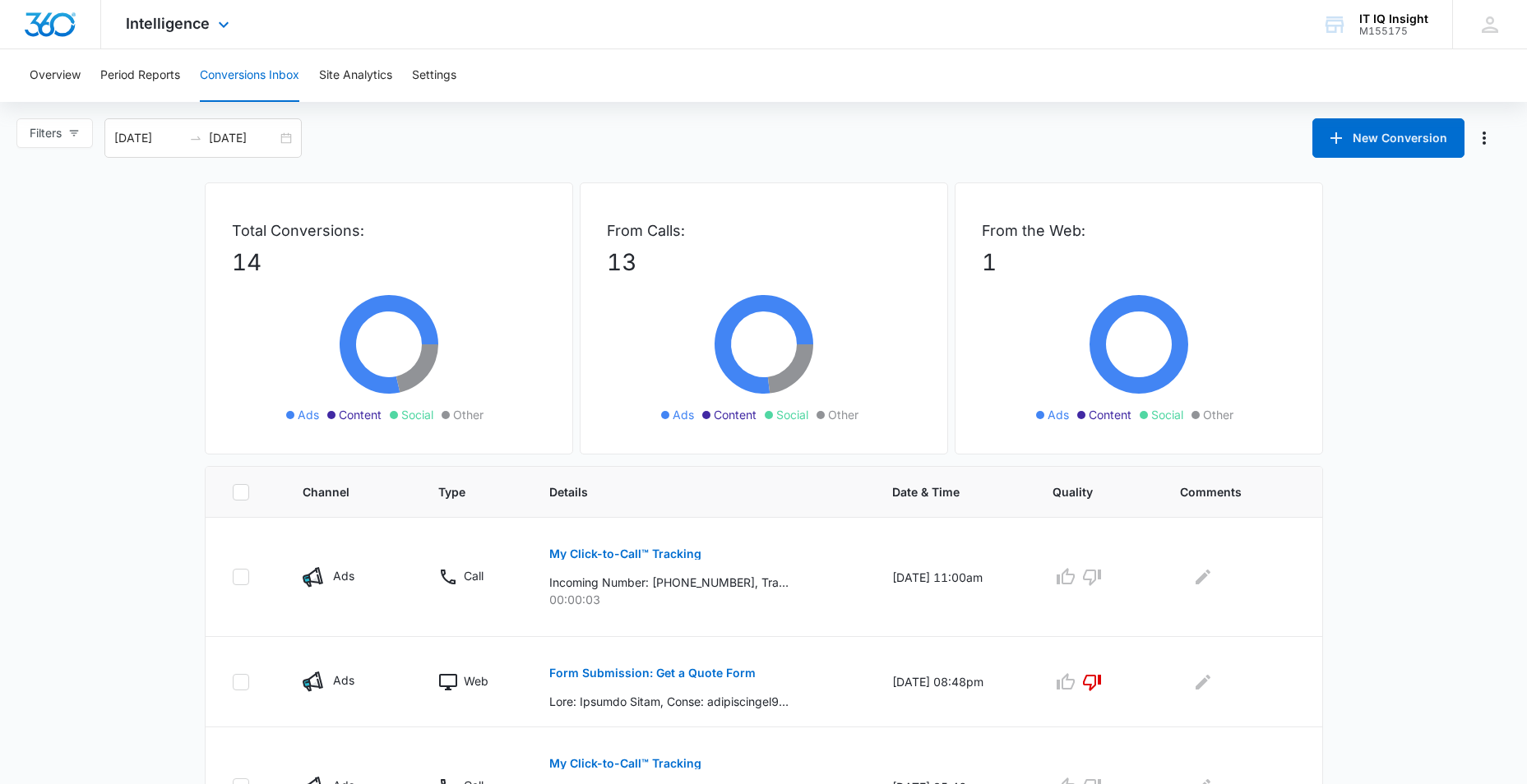
click at [211, 16] on div "Intelligence Apps Reputation Websites Forms CRM Email Social Content Ads Intell…" at bounding box center [179, 24] width 157 height 49
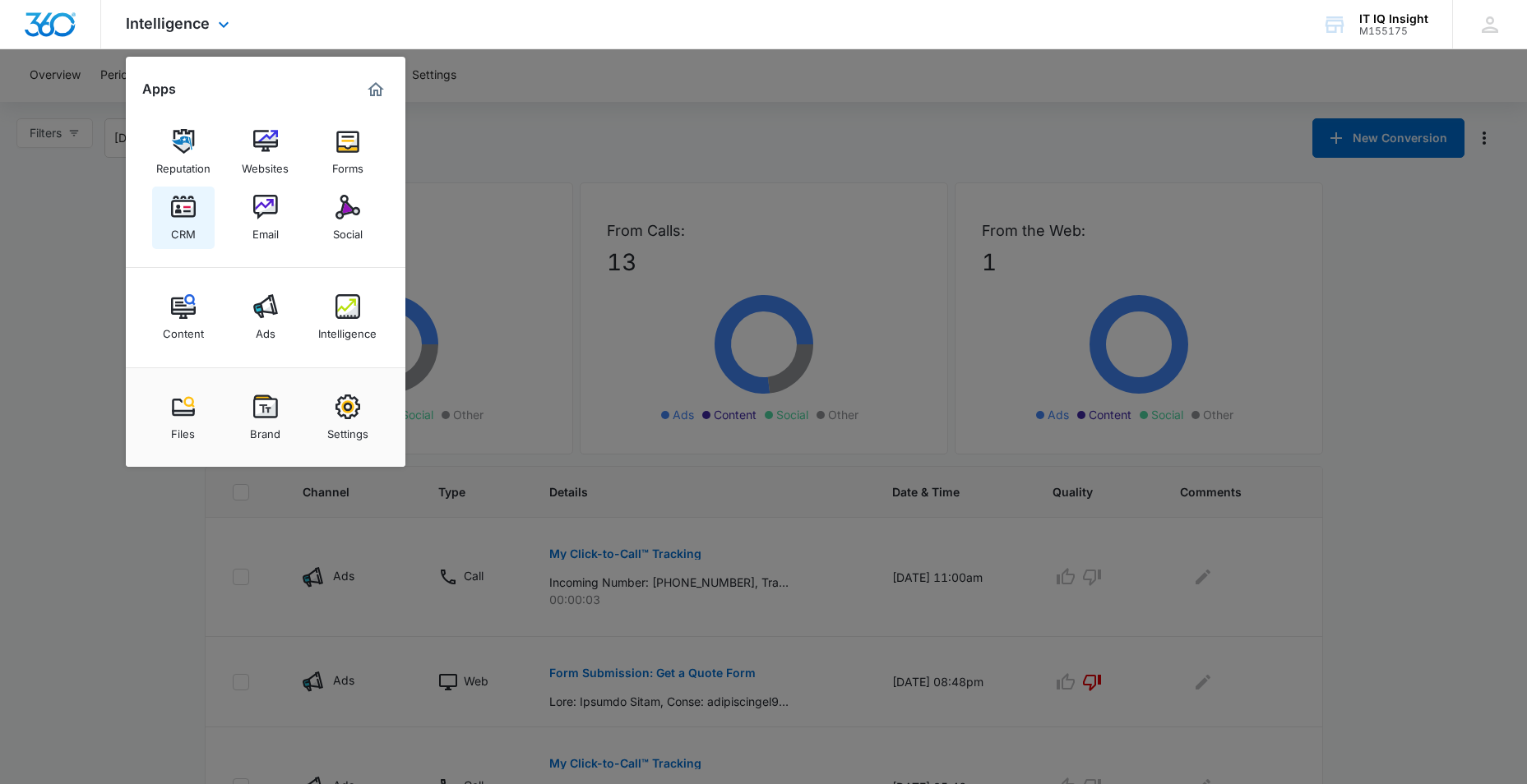
click at [182, 228] on div "CRM" at bounding box center [183, 230] width 25 height 21
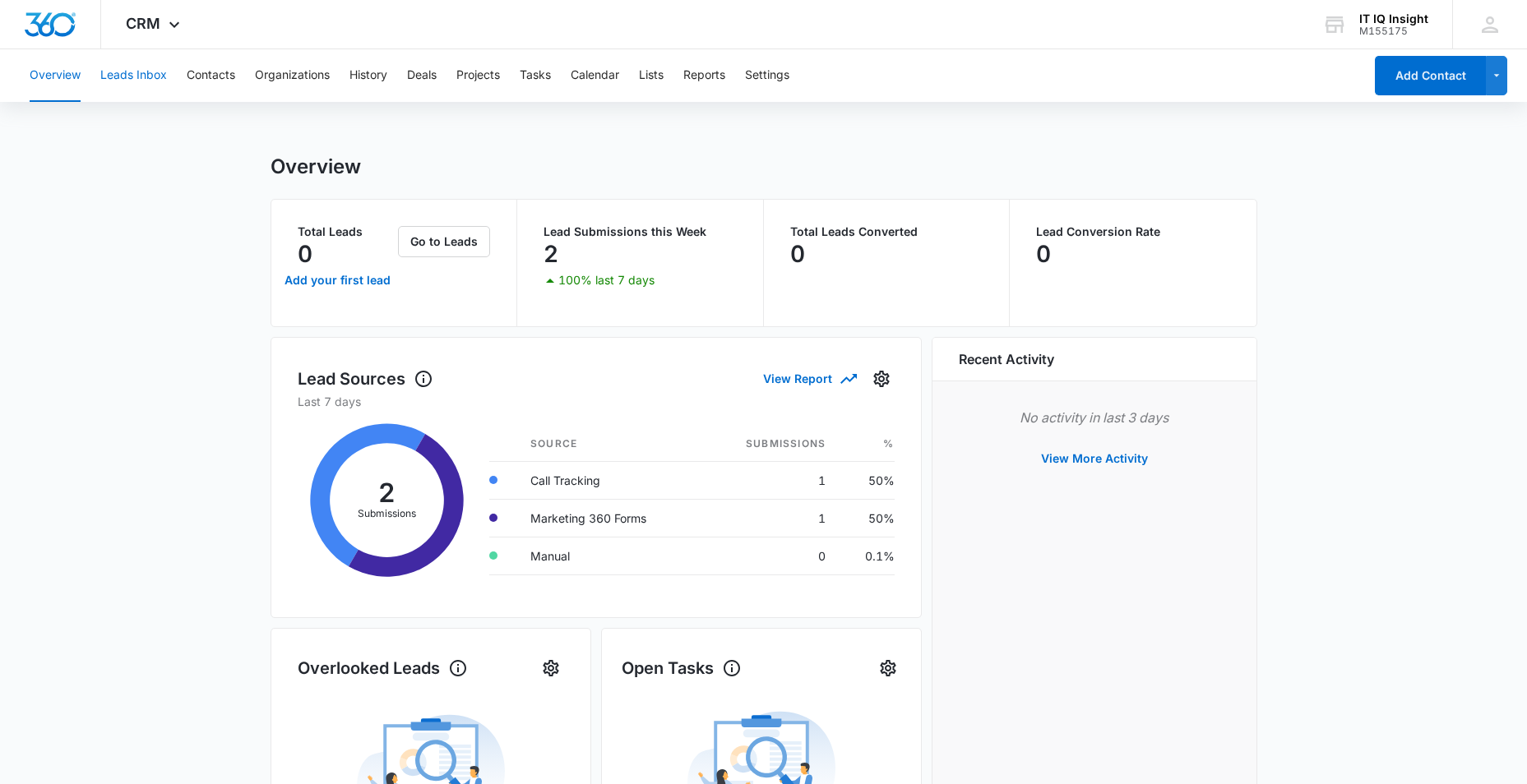
click at [124, 88] on button "Leads Inbox" at bounding box center [133, 75] width 67 height 52
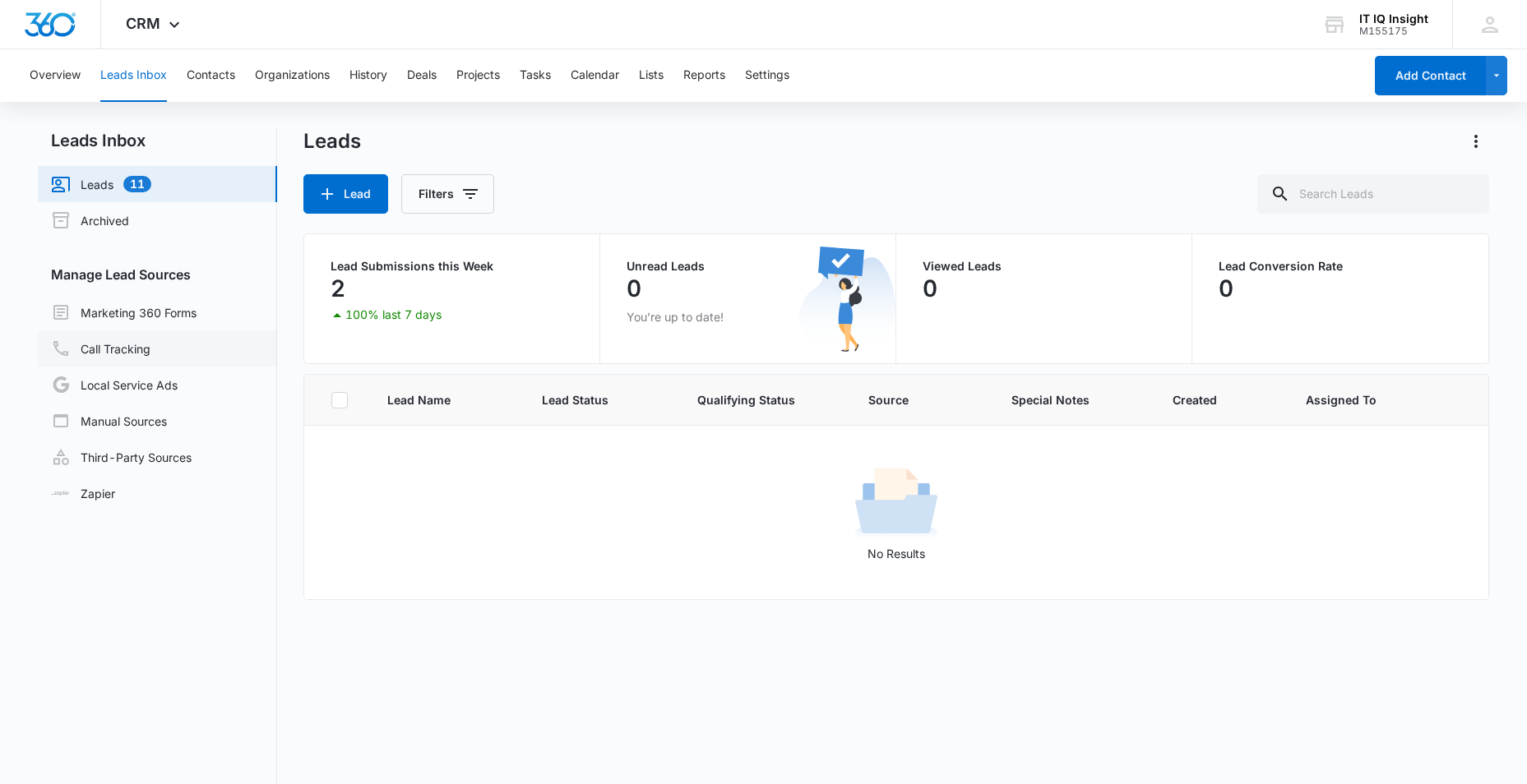
click at [151, 350] on link "Call Tracking" at bounding box center [100, 348] width 99 height 20
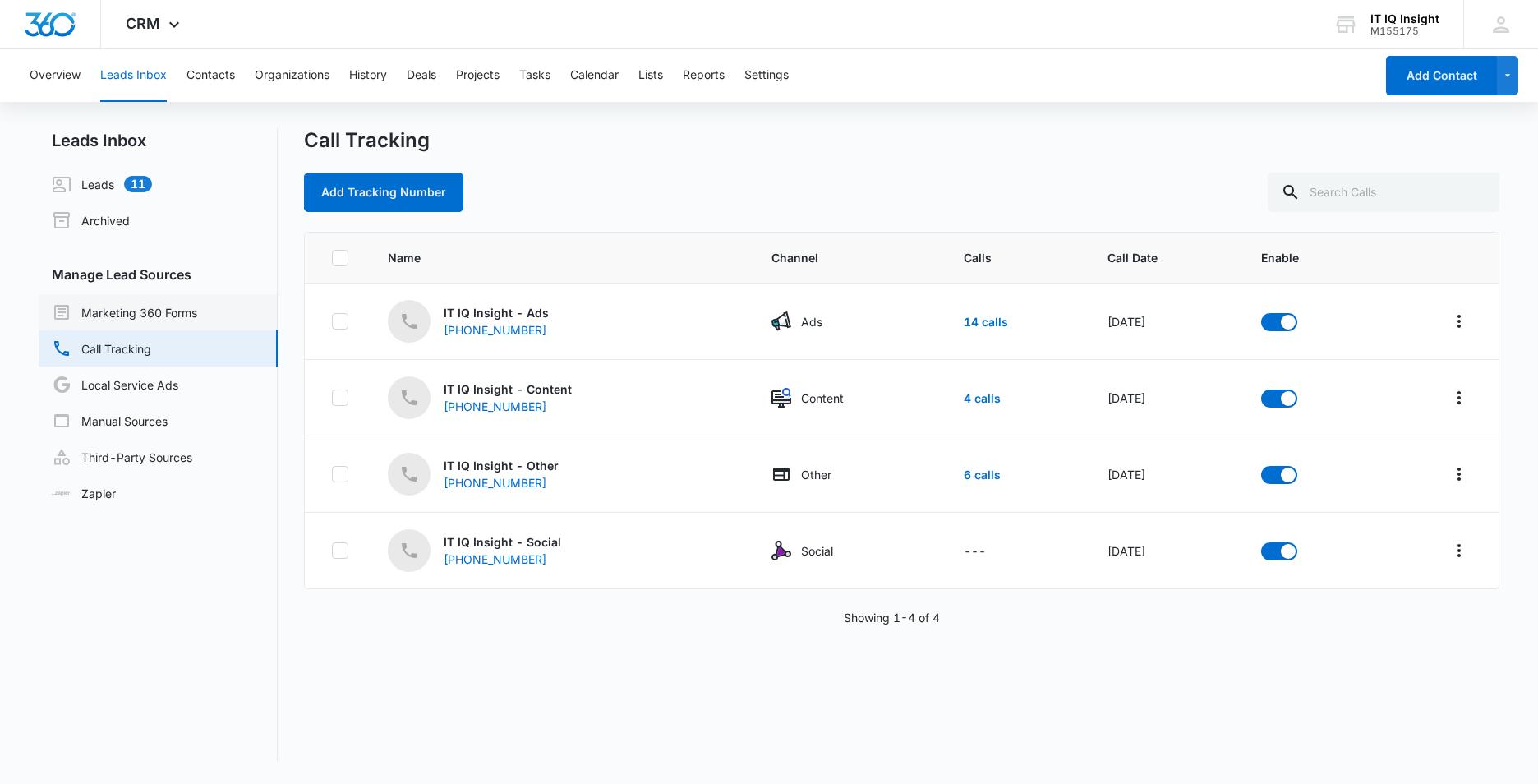
click at [91, 316] on link "Marketing 360 Forms" at bounding box center [124, 312] width 146 height 20
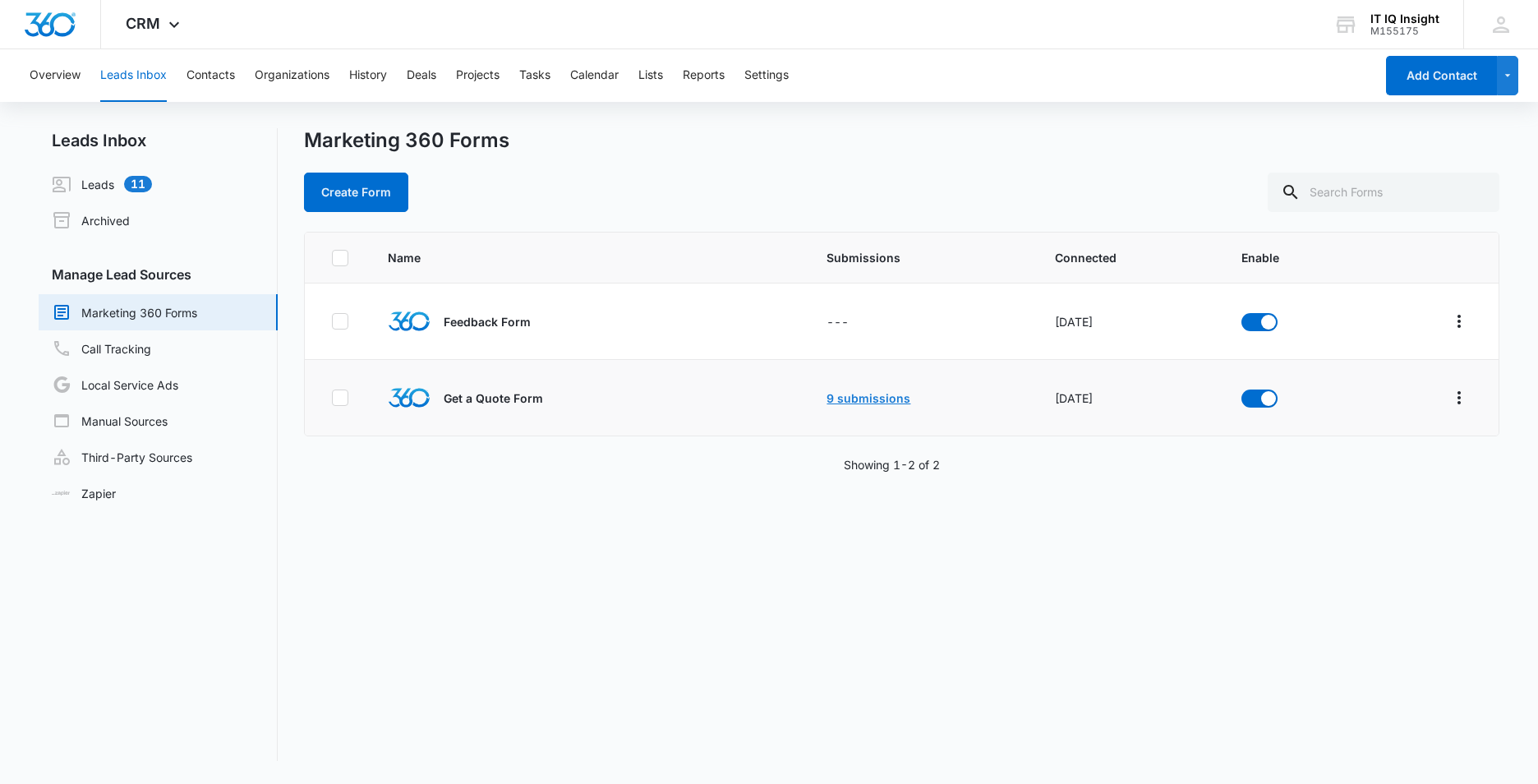
click at [867, 400] on link "9 submissions" at bounding box center [869, 398] width 84 height 14
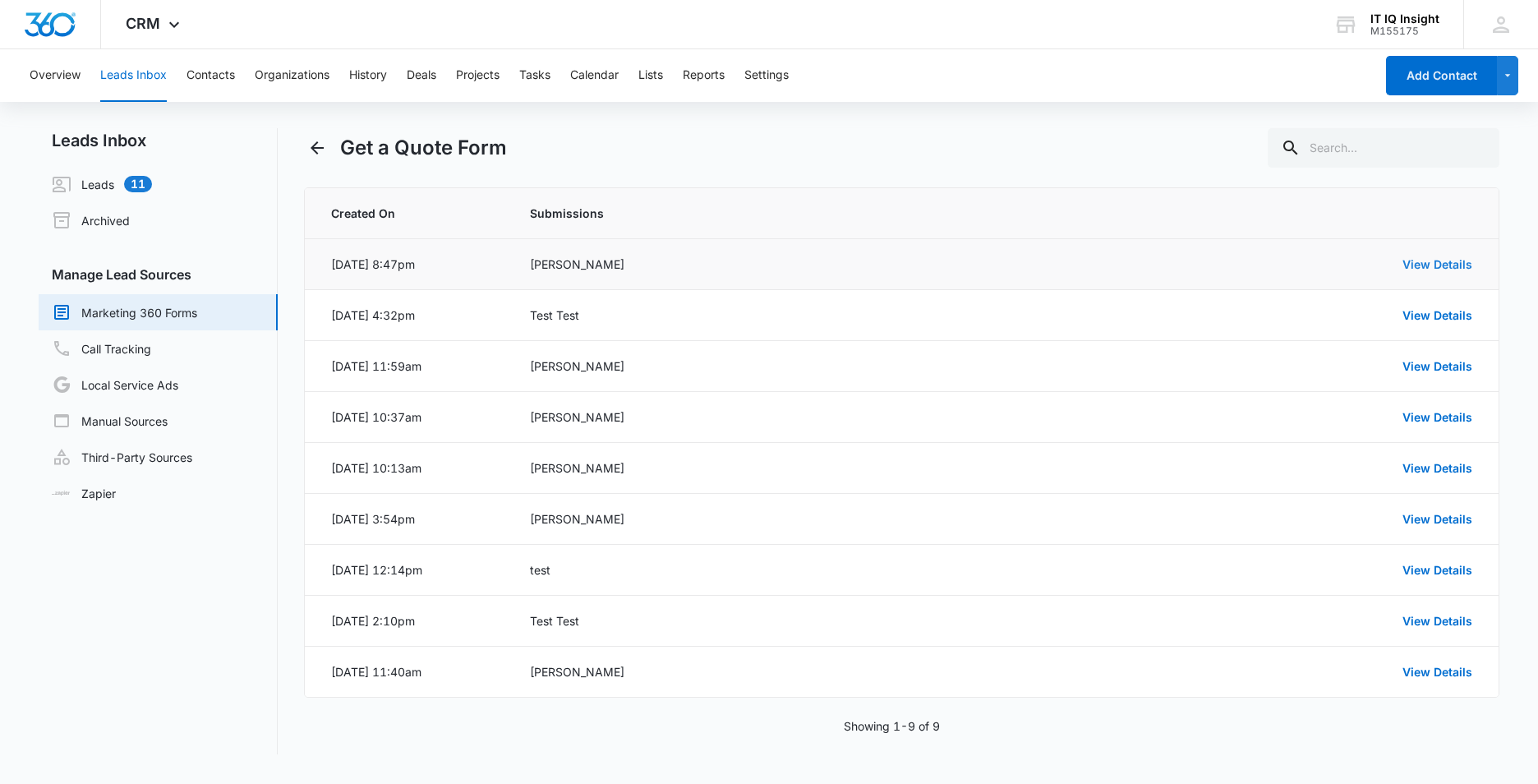
click at [1430, 260] on link "View Details" at bounding box center [1437, 264] width 70 height 14
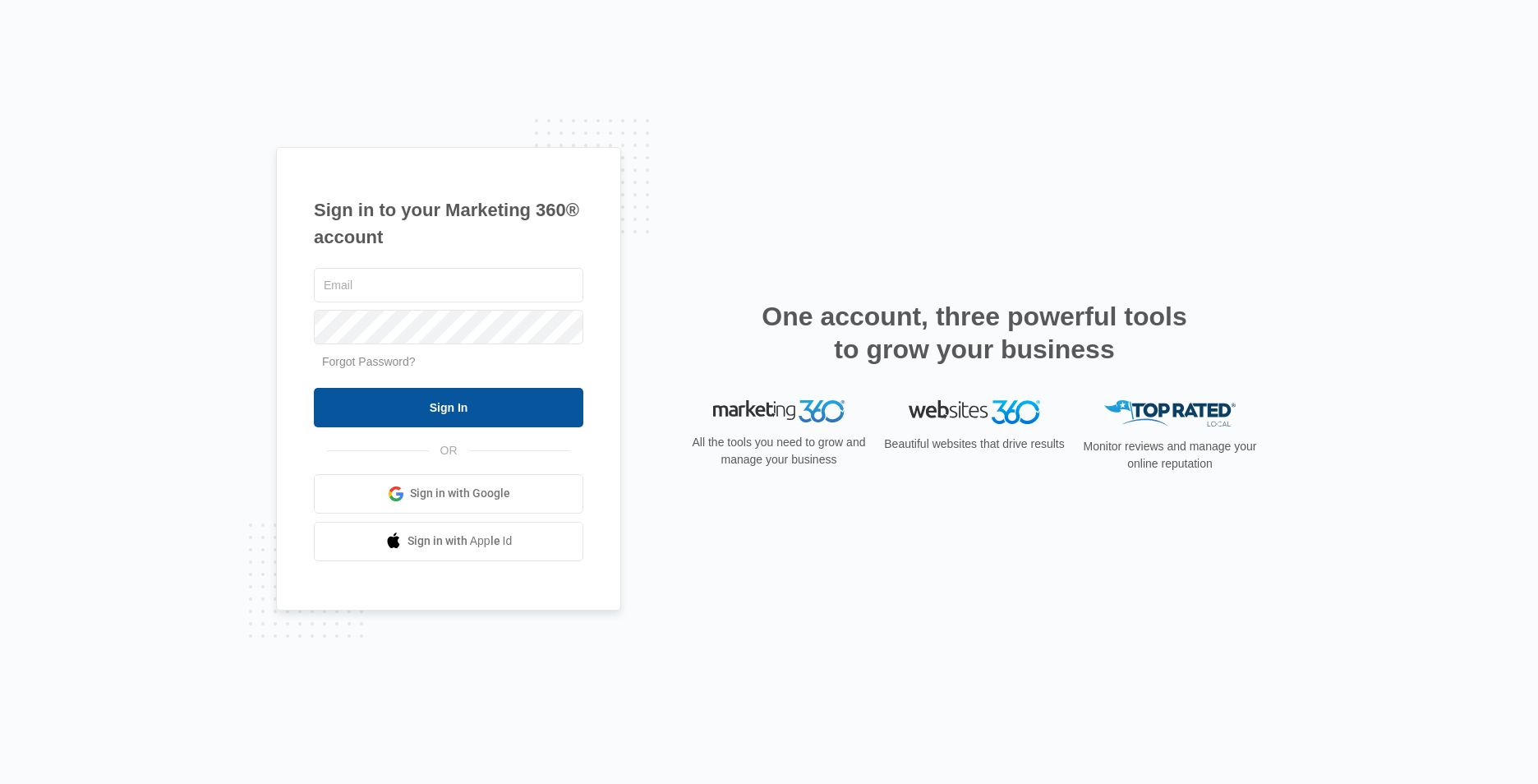
type input "[EMAIL_ADDRESS][DOMAIN_NAME]"
click at [497, 413] on input "Sign In" at bounding box center [448, 407] width 270 height 39
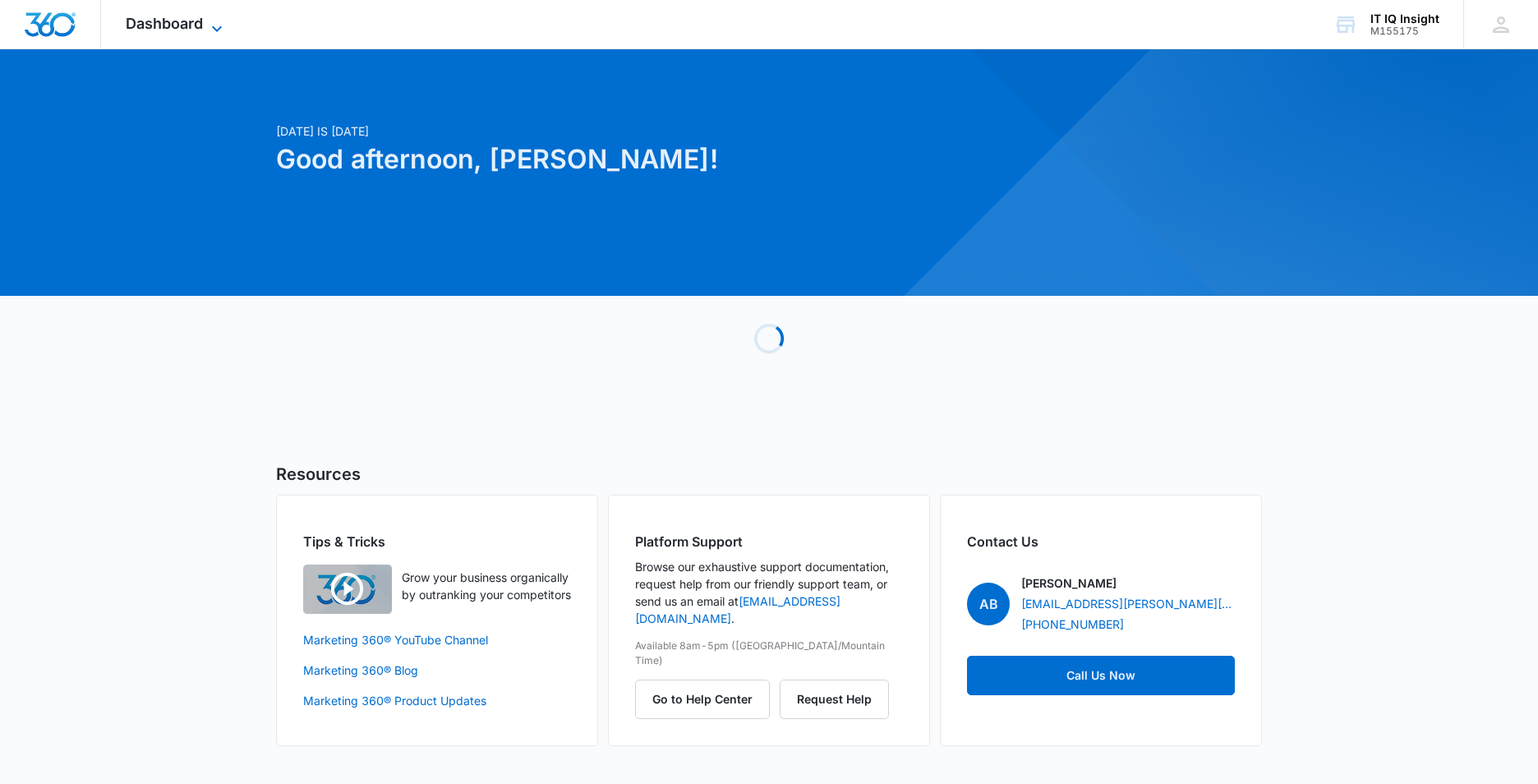
click at [208, 21] on icon at bounding box center [216, 29] width 20 height 20
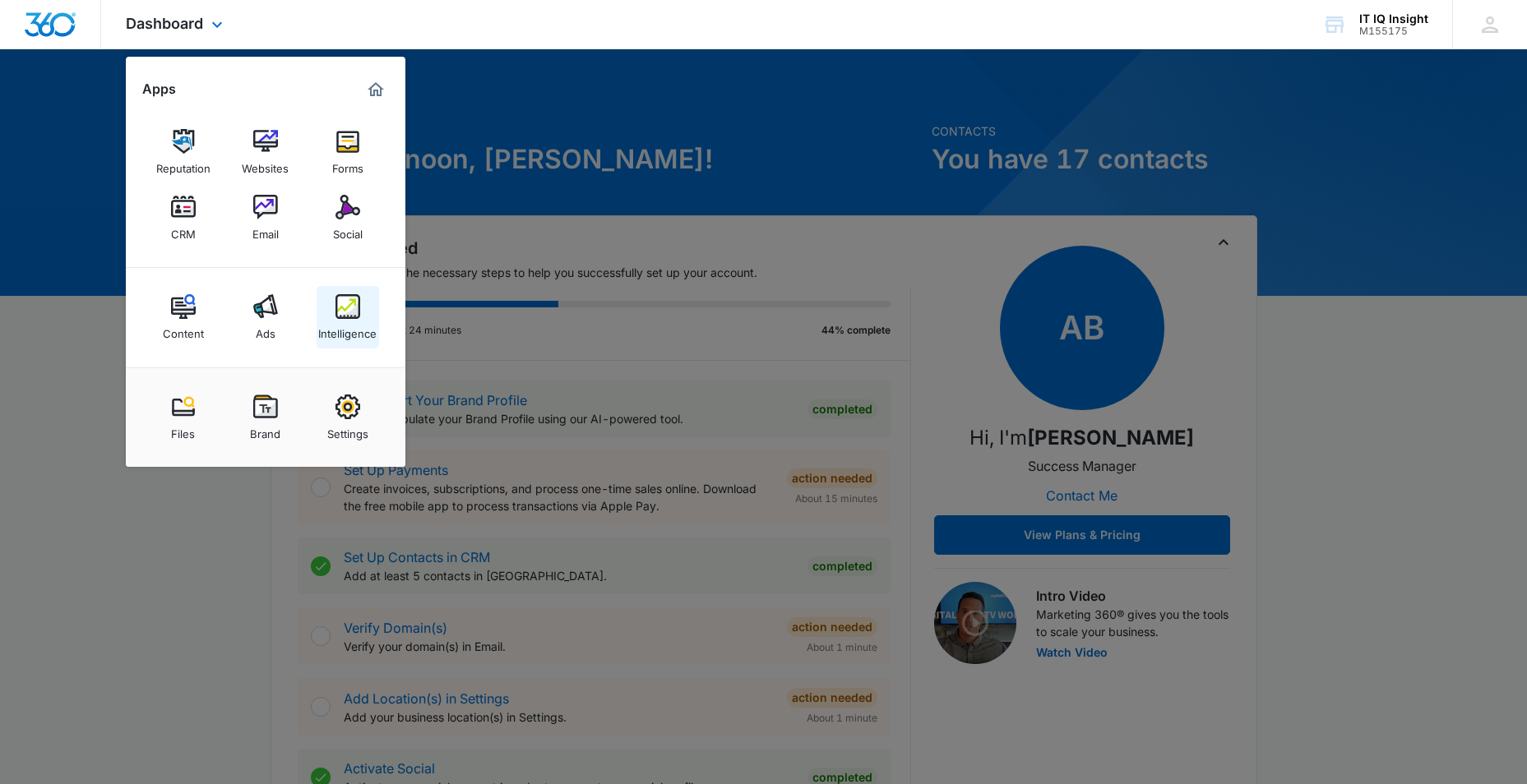
click at [346, 337] on div "Intelligence" at bounding box center [347, 330] width 58 height 21
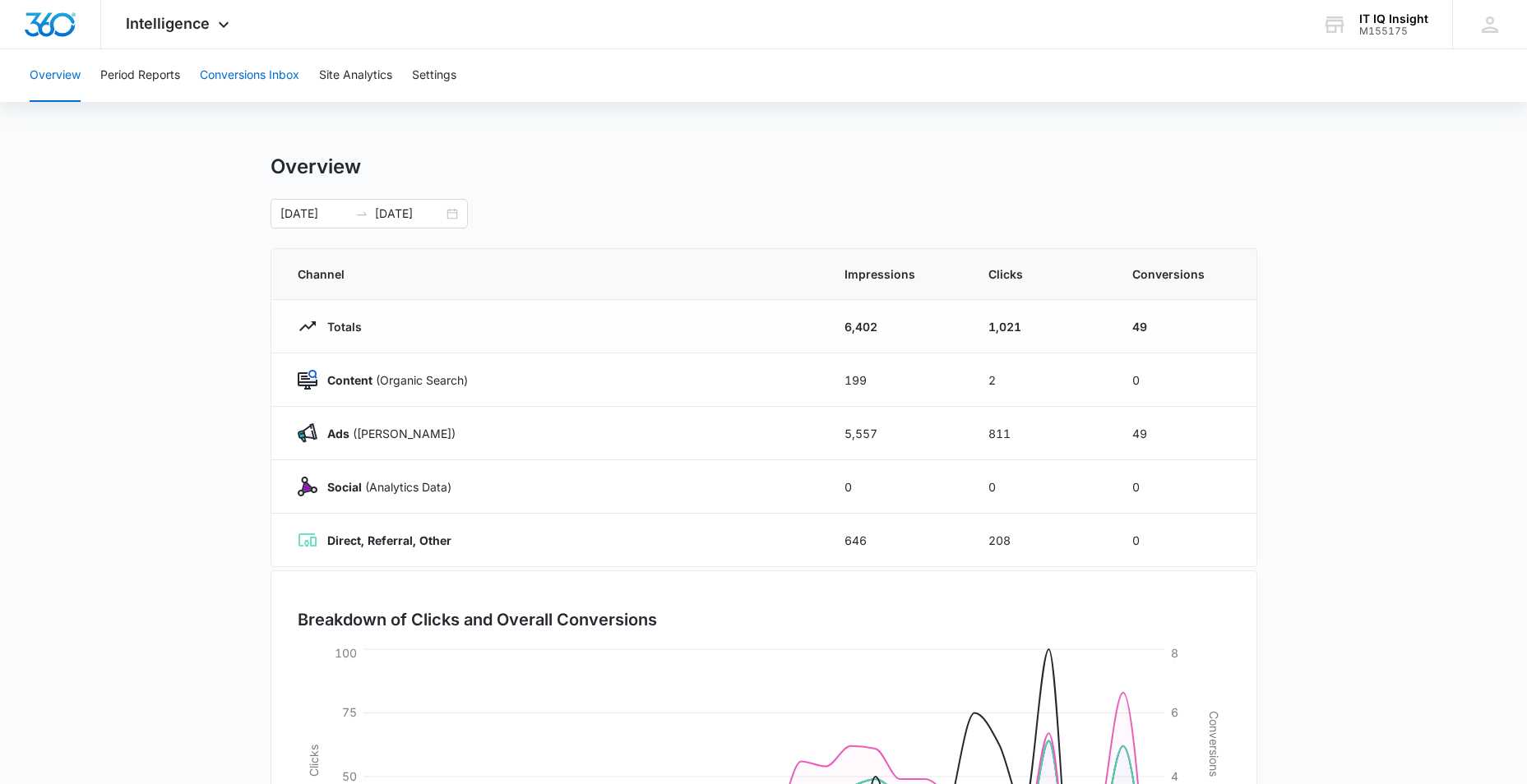
click at [225, 74] on button "Conversions Inbox" at bounding box center [250, 75] width 99 height 52
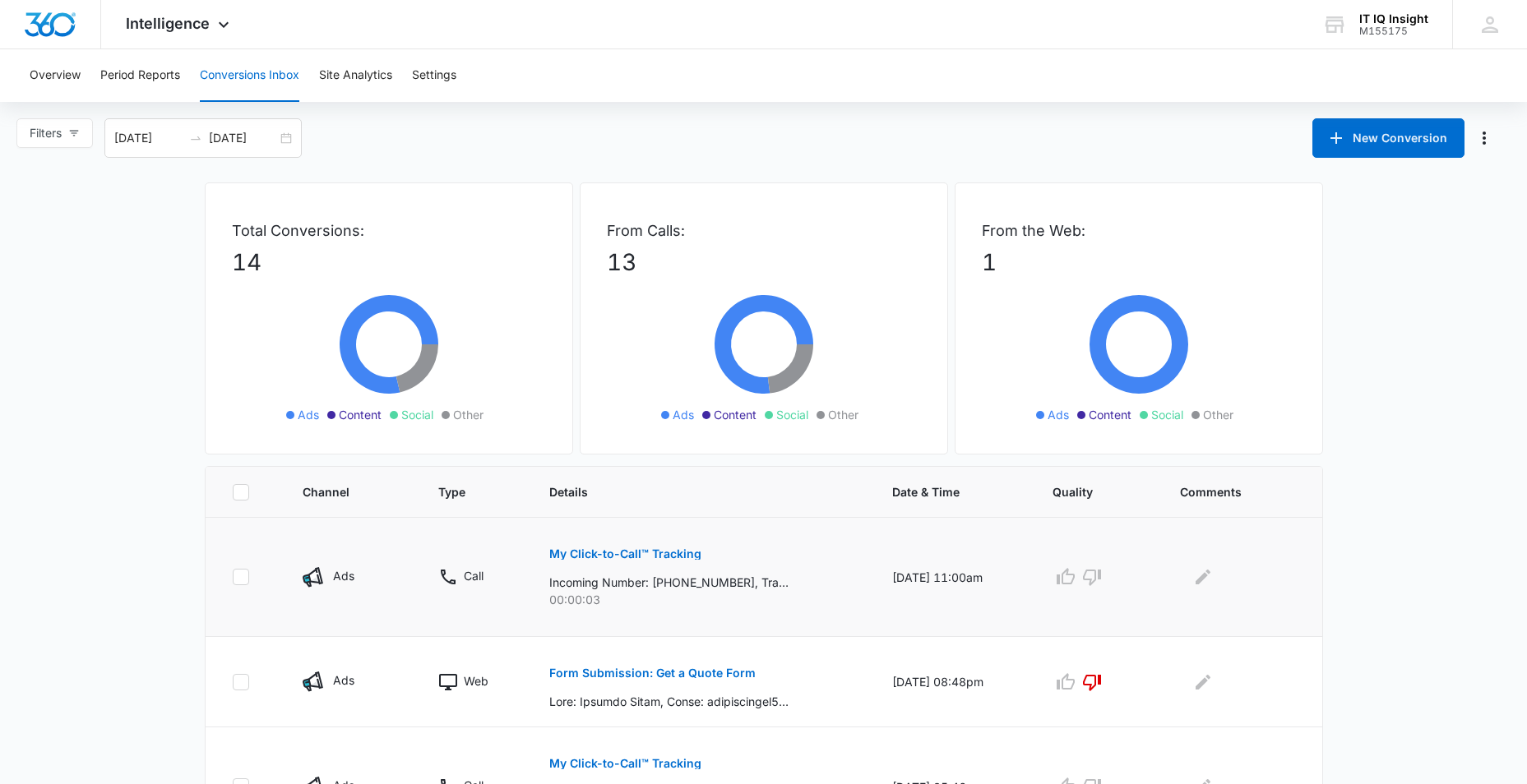
click at [601, 557] on p "My Click-to-Call™ Tracking" at bounding box center [625, 553] width 153 height 11
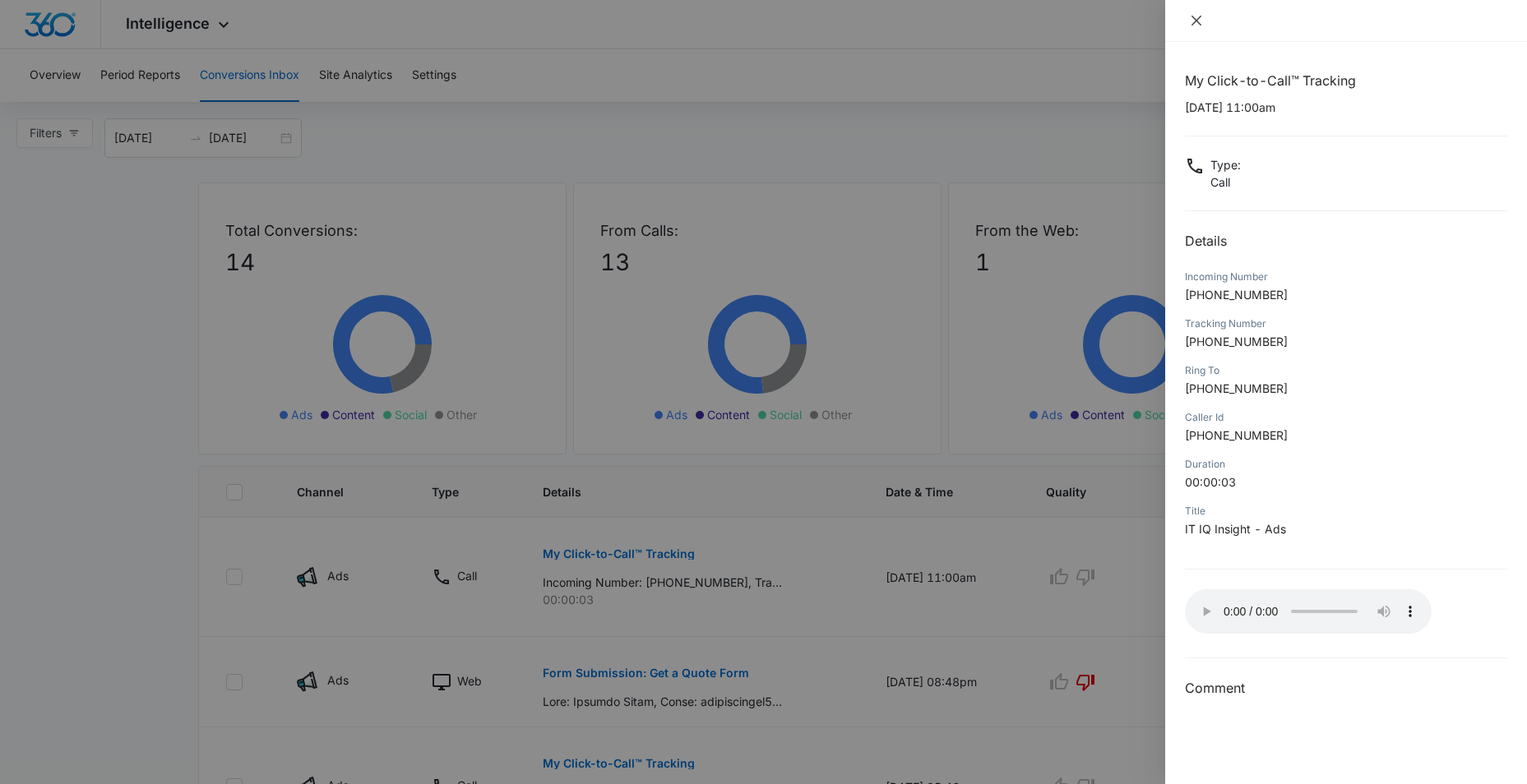
click at [1199, 21] on icon "close" at bounding box center [1196, 21] width 13 height 13
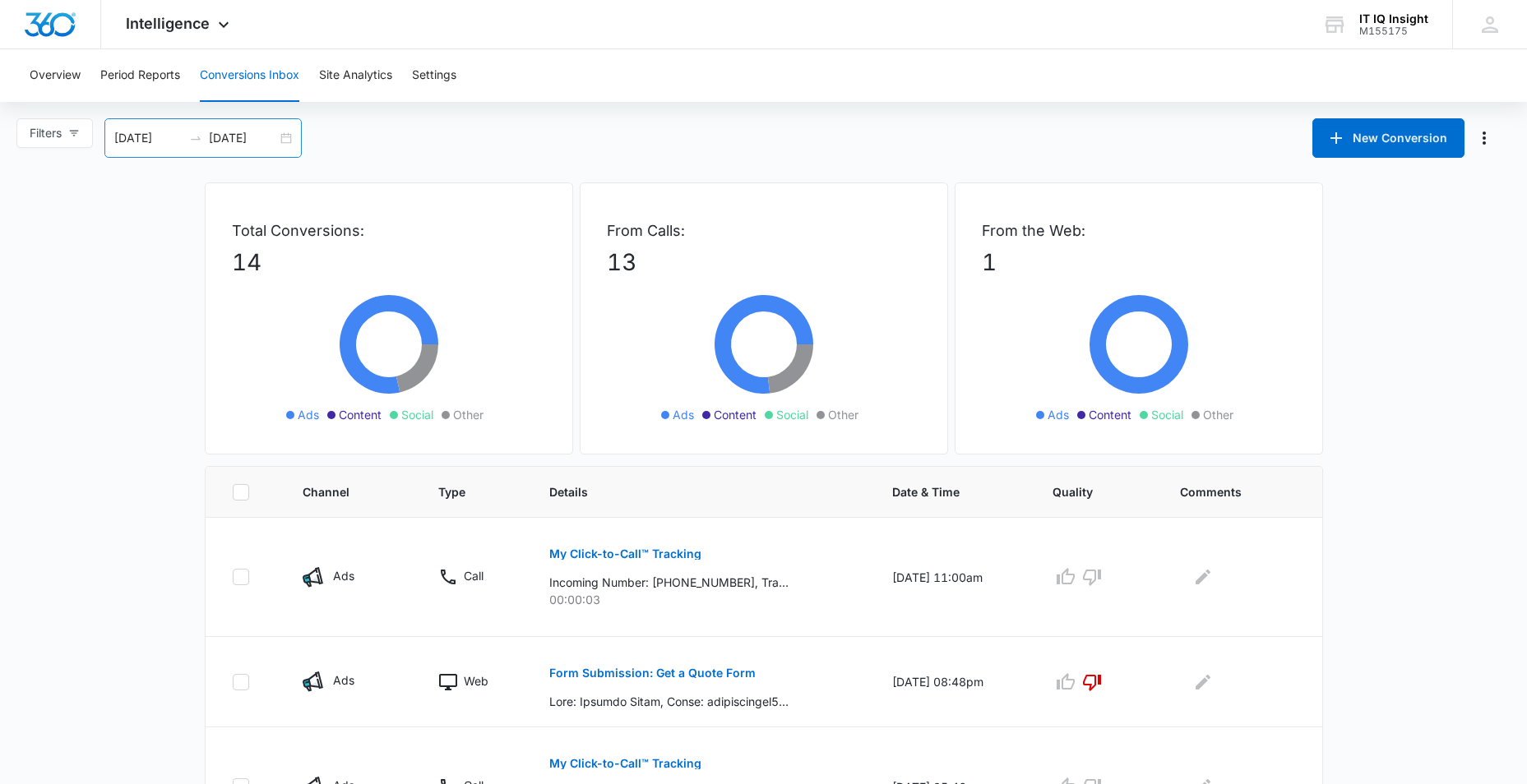
click at [148, 143] on input "[DATE]" at bounding box center [149, 137] width 69 height 18
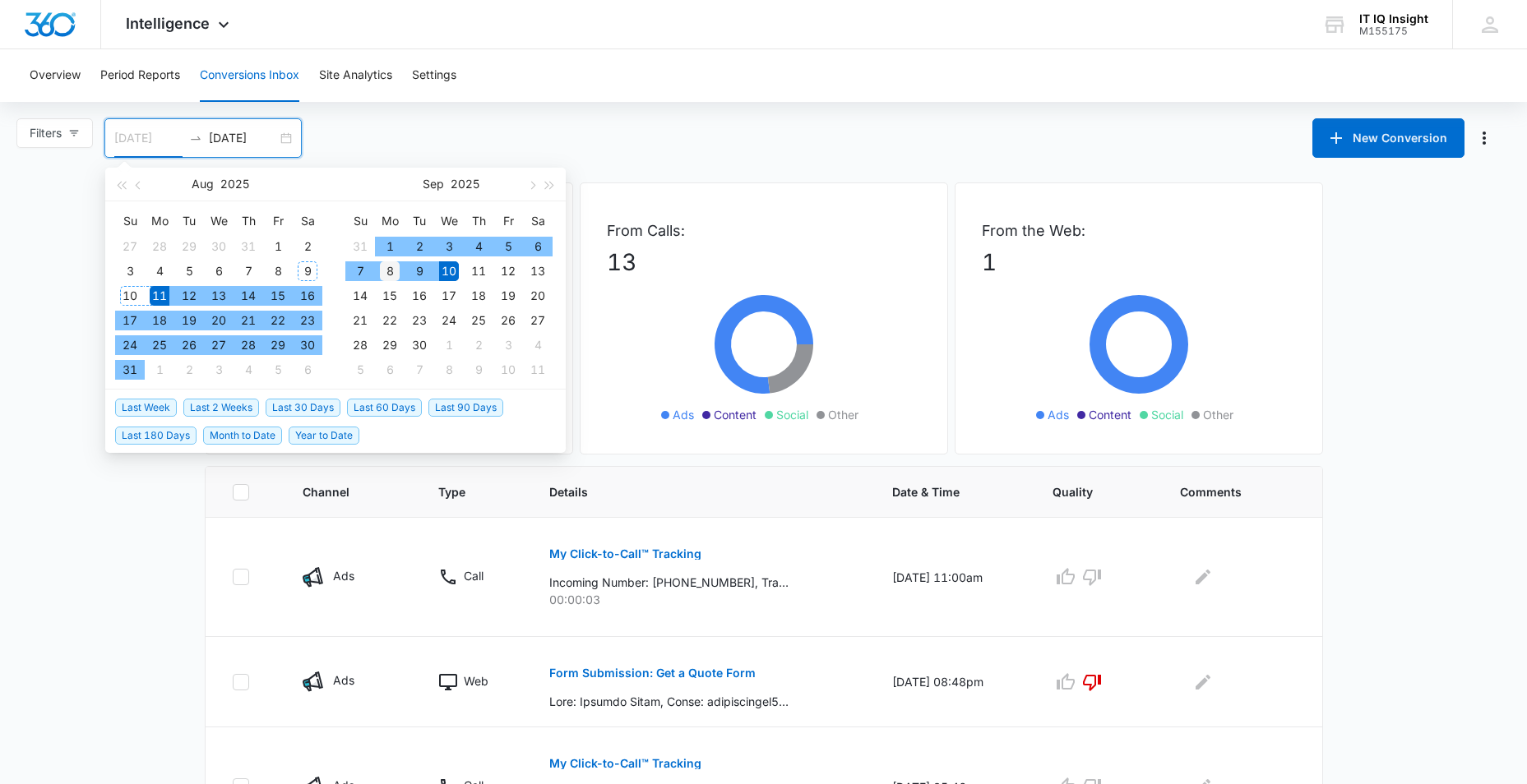
type input "[DATE]"
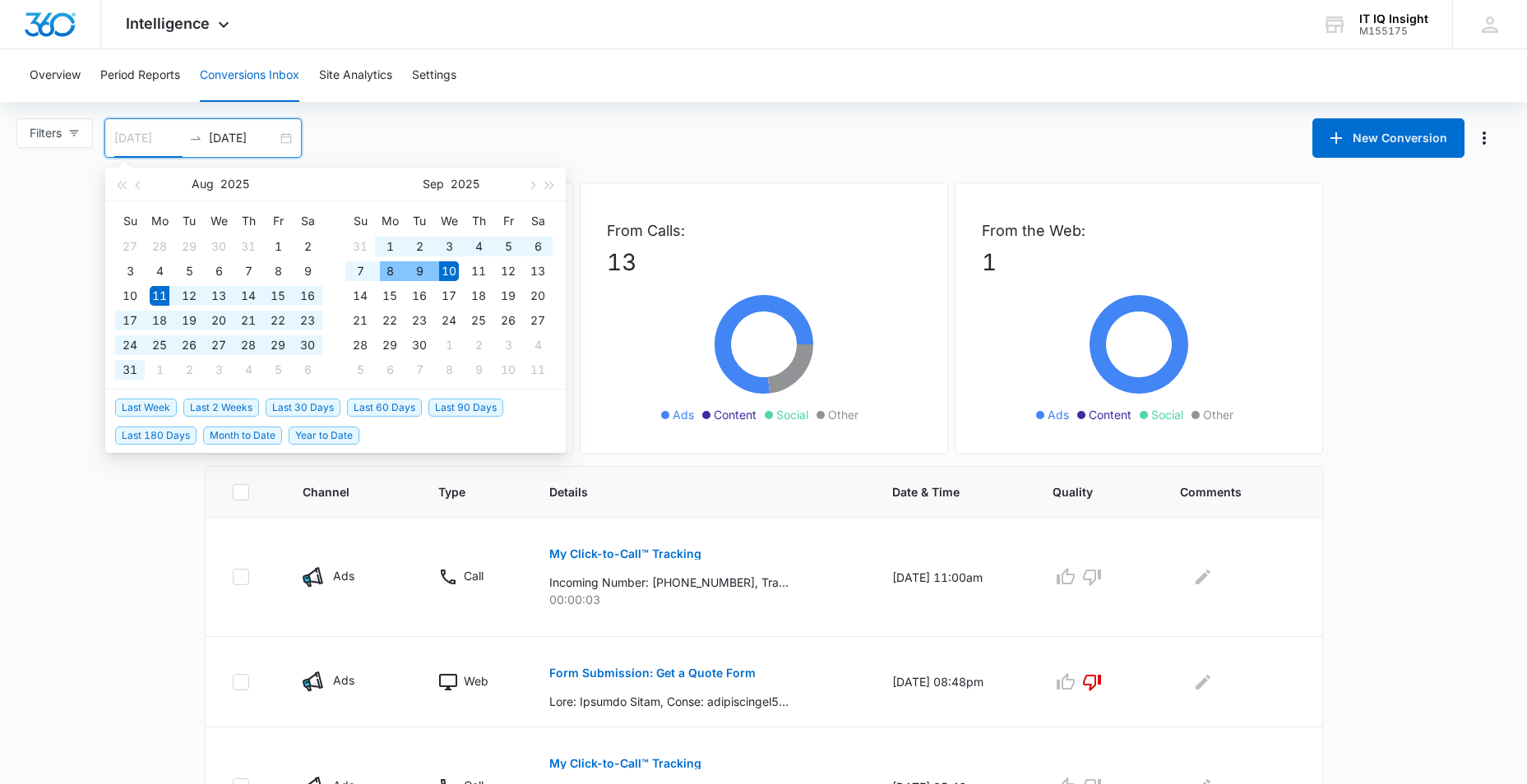
click at [388, 271] on div "8" at bounding box center [389, 271] width 20 height 20
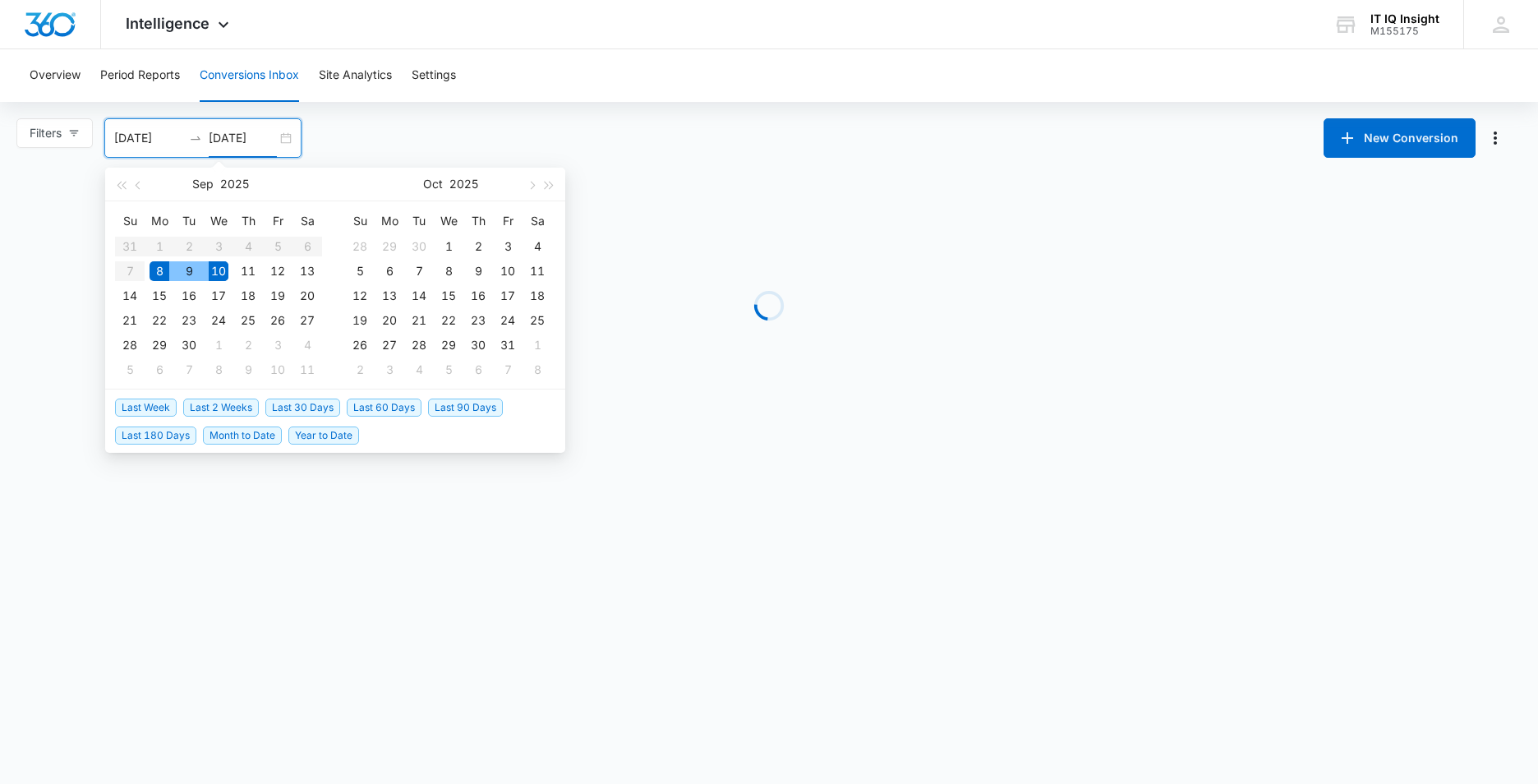
type input "[DATE]"
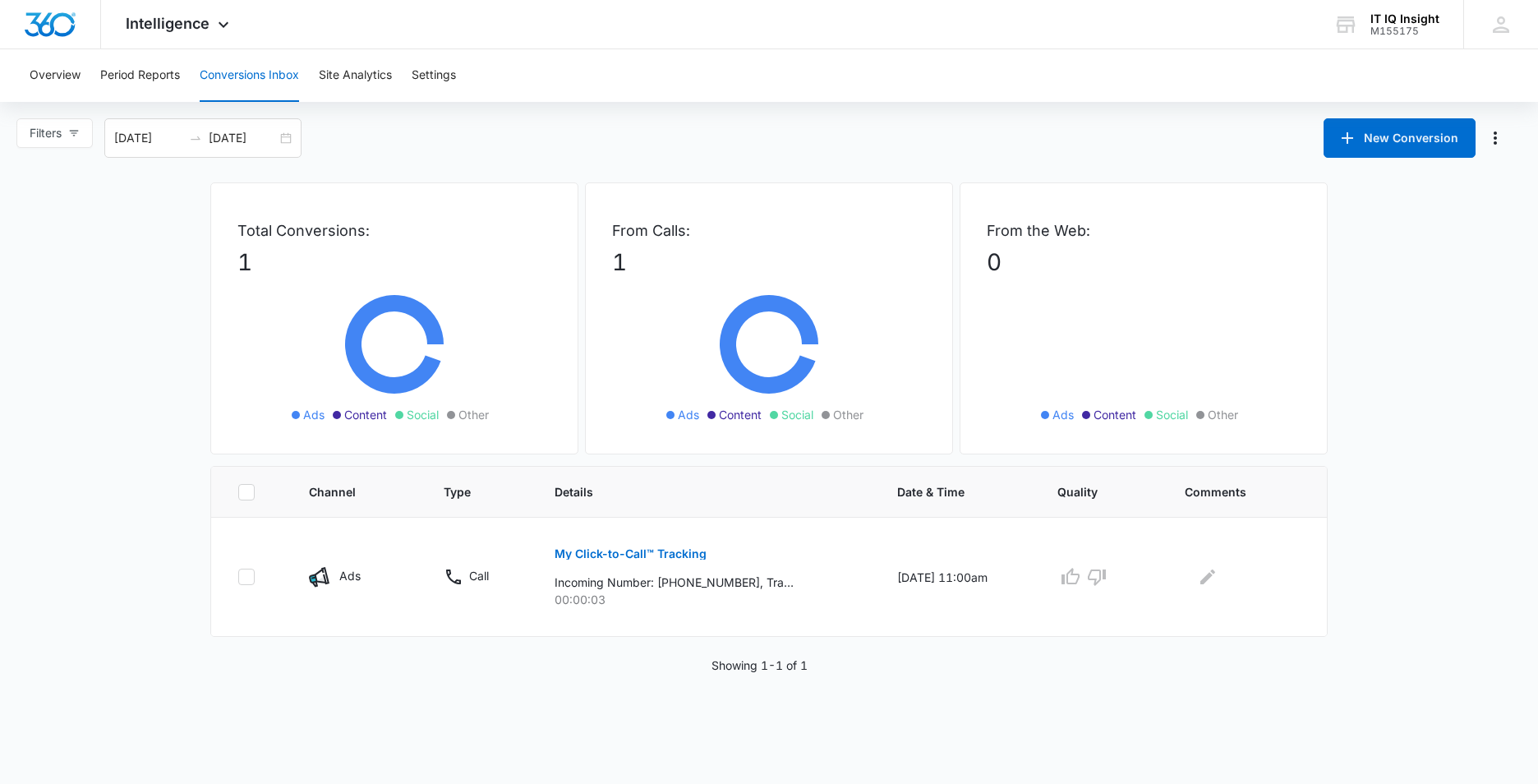
click at [674, 113] on div "Overview Period Reports Conversions Inbox Site Analytics Settings Filters [DATE…" at bounding box center [769, 361] width 1538 height 624
click at [200, 29] on span "Intelligence" at bounding box center [168, 24] width 84 height 17
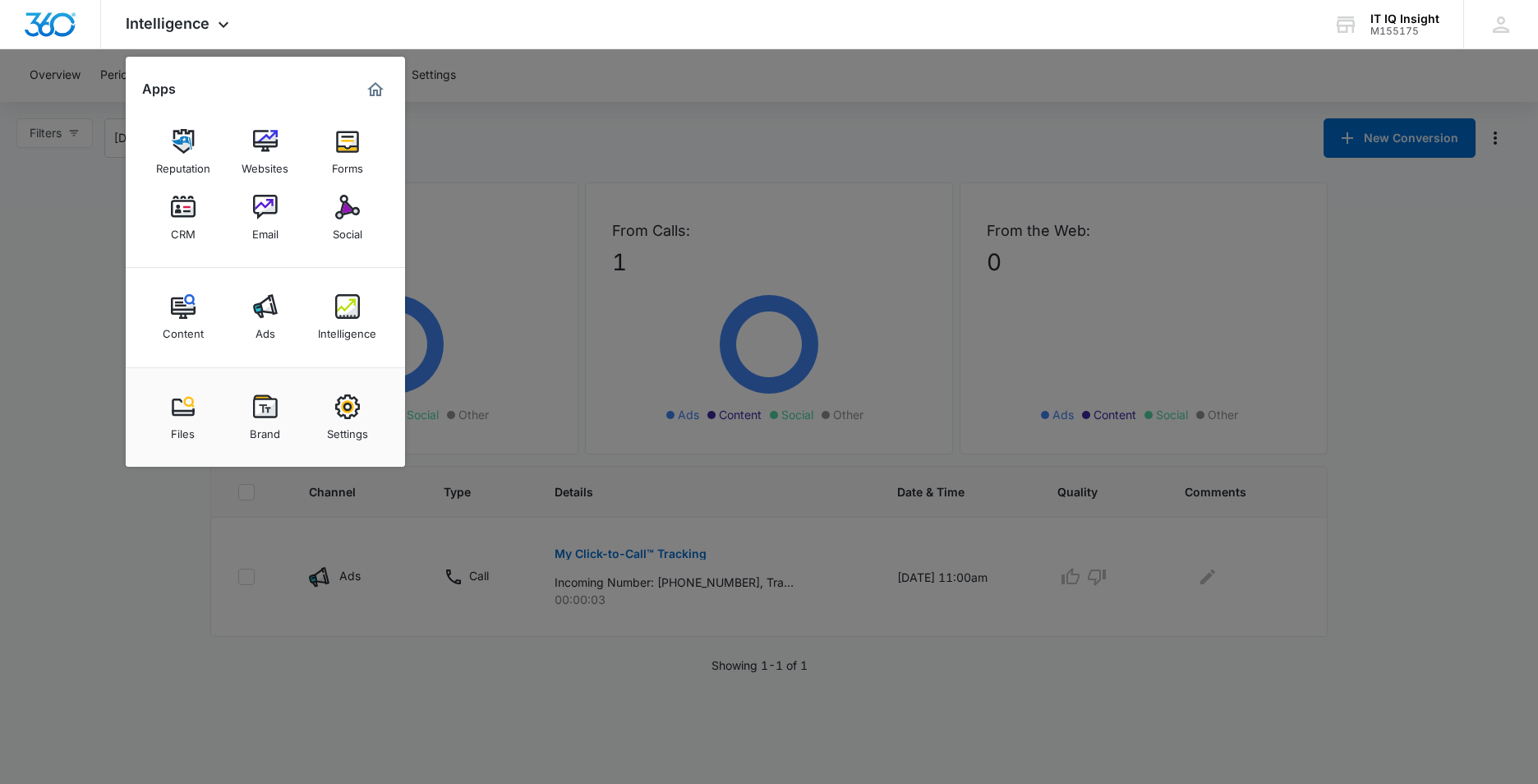
click at [248, 334] on link "Ads" at bounding box center [266, 317] width 63 height 63
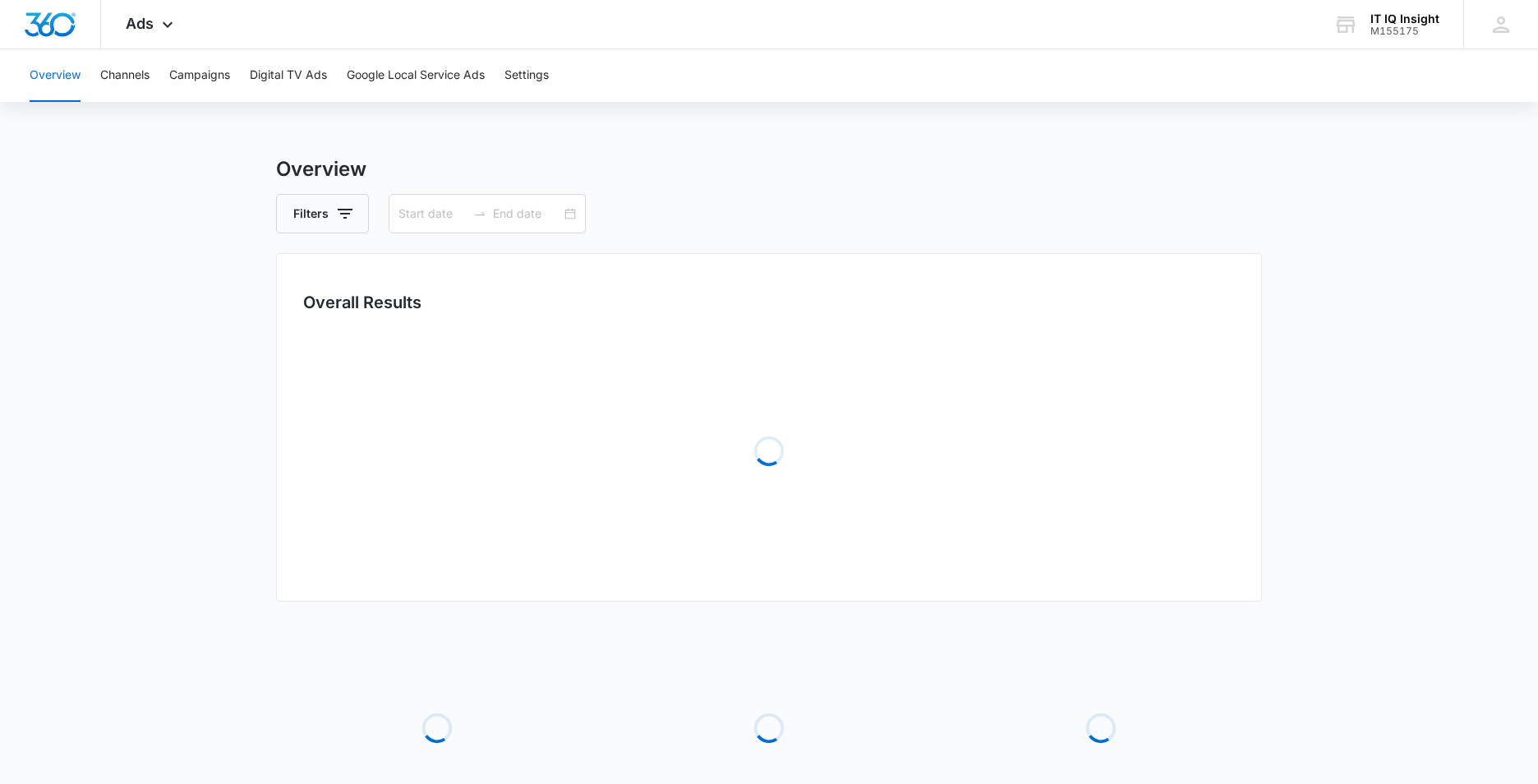
type input "[DATE]"
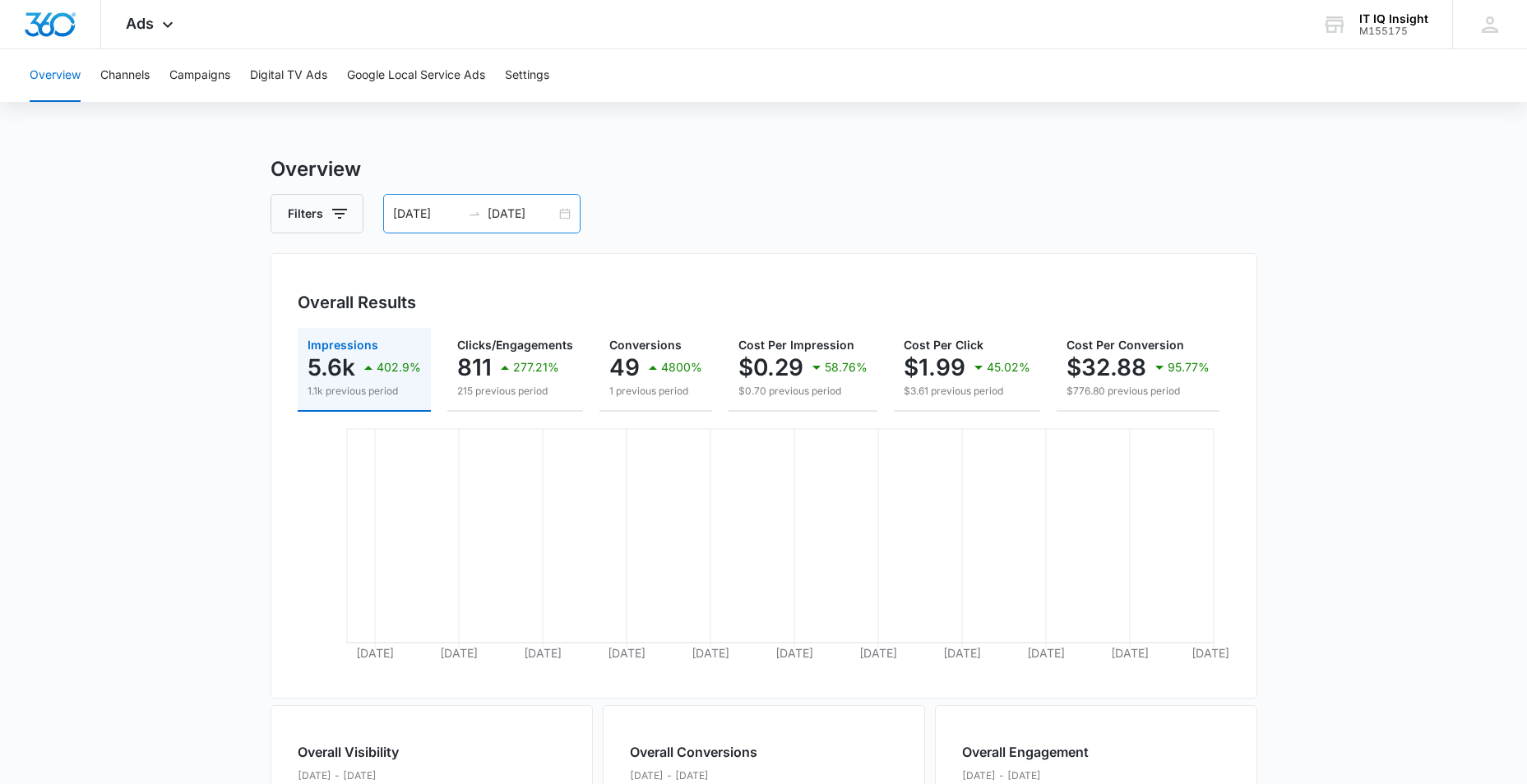
click at [434, 211] on input "[DATE]" at bounding box center [427, 213] width 69 height 18
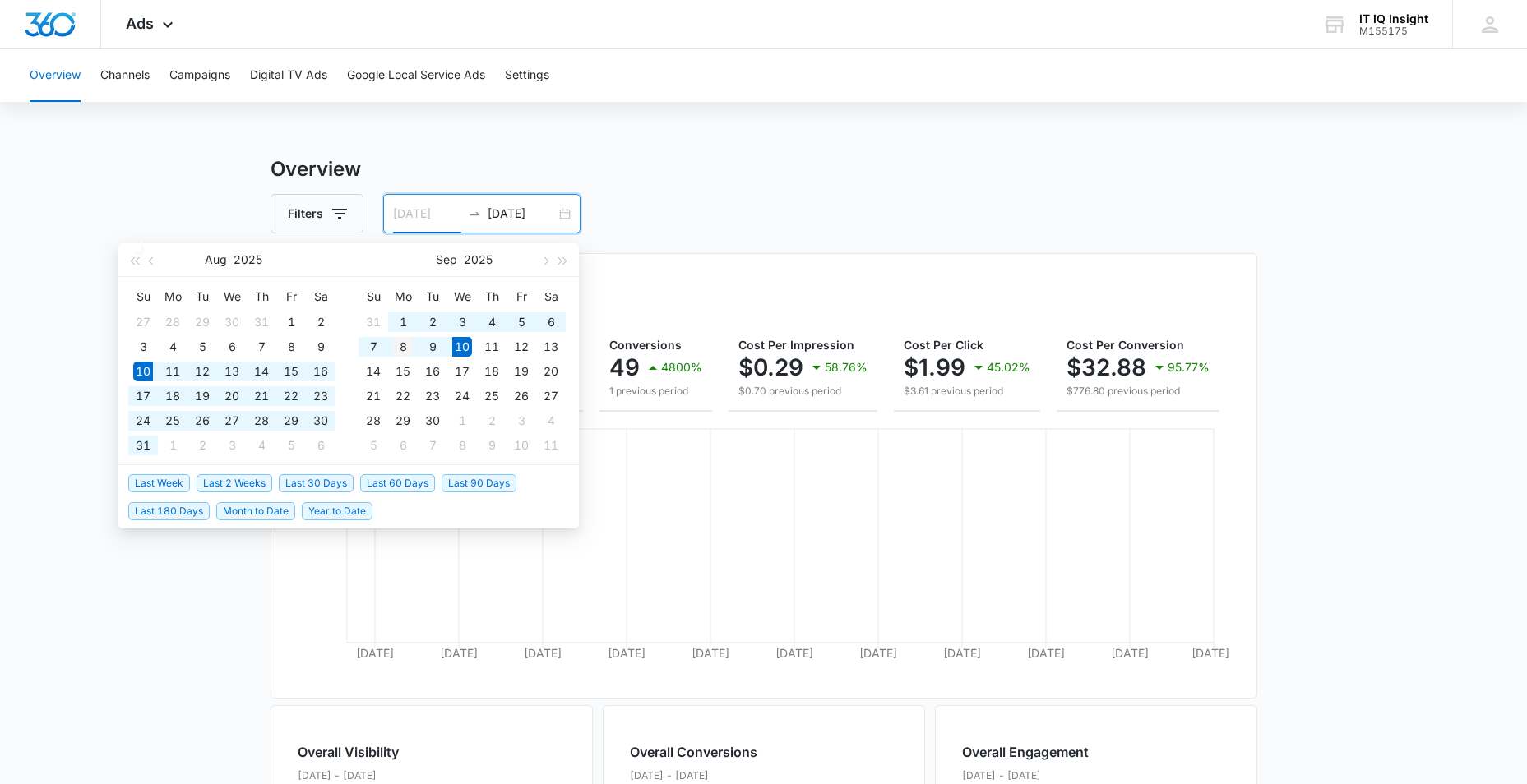
type input "[DATE]"
click at [395, 349] on div "8" at bounding box center [402, 347] width 20 height 20
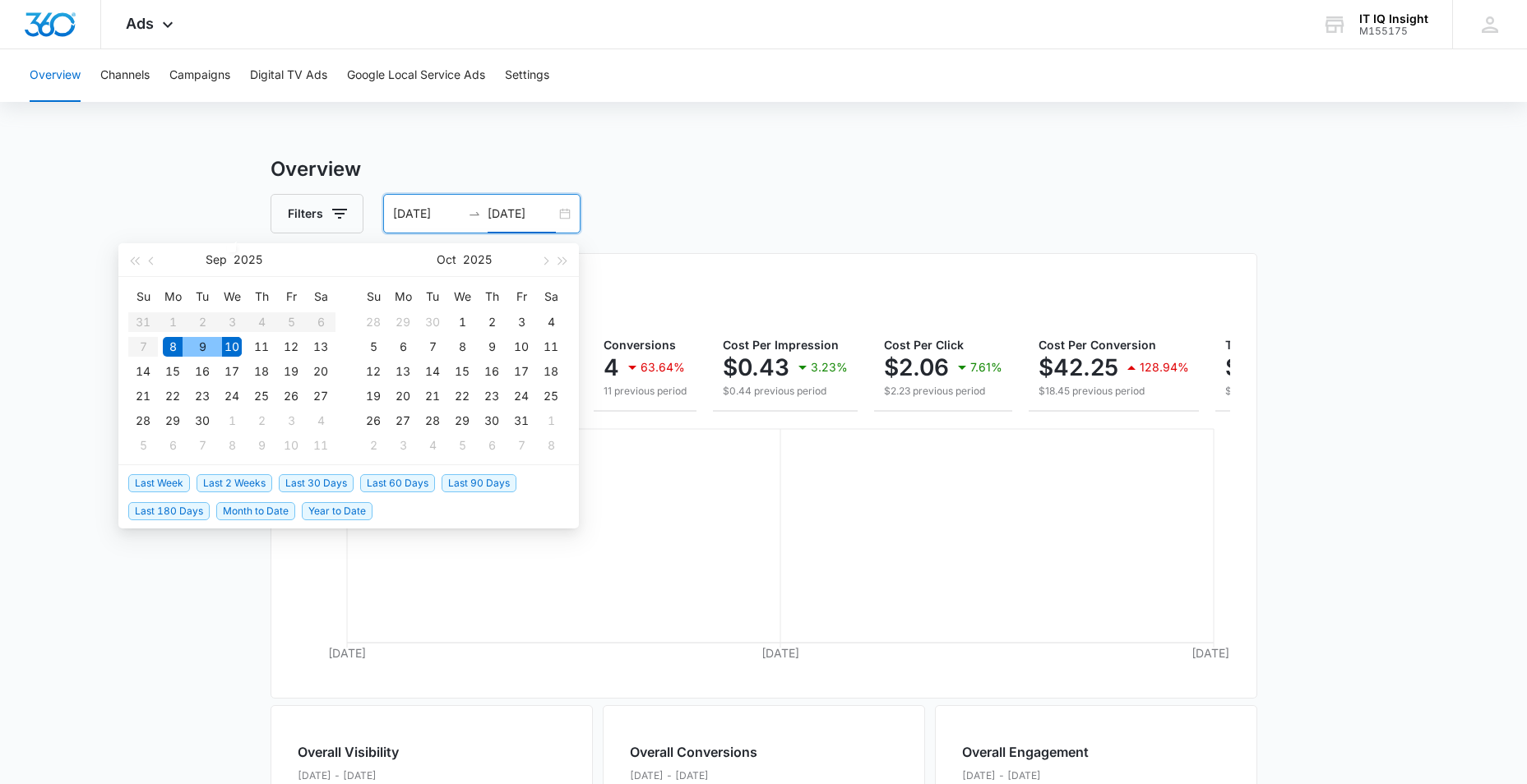
type input "[DATE]"
click at [809, 175] on h3 "Overview" at bounding box center [764, 169] width 987 height 30
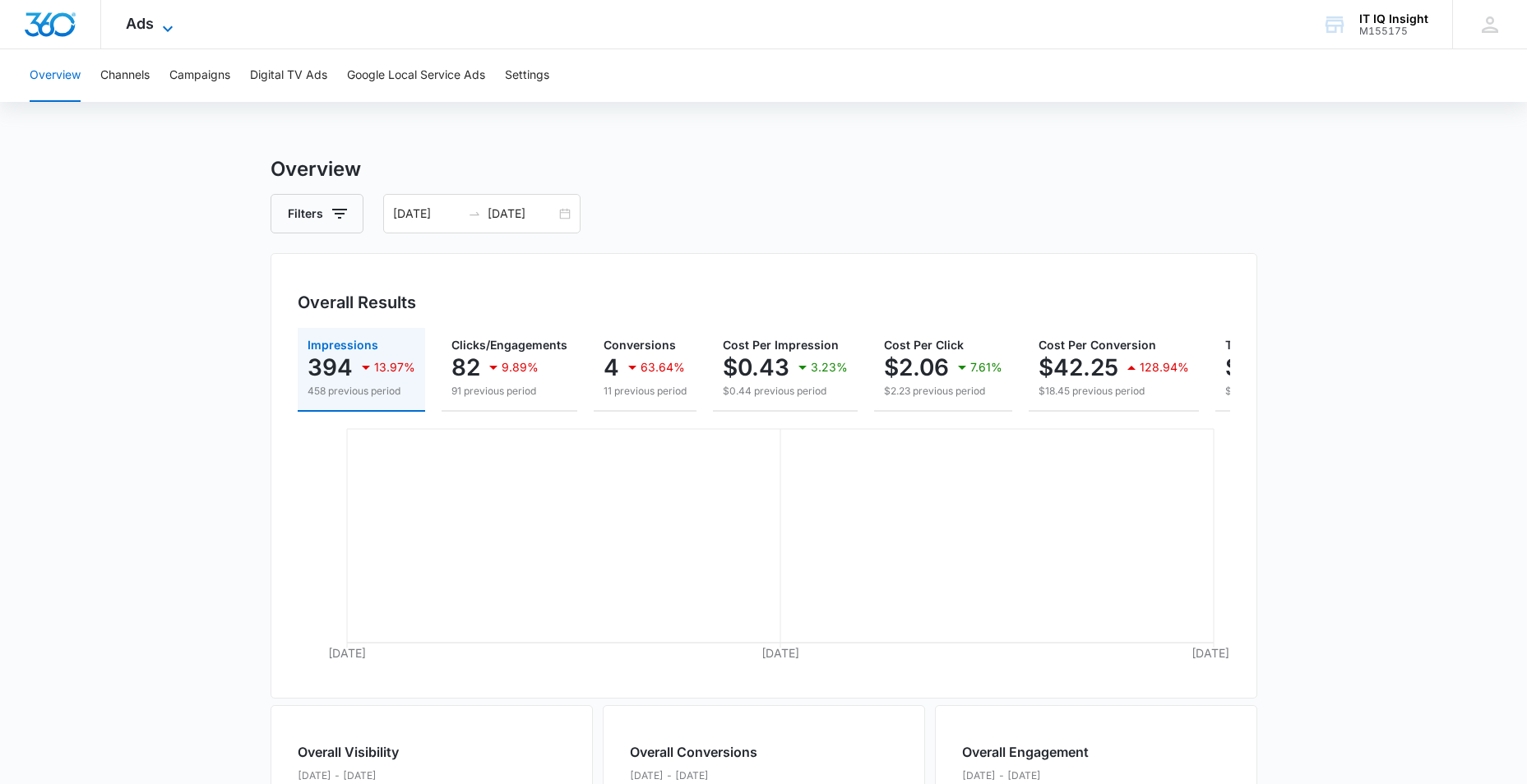
click at [164, 29] on icon at bounding box center [168, 29] width 20 height 20
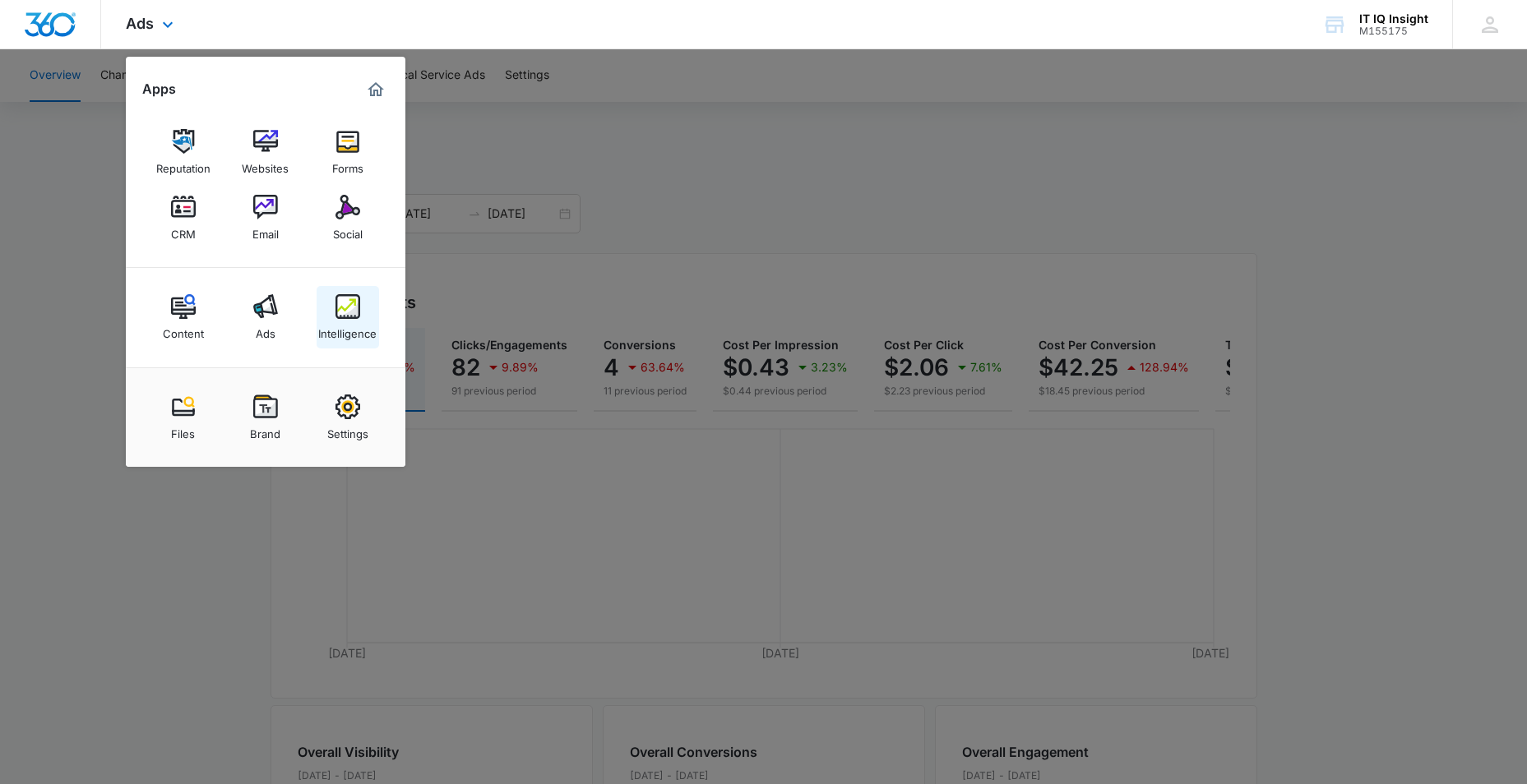
click at [337, 303] on img at bounding box center [348, 307] width 25 height 25
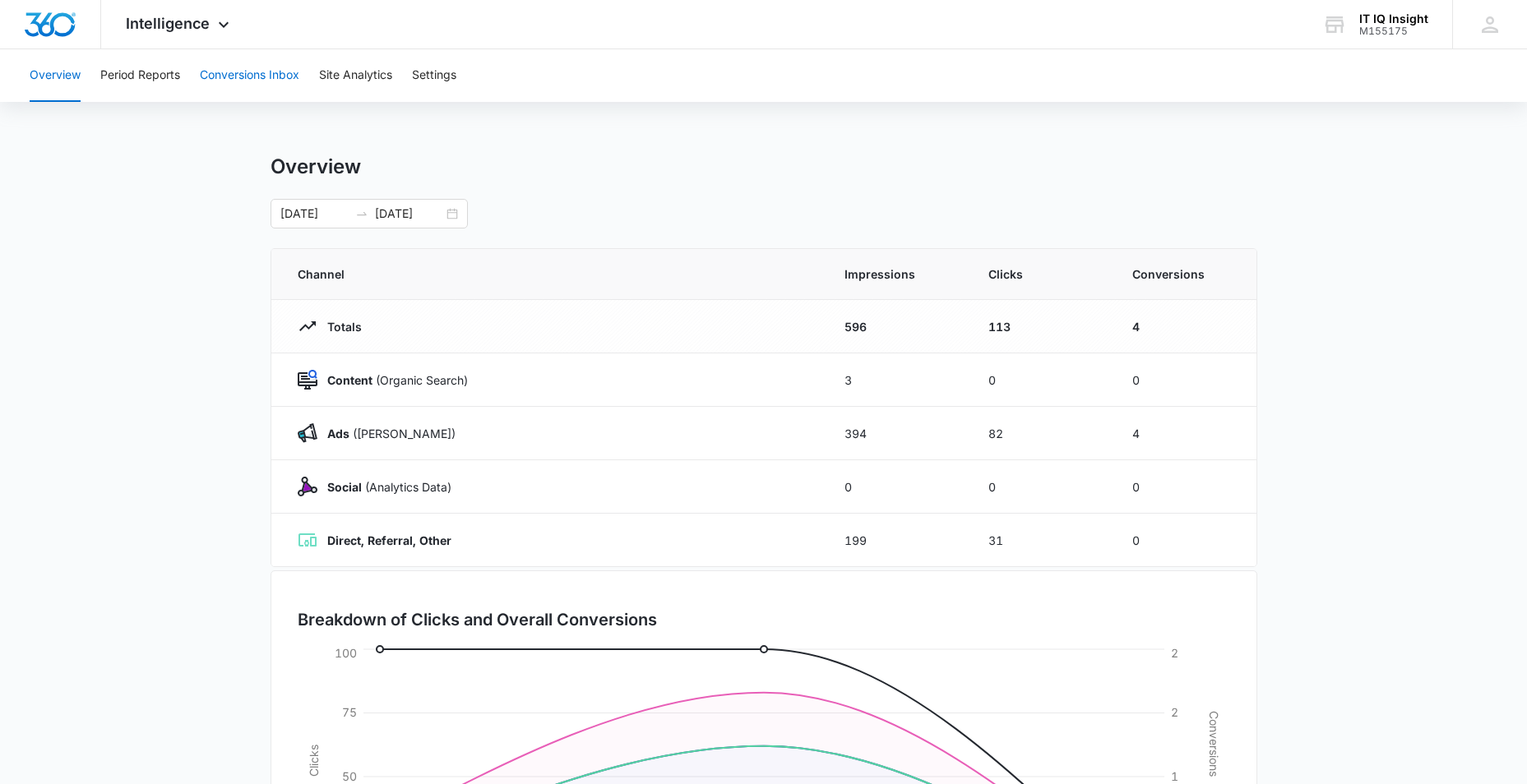
click at [254, 67] on button "Conversions Inbox" at bounding box center [250, 75] width 99 height 52
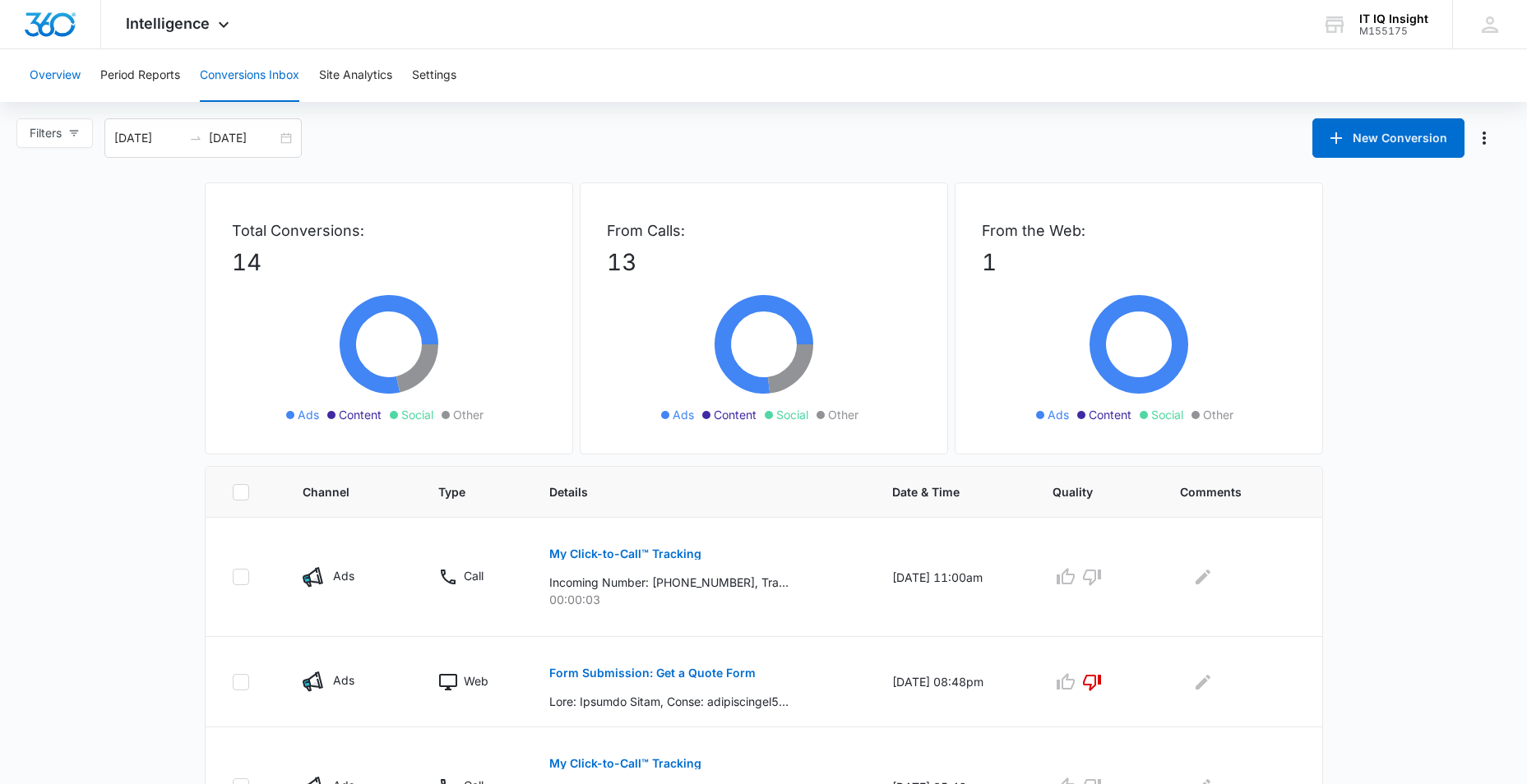
click at [33, 75] on button "Overview" at bounding box center [54, 75] width 51 height 52
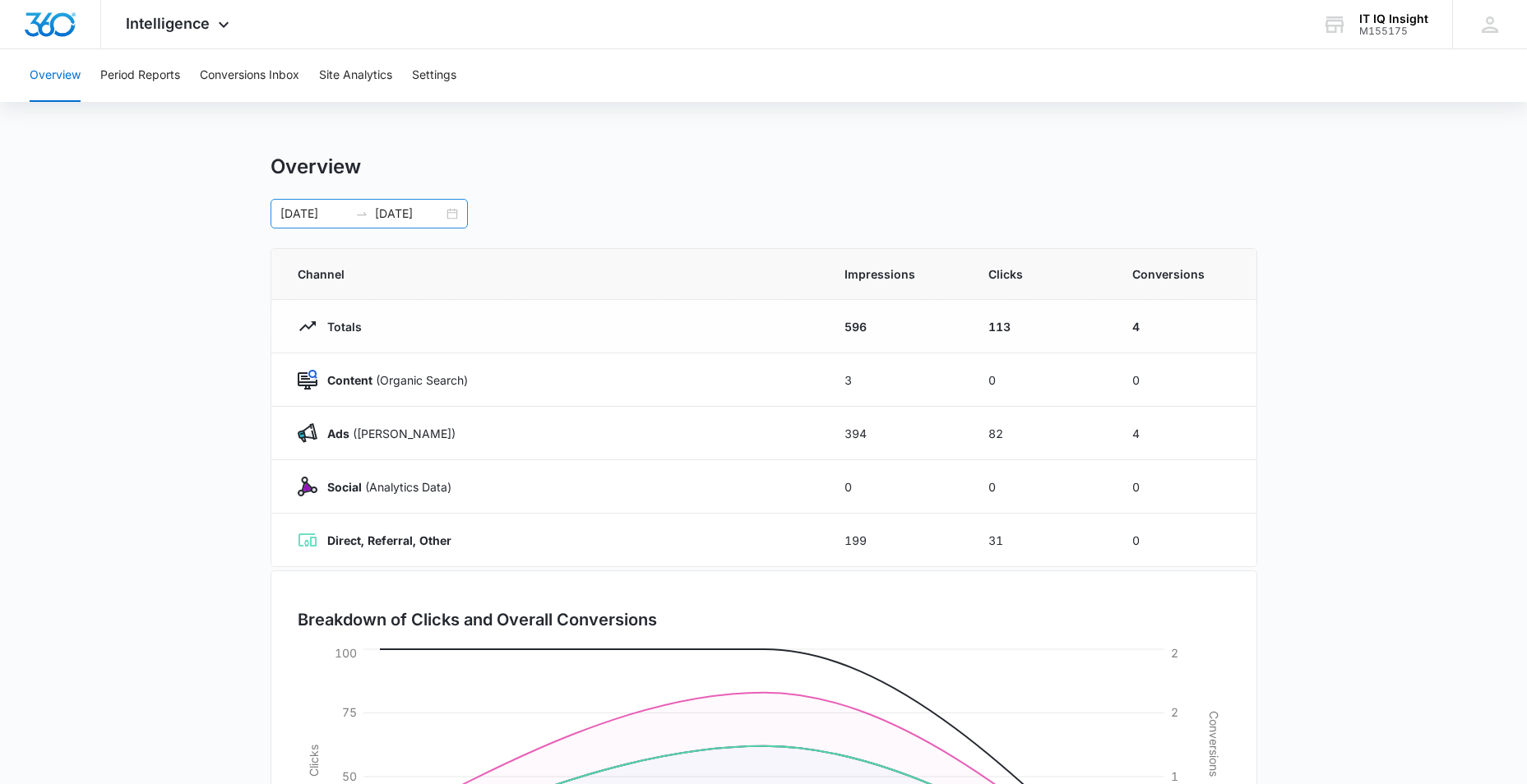
click at [297, 218] on input "[DATE]" at bounding box center [315, 213] width 69 height 18
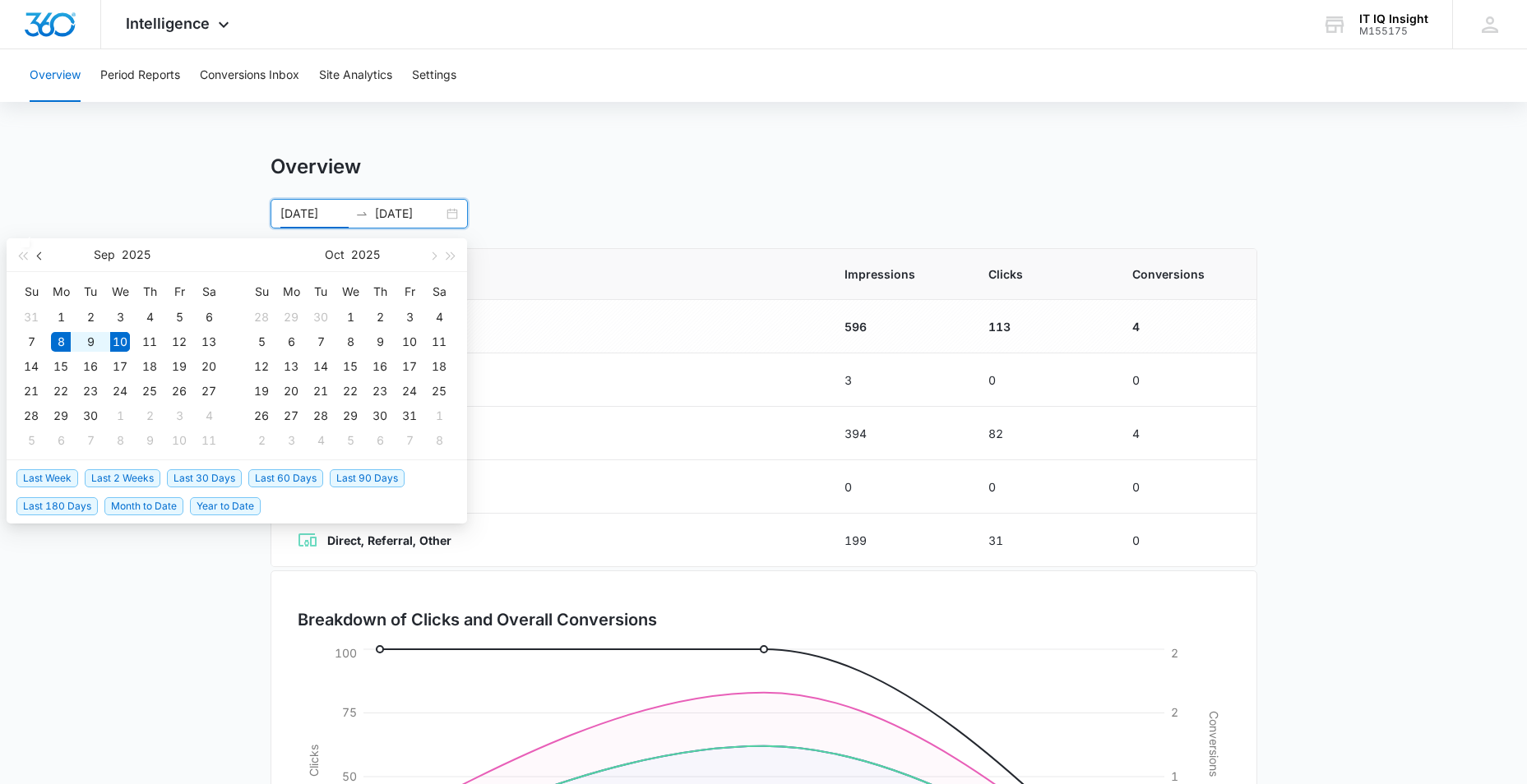
click at [33, 257] on button "button" at bounding box center [40, 254] width 18 height 32
type input "[DATE]"
click at [174, 350] on div "8" at bounding box center [179, 341] width 20 height 20
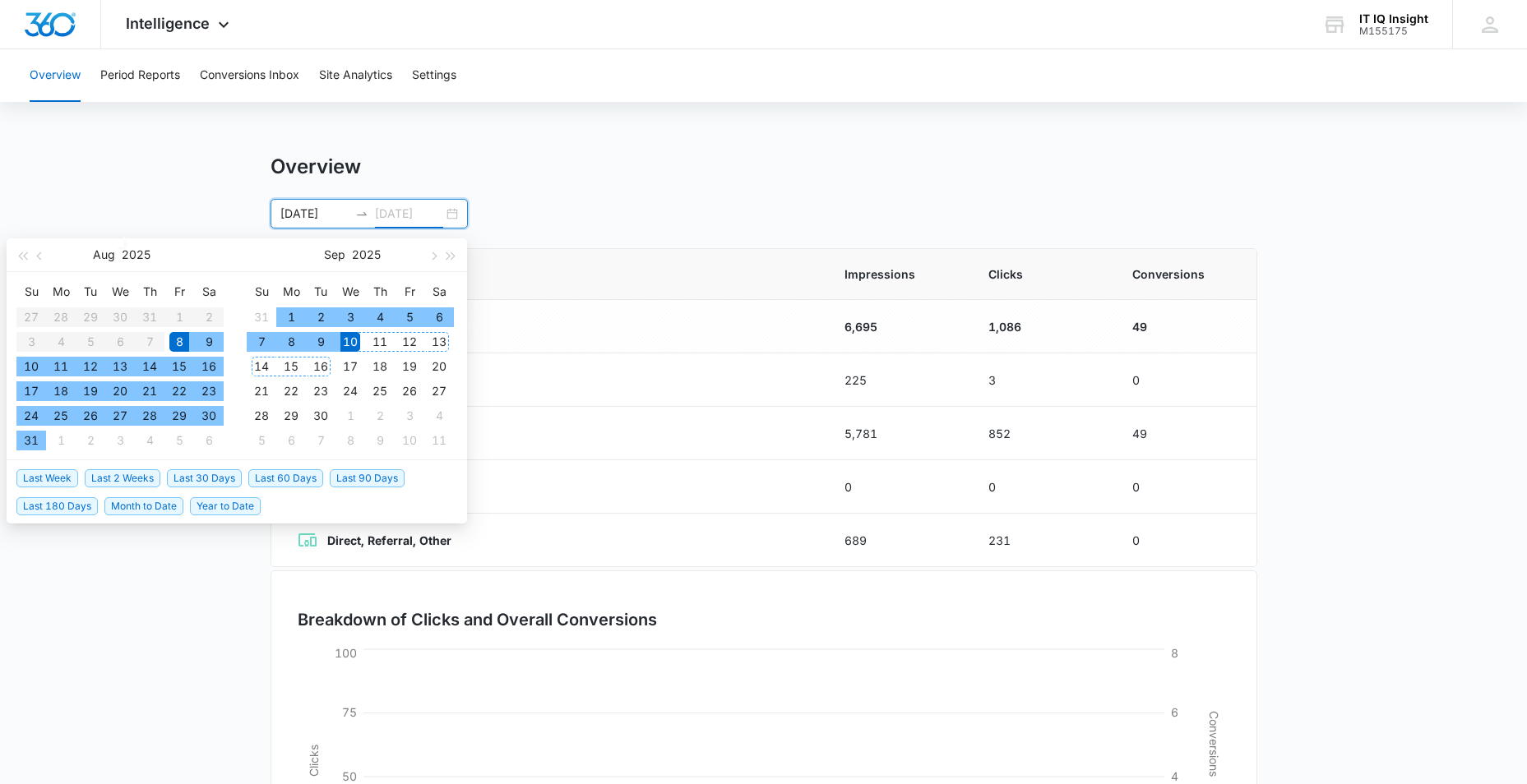
type input "[DATE]"
click at [348, 337] on div "10" at bounding box center [350, 341] width 20 height 20
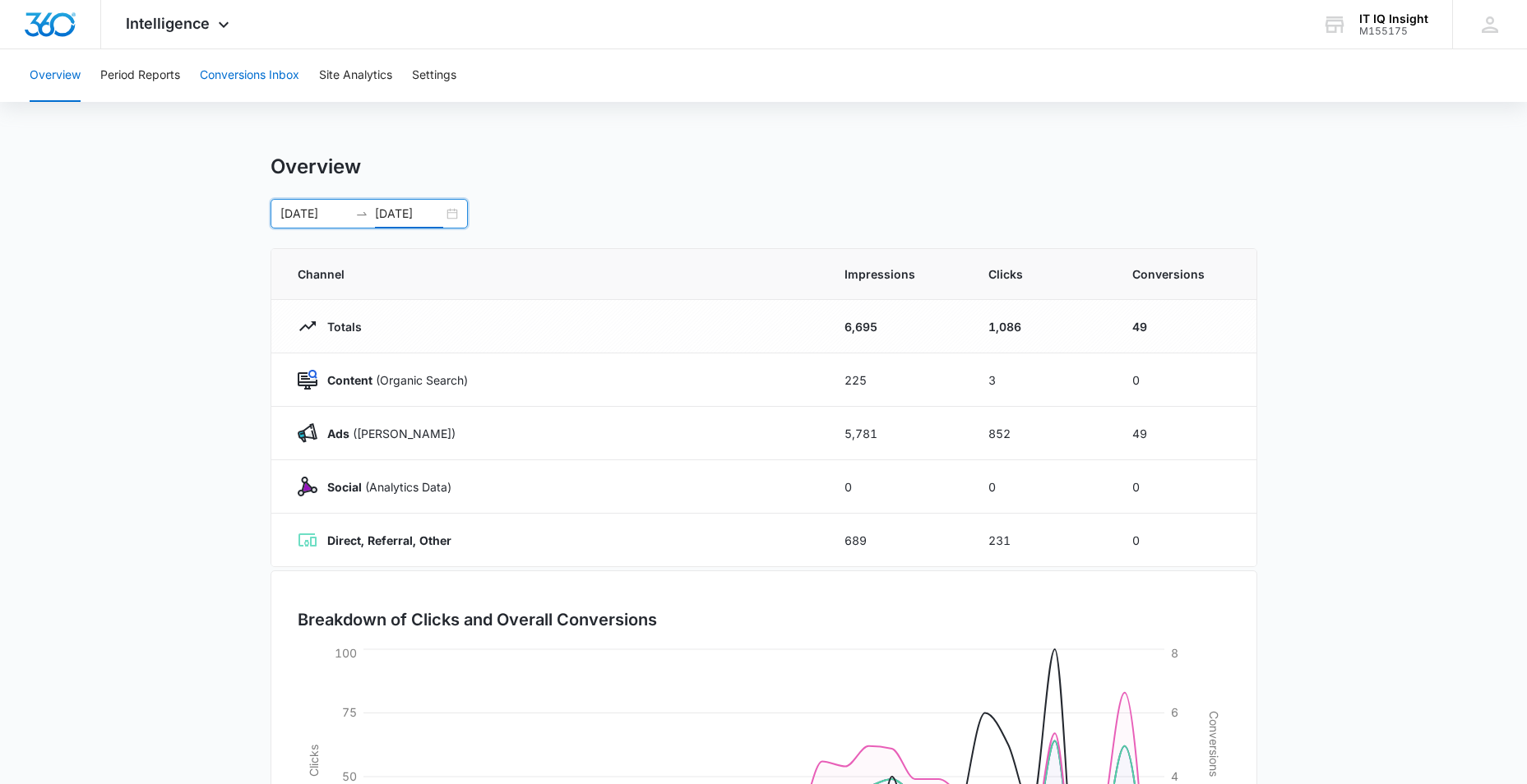
click at [249, 74] on button "Conversions Inbox" at bounding box center [250, 75] width 99 height 52
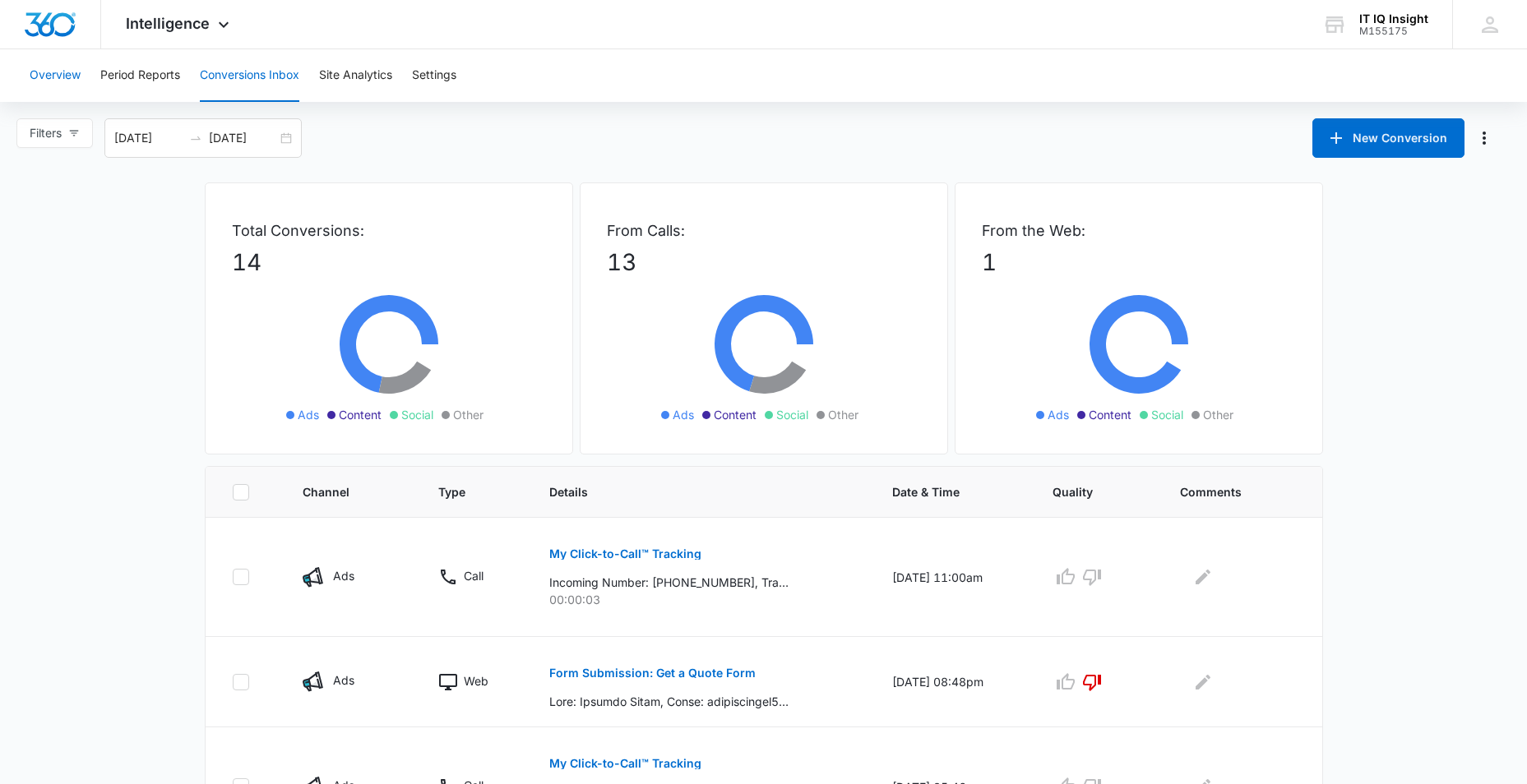
click at [65, 71] on button "Overview" at bounding box center [54, 75] width 51 height 52
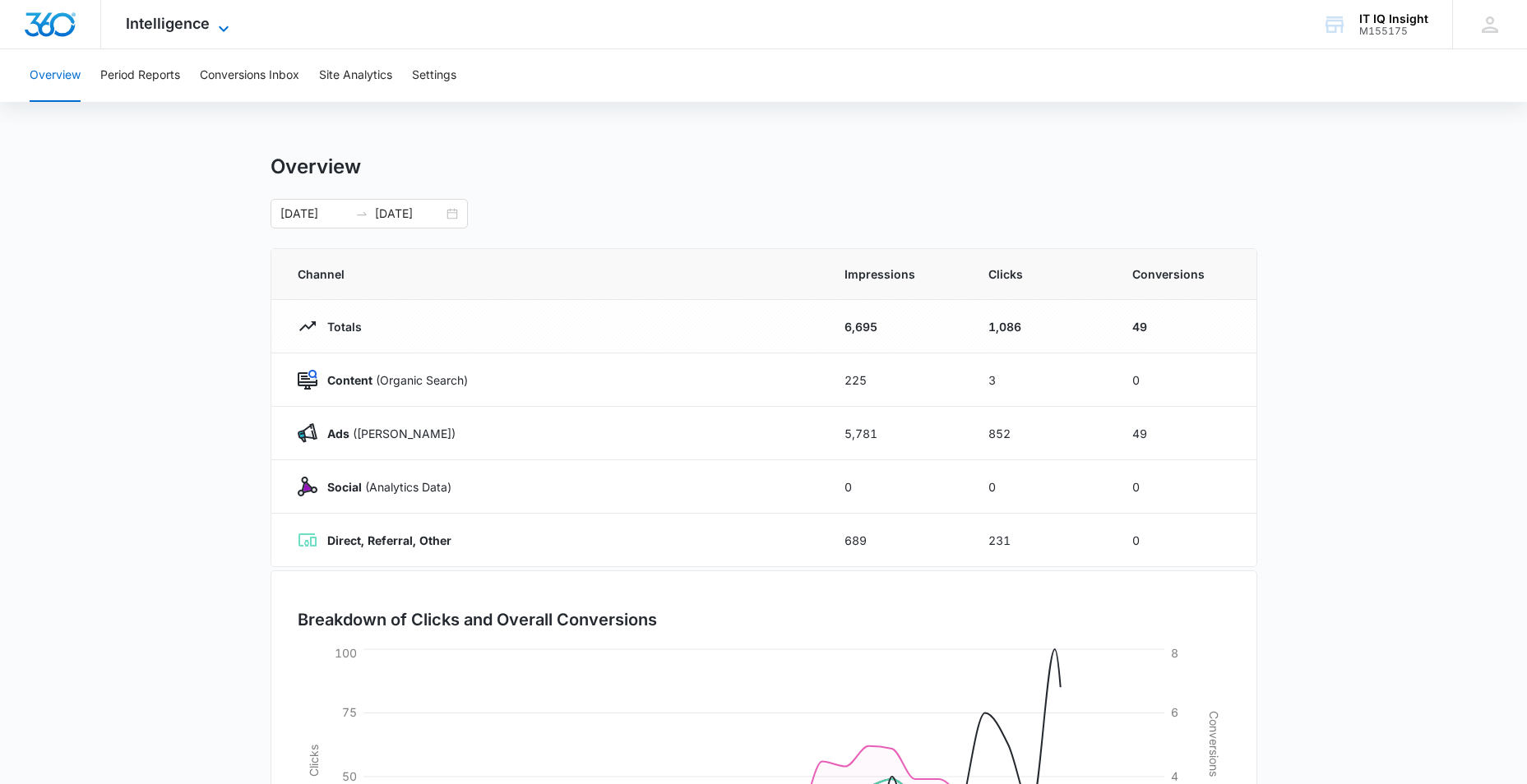
click at [214, 31] on icon at bounding box center [223, 29] width 20 height 20
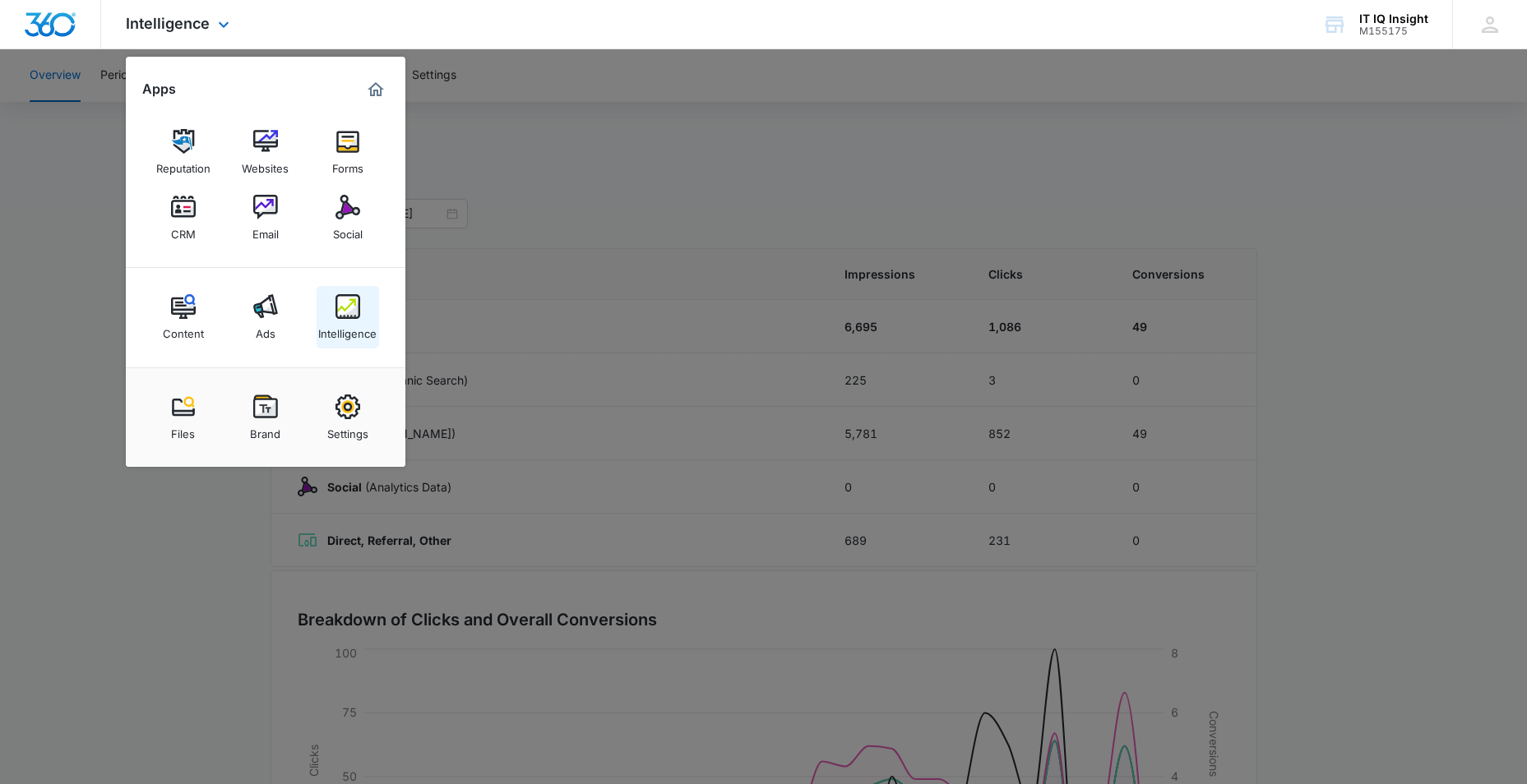
click at [337, 327] on div "Intelligence" at bounding box center [347, 330] width 58 height 21
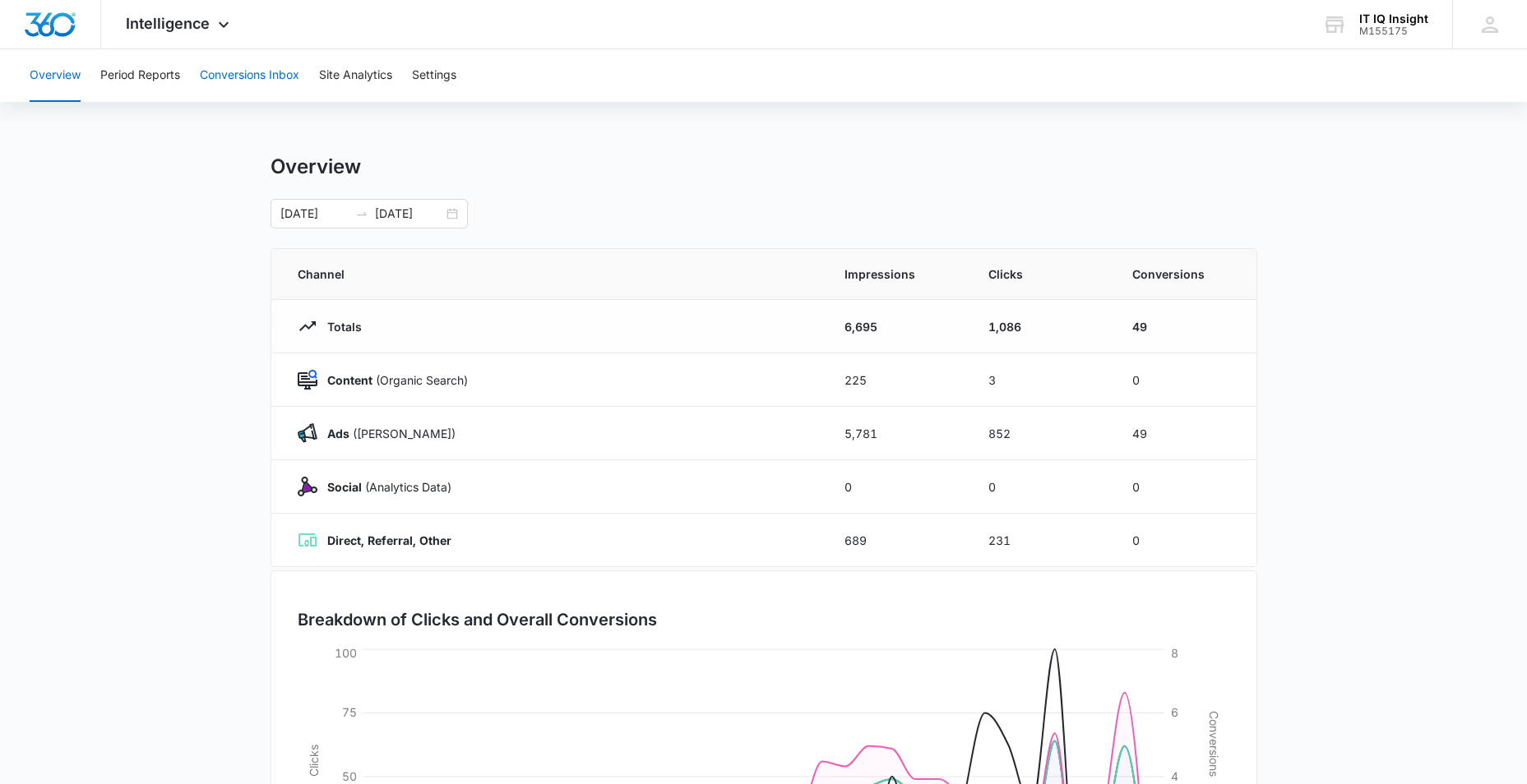
click at [222, 74] on button "Conversions Inbox" at bounding box center [250, 75] width 99 height 52
